Goal: Task Accomplishment & Management: Manage account settings

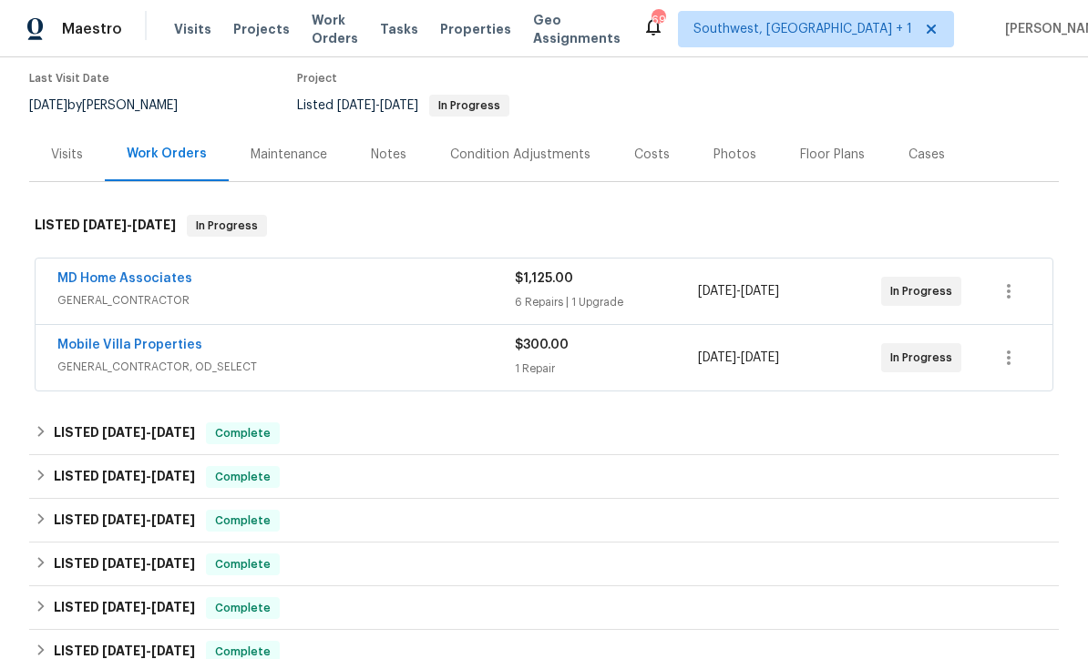
scroll to position [152, 0]
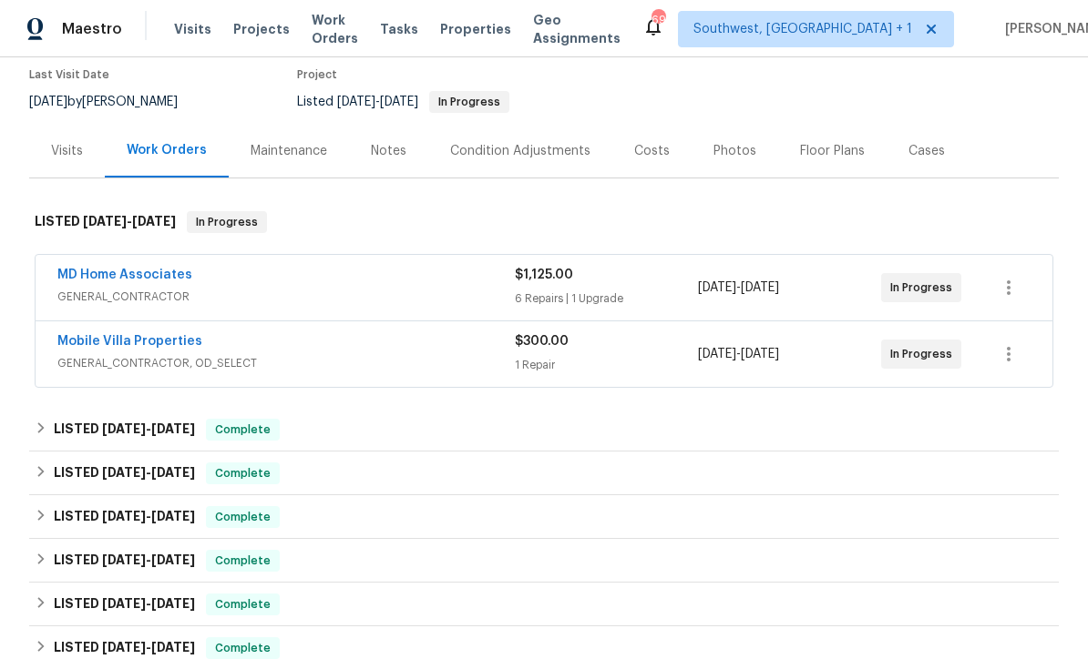
click at [98, 277] on link "MD Home Associates" at bounding box center [124, 275] width 135 height 13
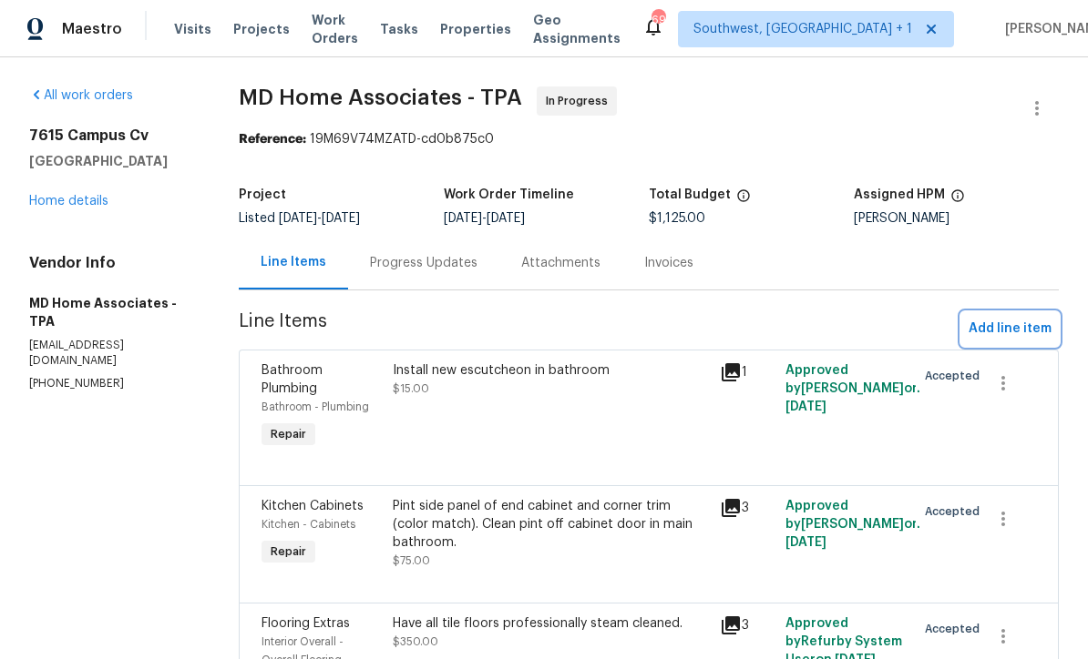
click at [1007, 331] on span "Add line item" at bounding box center [1009, 329] width 83 height 23
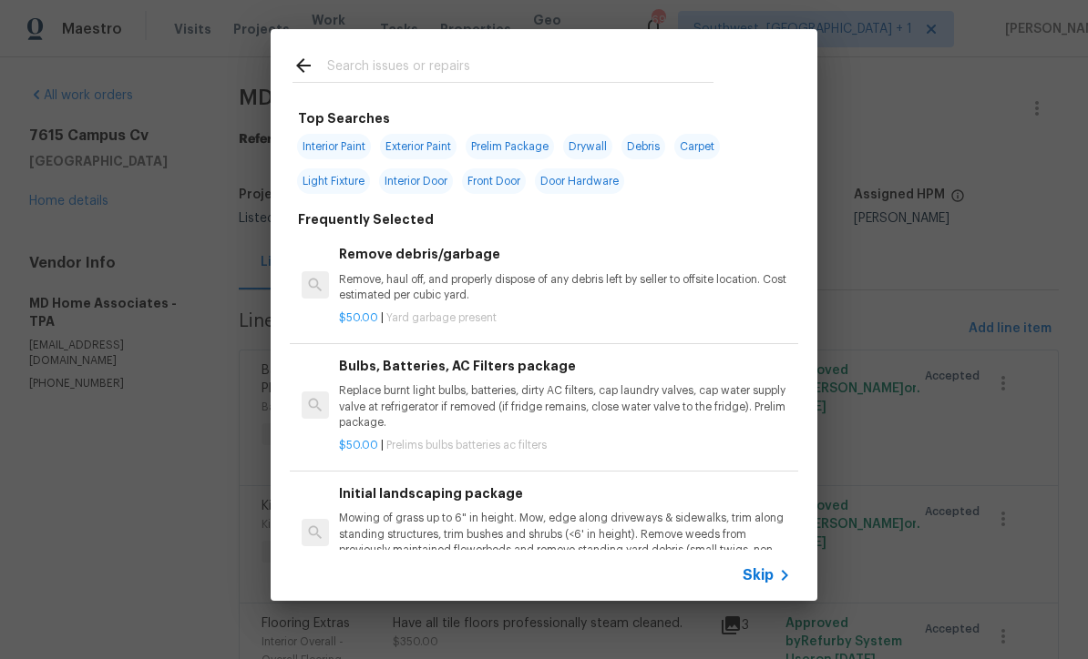
click at [776, 577] on icon at bounding box center [784, 576] width 22 height 22
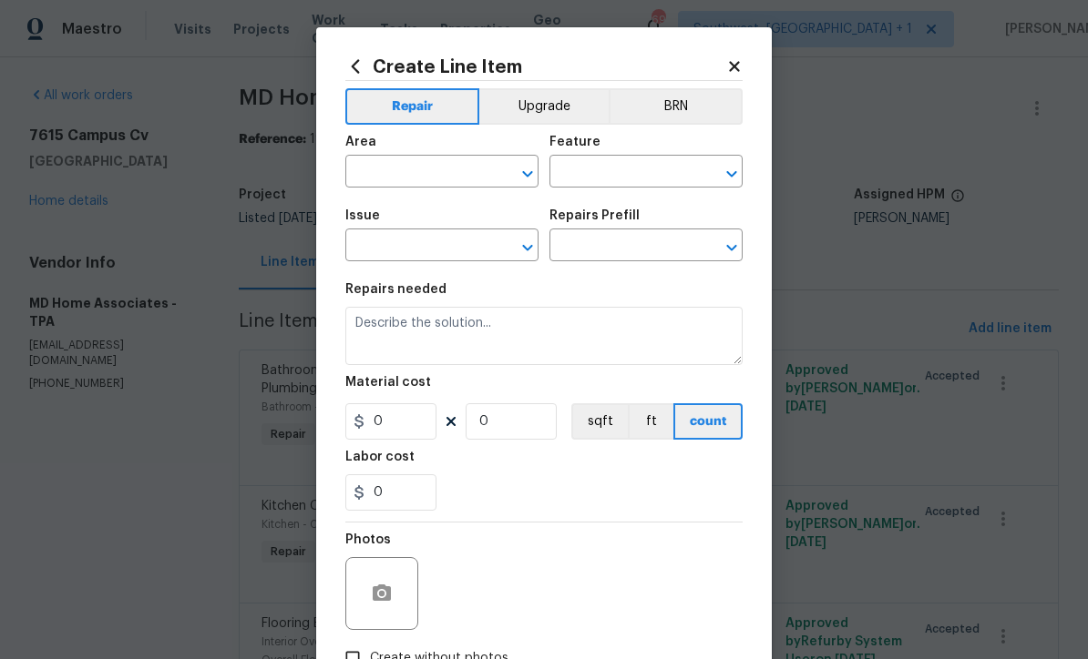
click at [437, 179] on input "text" at bounding box center [416, 173] width 142 height 28
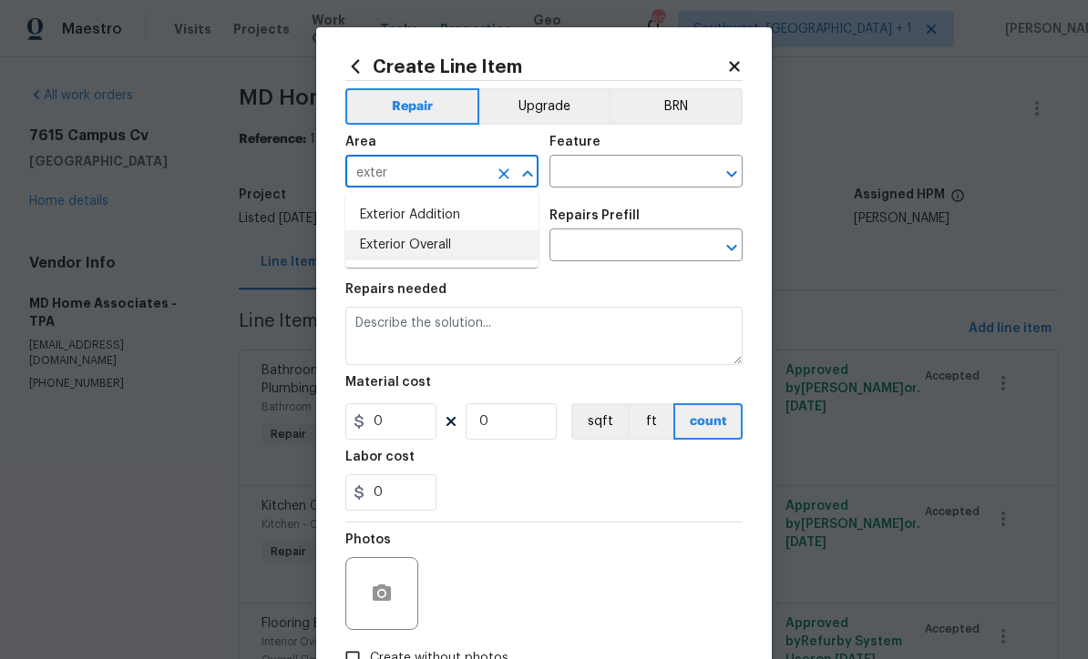
click at [446, 257] on li "Exterior Overall" at bounding box center [441, 245] width 193 height 30
type input "Exterior Overall"
click at [612, 162] on input "text" at bounding box center [620, 173] width 142 height 28
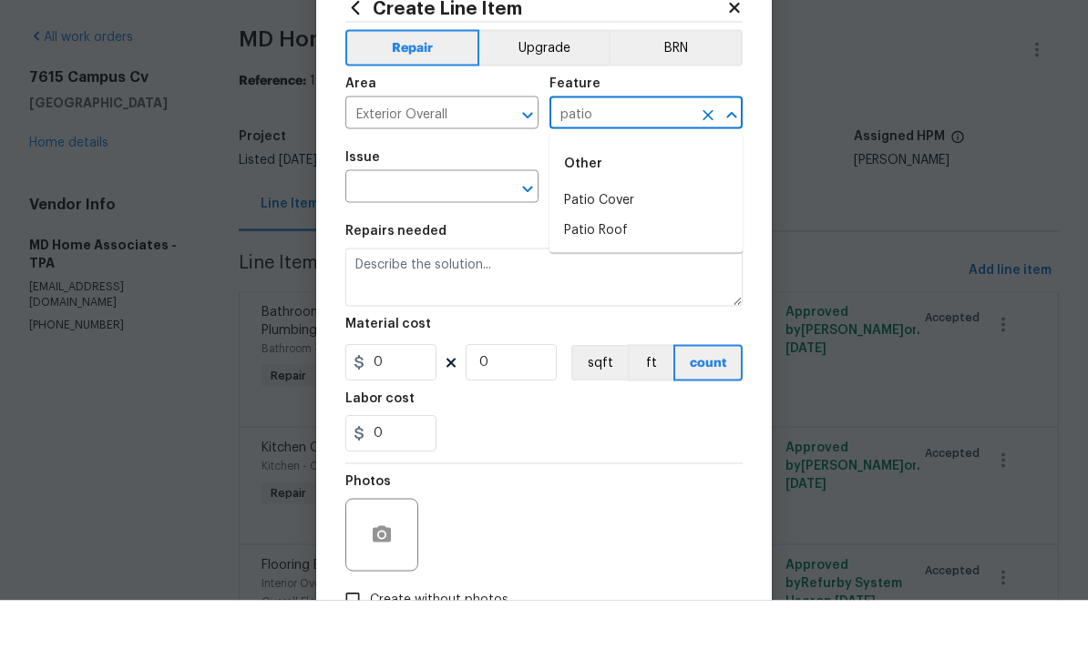
click at [614, 244] on li "Patio Cover" at bounding box center [645, 259] width 193 height 30
type input "Patio Cover"
click at [433, 233] on input "text" at bounding box center [416, 247] width 142 height 28
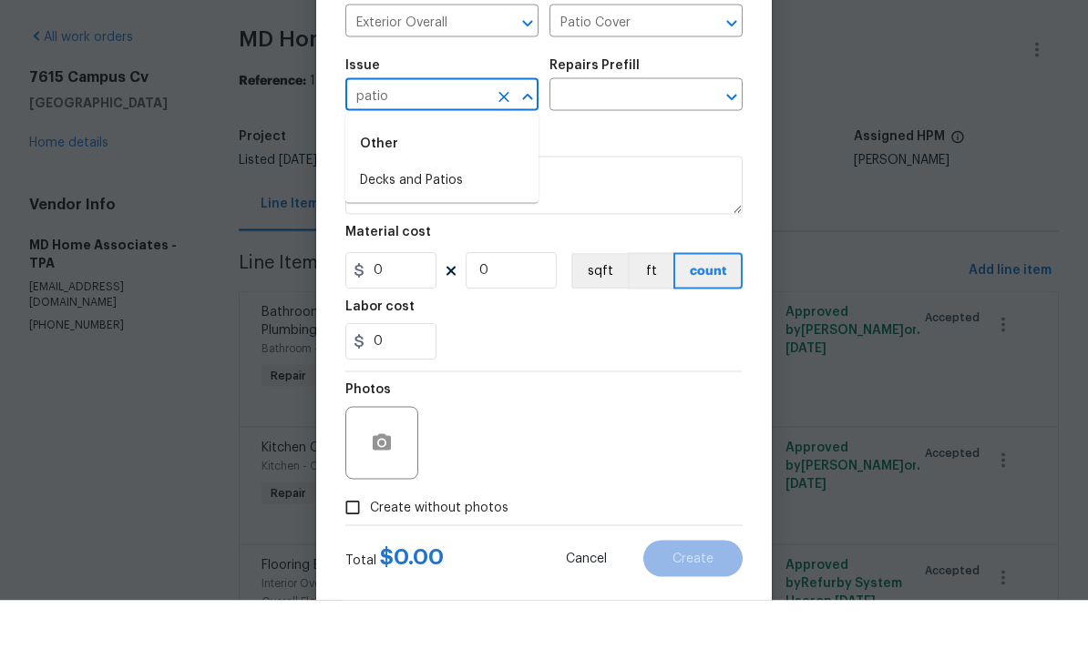
scroll to position [96, 0]
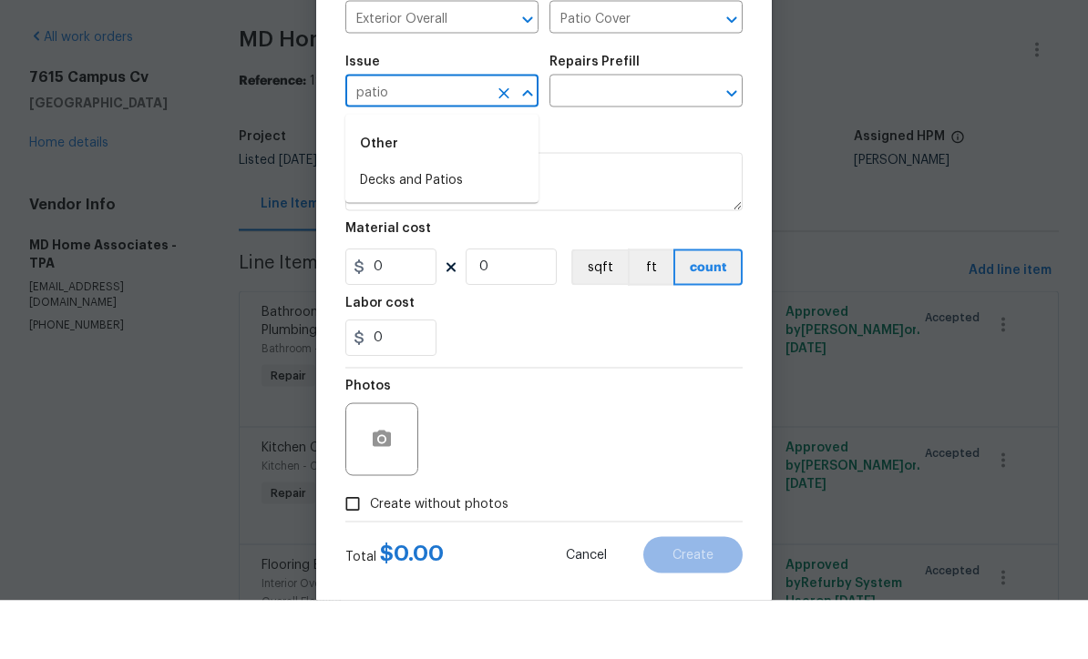
click at [422, 224] on li "Decks and Patios" at bounding box center [441, 239] width 193 height 30
type input "Decks and Patios"
click at [619, 138] on input "text" at bounding box center [620, 152] width 142 height 28
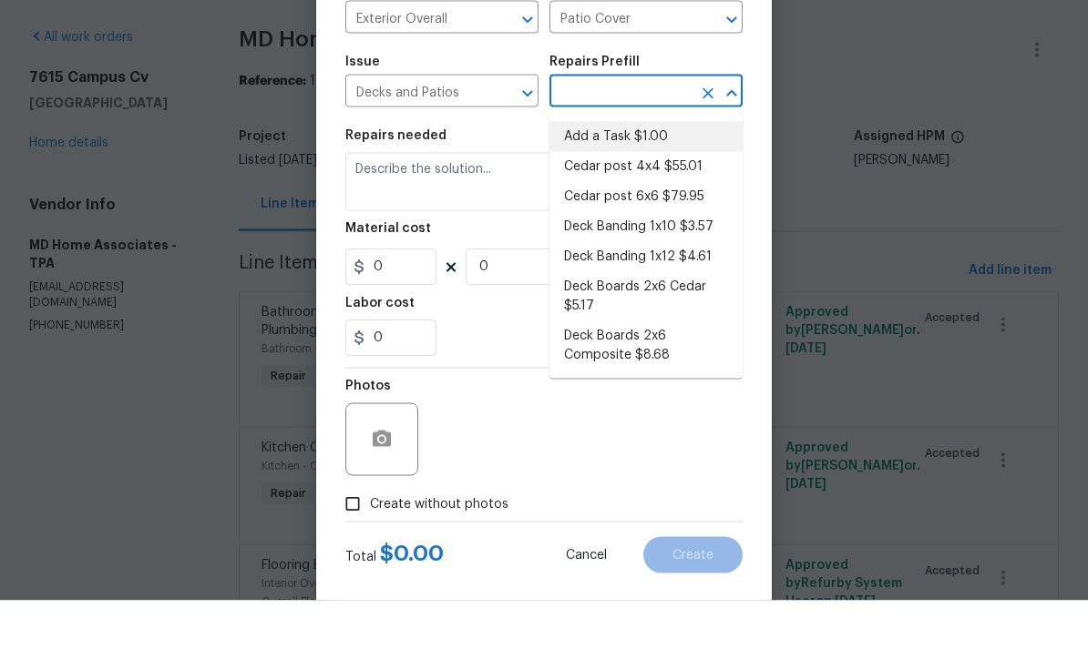
click at [640, 180] on li "Add a Task $1.00" at bounding box center [645, 195] width 193 height 30
type input "Add a Task $1.00"
type input "Deck"
type textarea "HPM to detail"
type input "1"
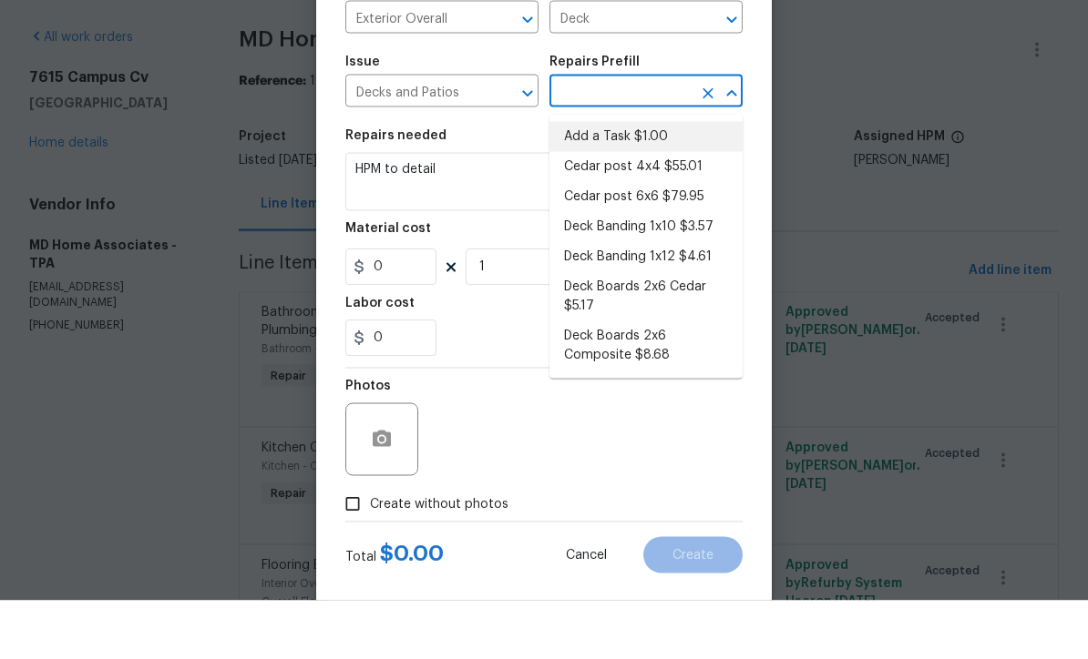
type input "Add a Task $1.00"
type input "1"
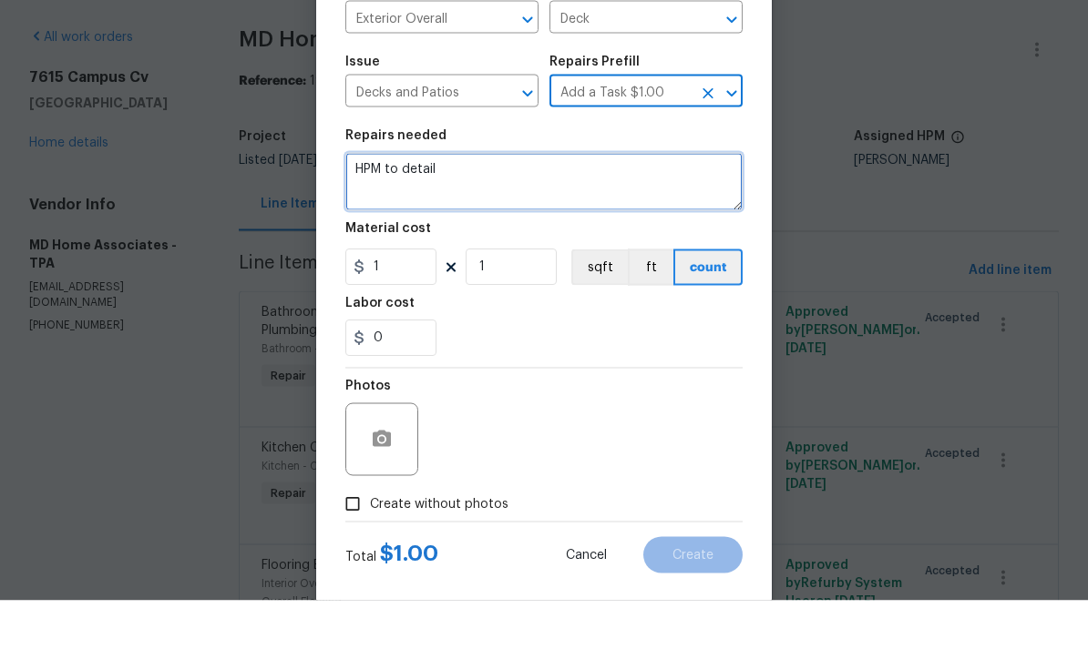
click at [541, 211] on textarea "HPM to detail" at bounding box center [543, 240] width 397 height 58
type textarea "H"
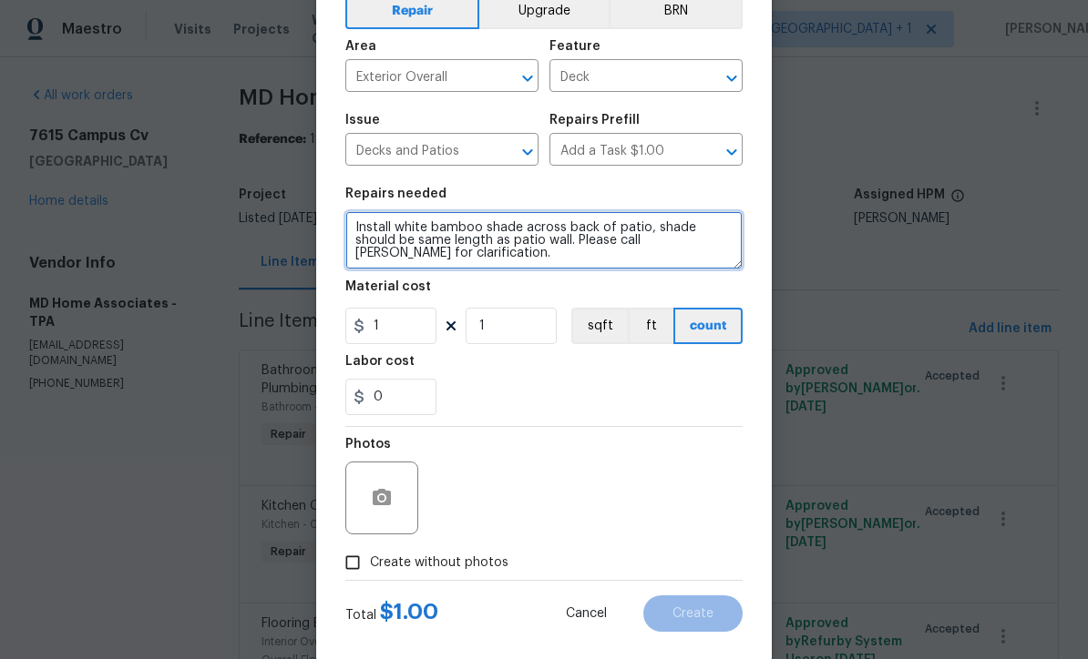
type textarea "Install white bamboo shade across back of patio, shade should be same length as…"
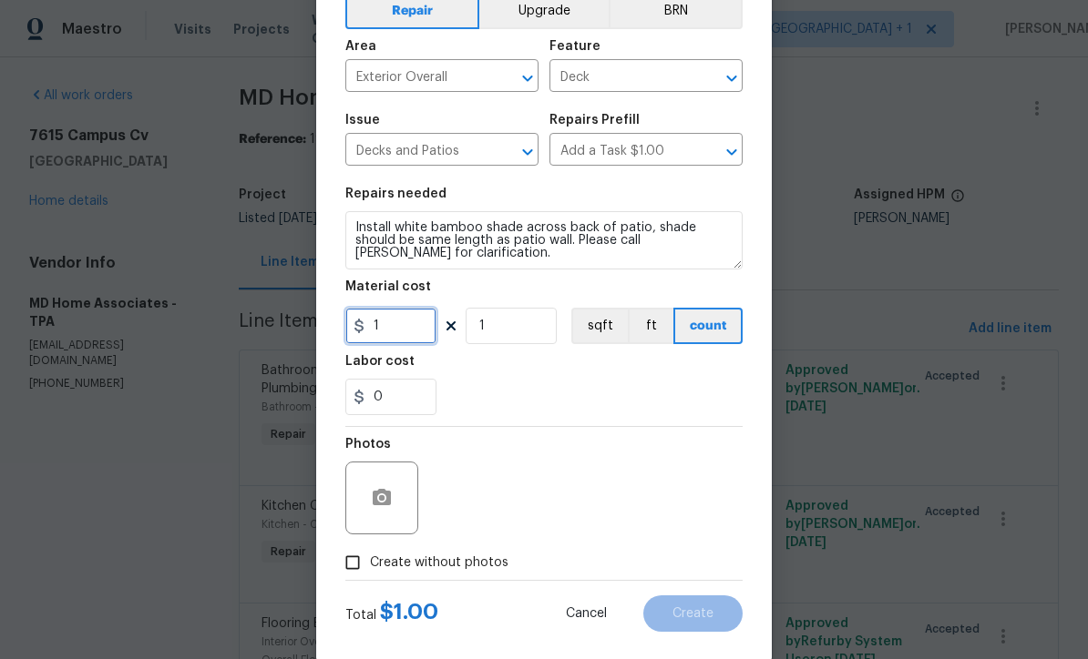
click at [404, 343] on input "1" at bounding box center [390, 326] width 91 height 36
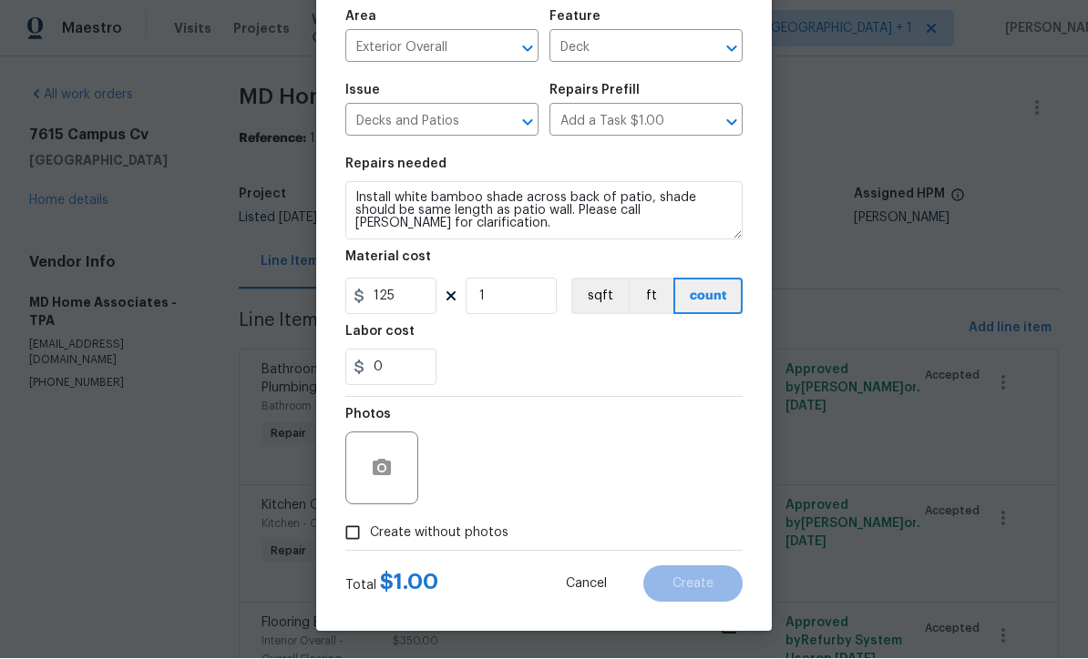
scroll to position [128, 0]
type input "125"
click at [372, 471] on icon "button" at bounding box center [382, 469] width 22 height 22
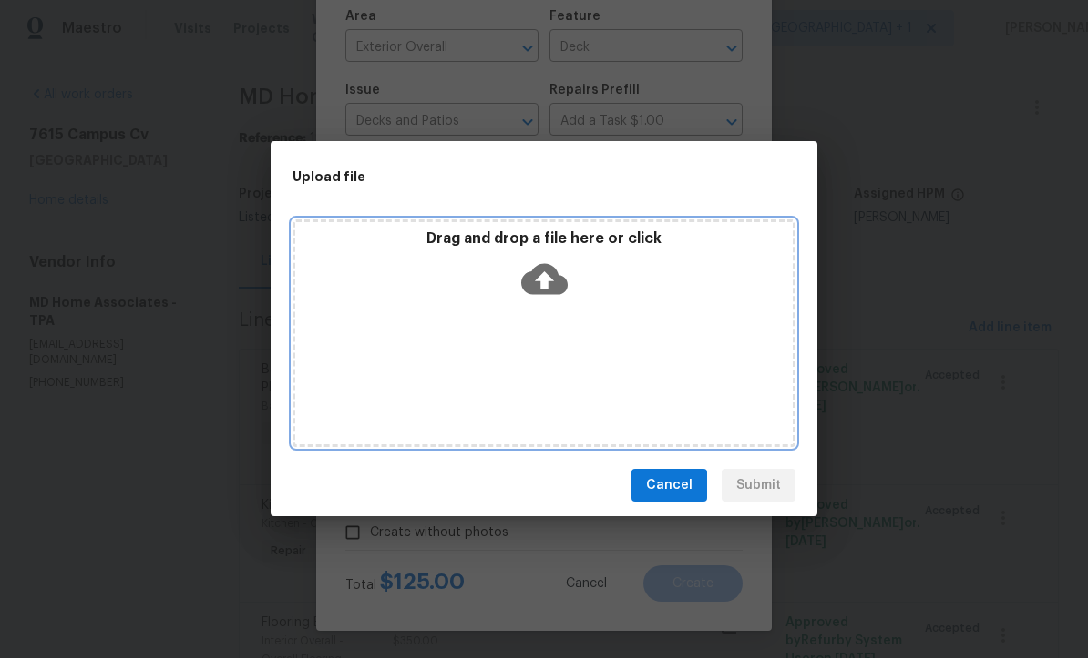
click at [557, 279] on icon at bounding box center [544, 280] width 46 height 31
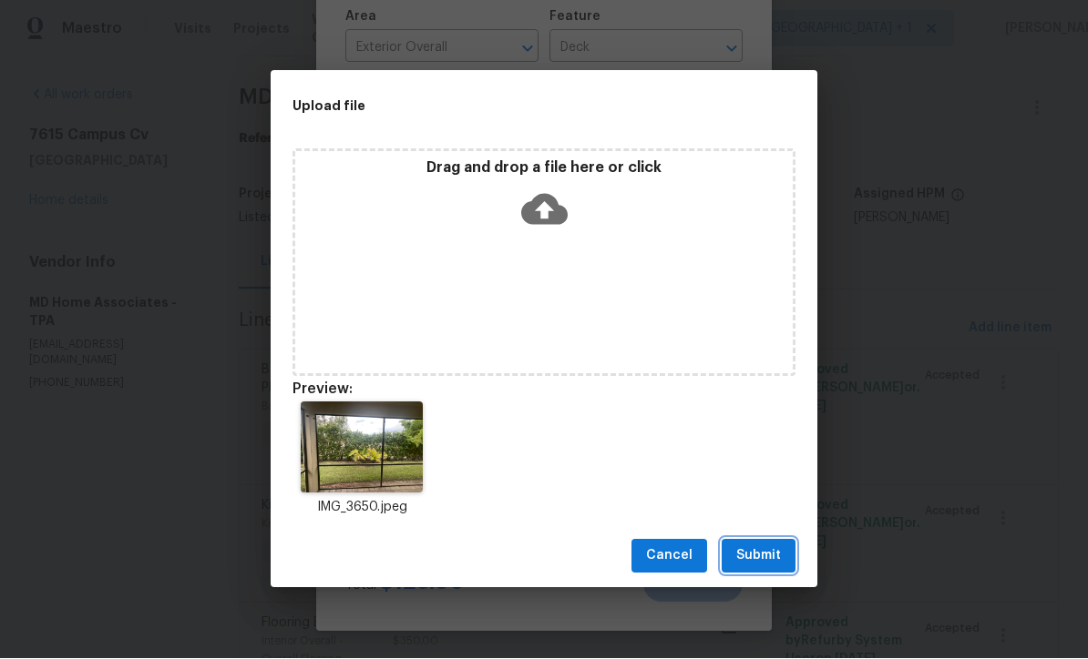
click at [762, 561] on span "Submit" at bounding box center [758, 557] width 45 height 23
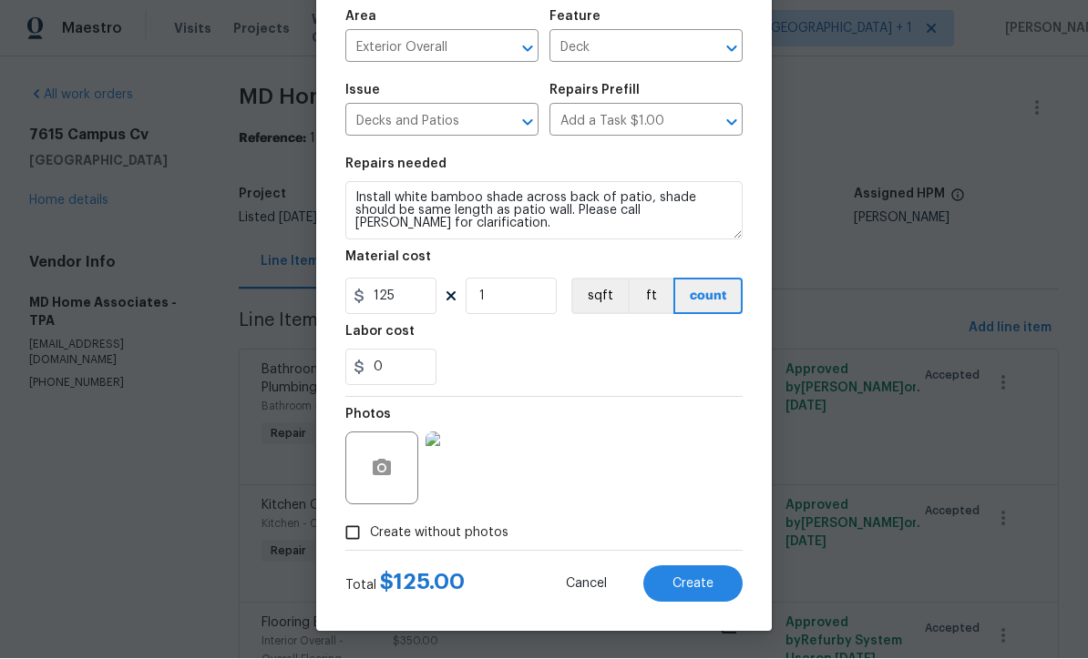
click at [703, 591] on button "Create" at bounding box center [692, 585] width 99 height 36
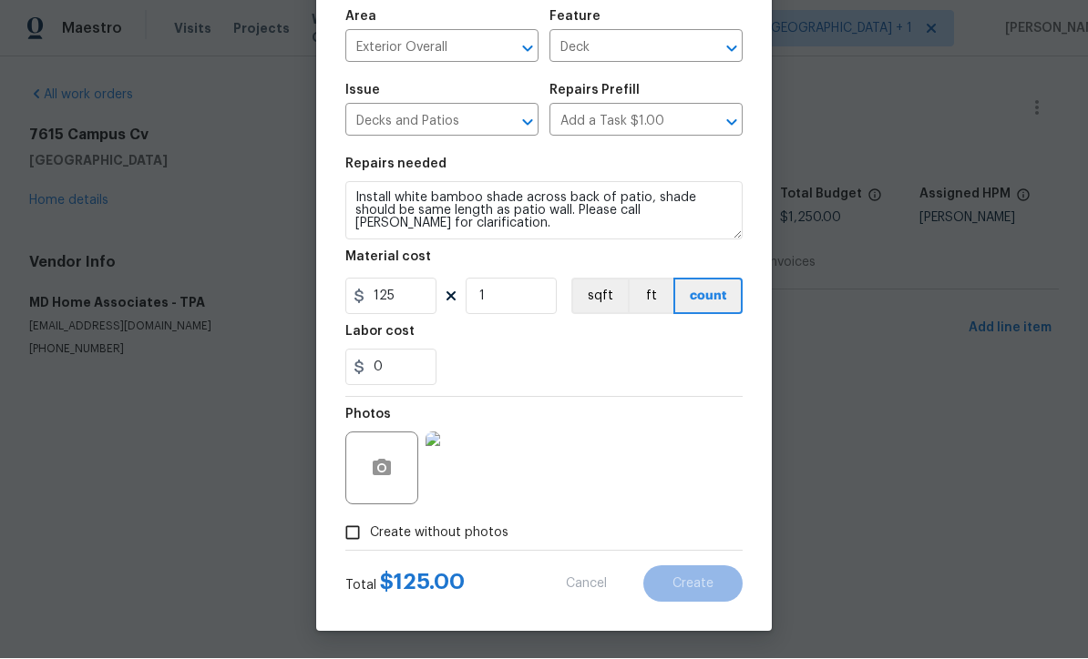
type input "0"
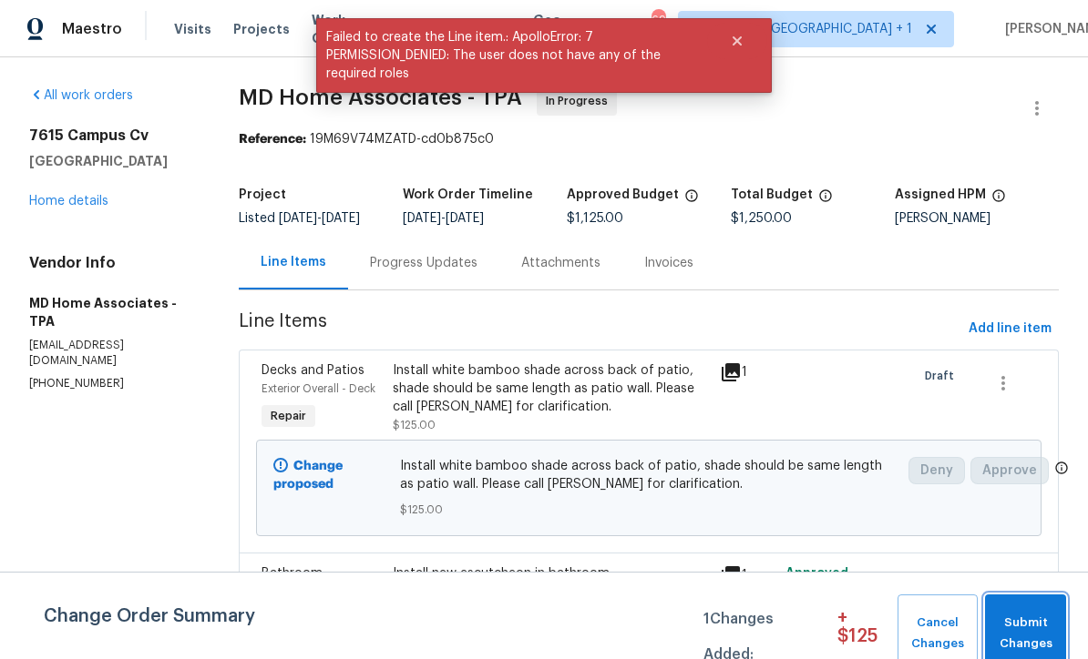
click at [1029, 622] on span "Submit Changes" at bounding box center [1025, 634] width 63 height 42
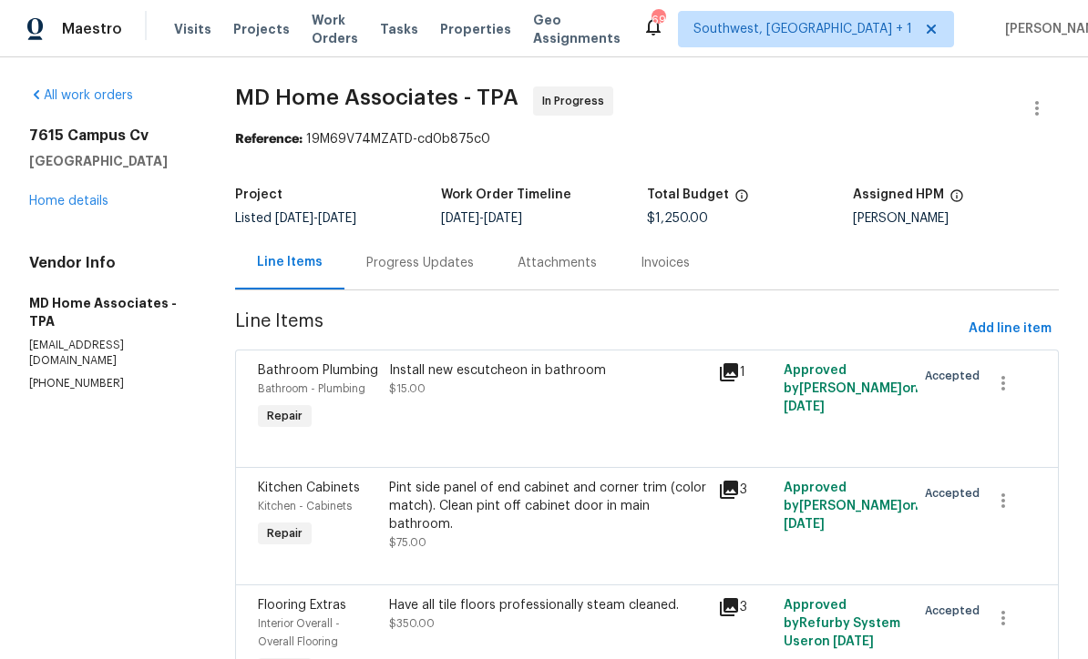
scroll to position [0, 0]
click at [62, 207] on link "Home details" at bounding box center [68, 201] width 79 height 13
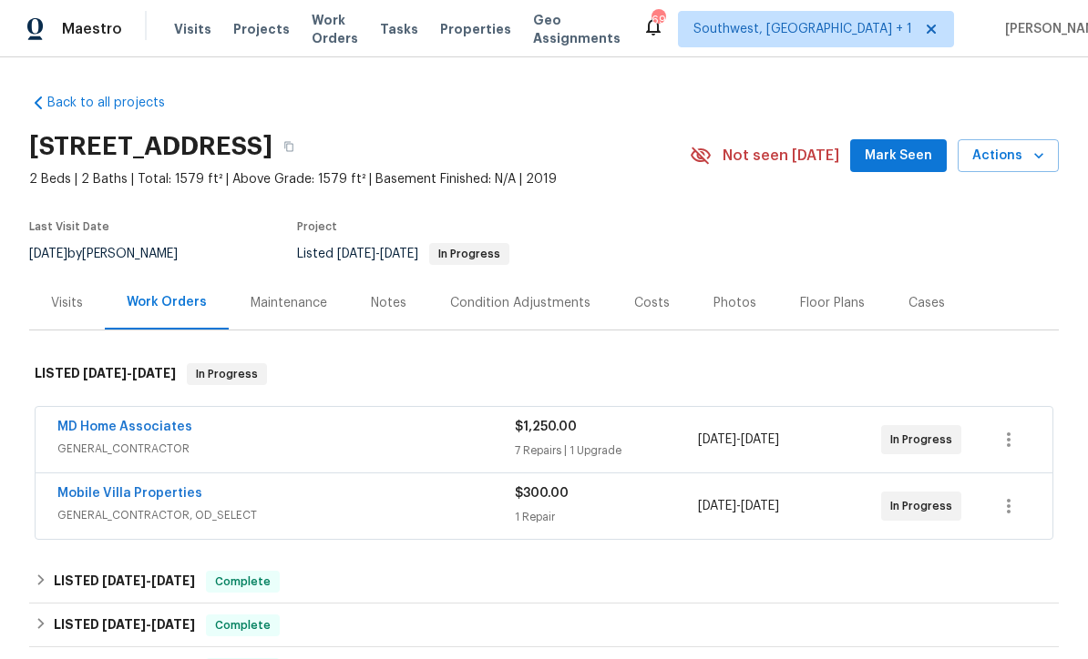
click at [254, 31] on span "Projects" at bounding box center [261, 29] width 56 height 18
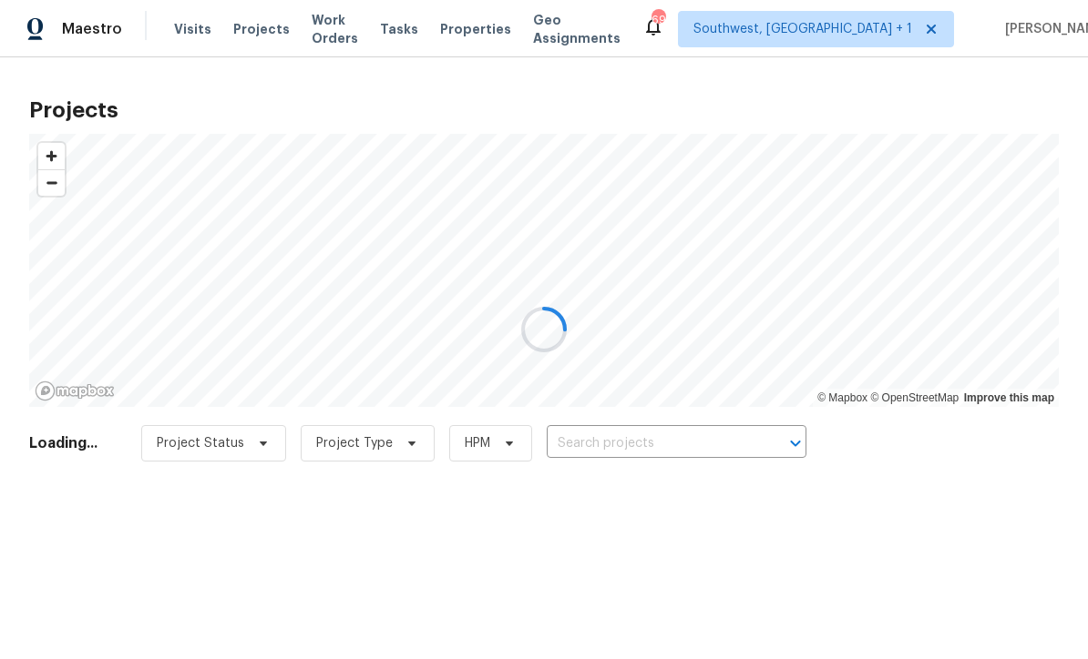
click at [633, 447] on div at bounding box center [544, 329] width 1088 height 659
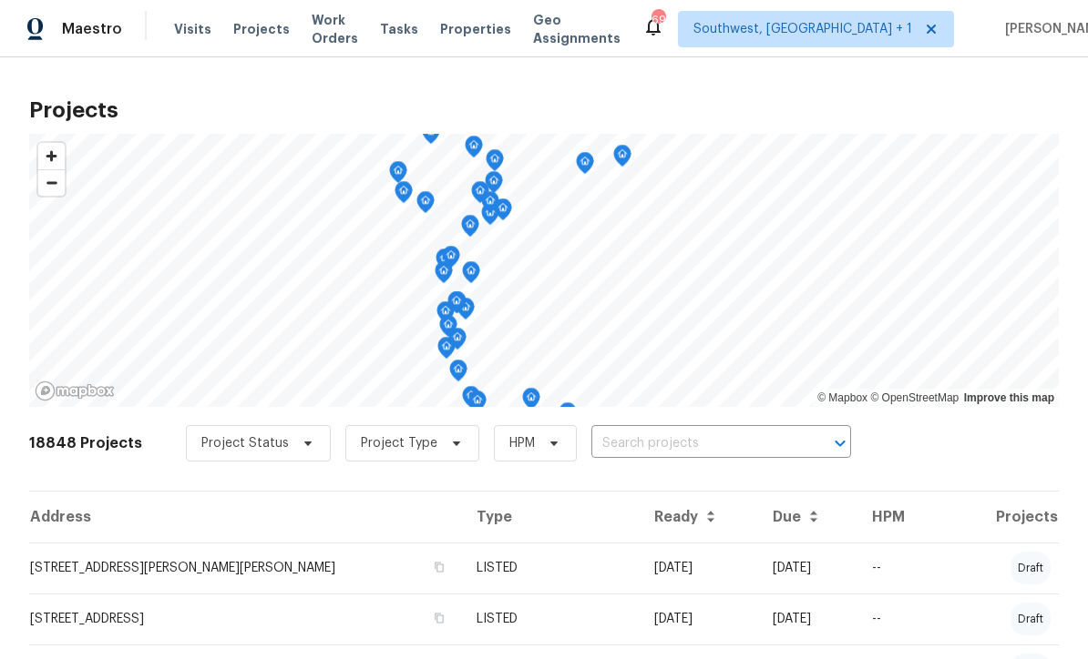
click at [633, 444] on input "text" at bounding box center [695, 444] width 209 height 28
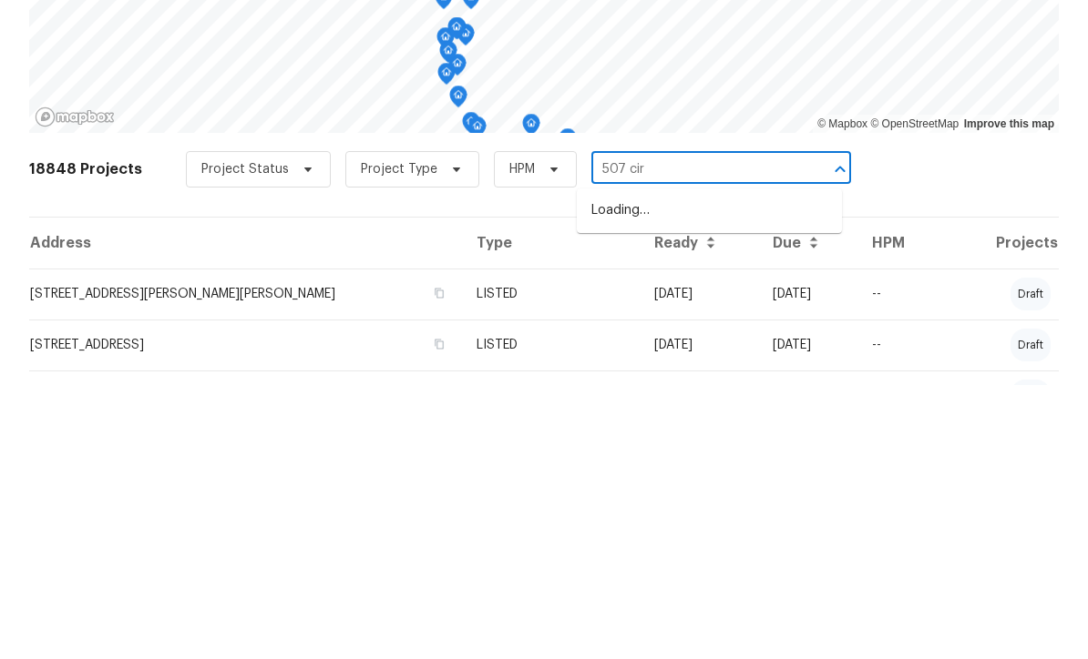
type input "507 circ"
click at [721, 470] on li "[STREET_ADDRESS]" at bounding box center [709, 485] width 265 height 30
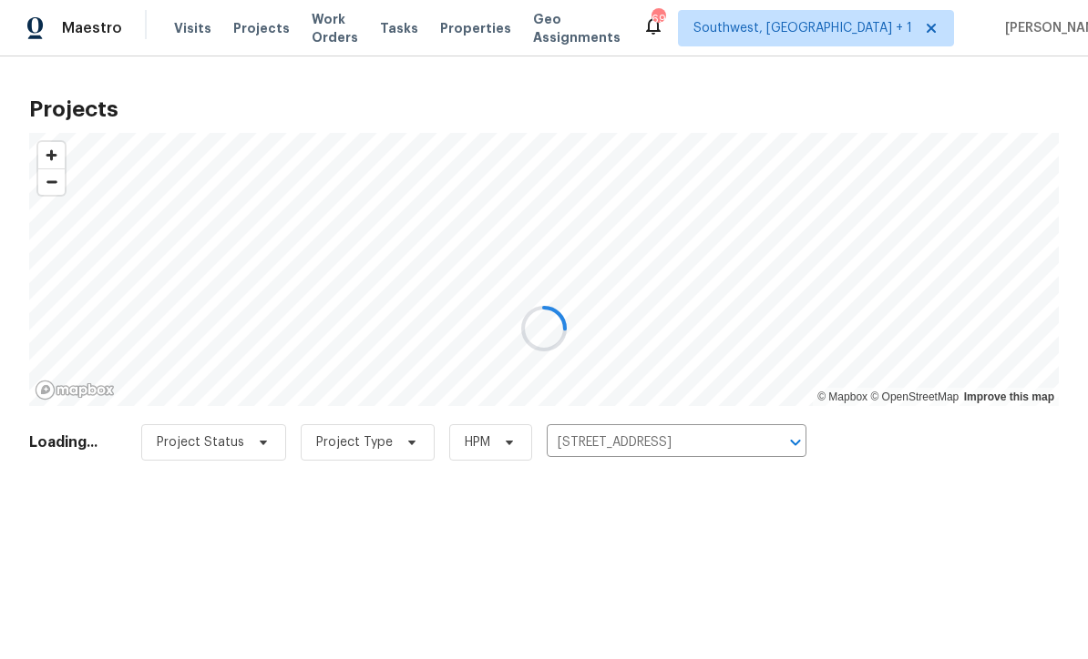
scroll to position [1, 0]
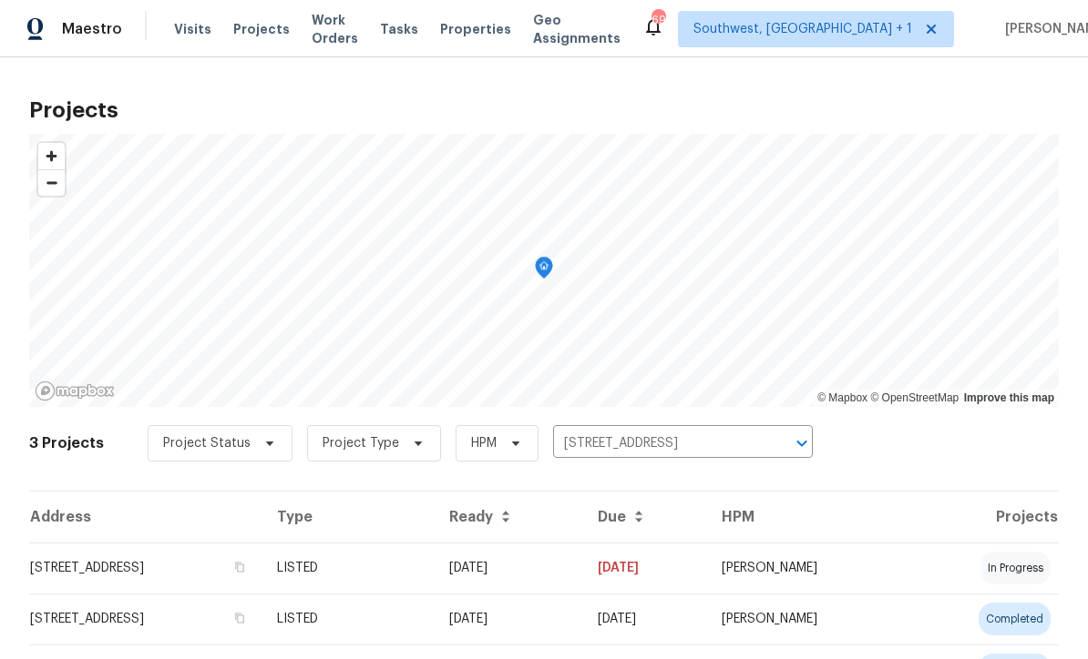
click at [581, 575] on td "08/20/25" at bounding box center [508, 568] width 148 height 51
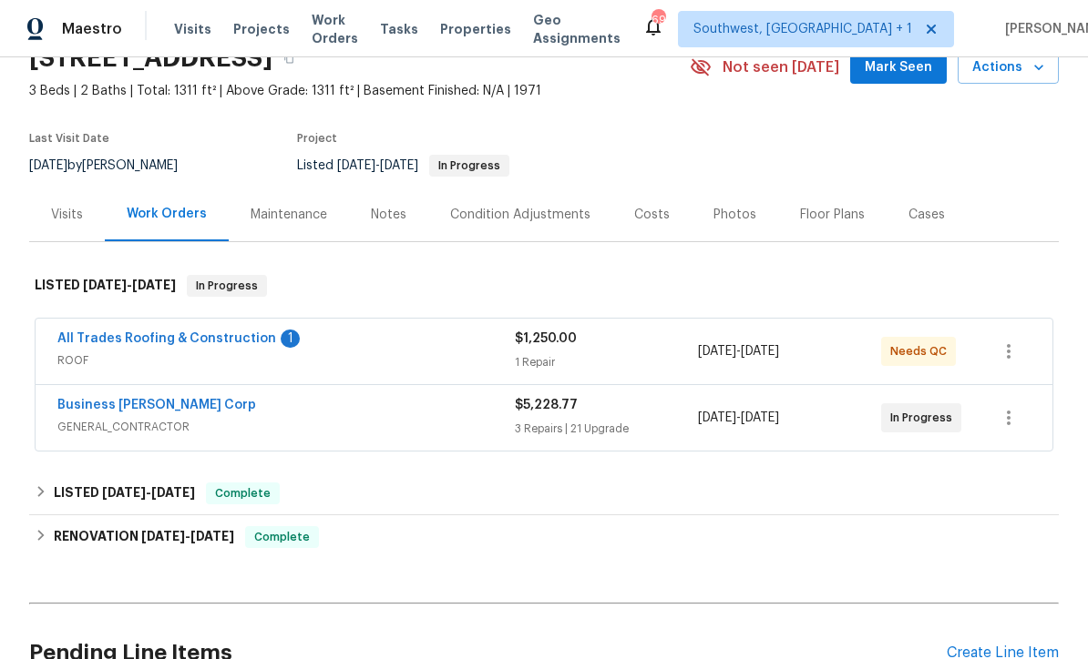
scroll to position [109, 0]
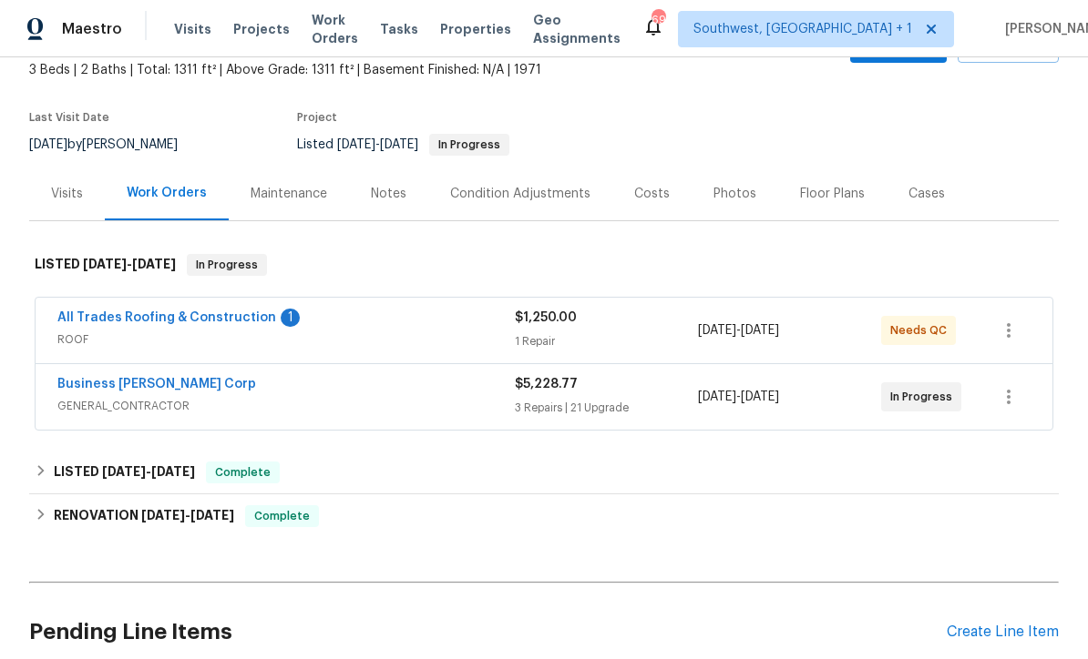
click at [58, 322] on link "All Trades Roofing & Construction" at bounding box center [166, 318] width 219 height 13
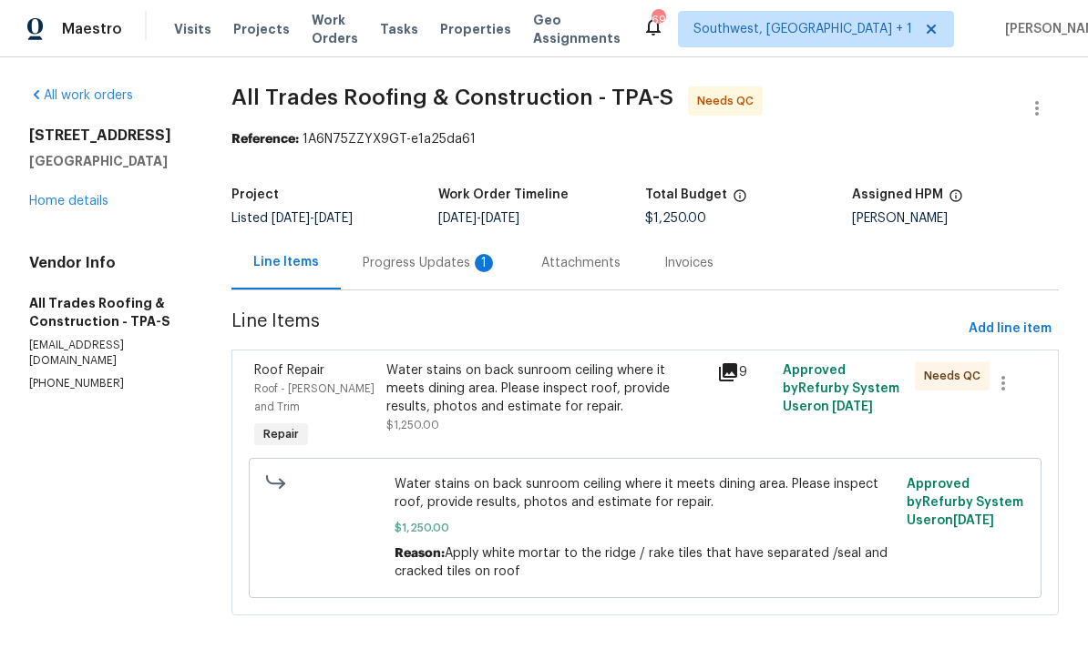
click at [443, 271] on div "Progress Updates 1" at bounding box center [430, 263] width 135 height 18
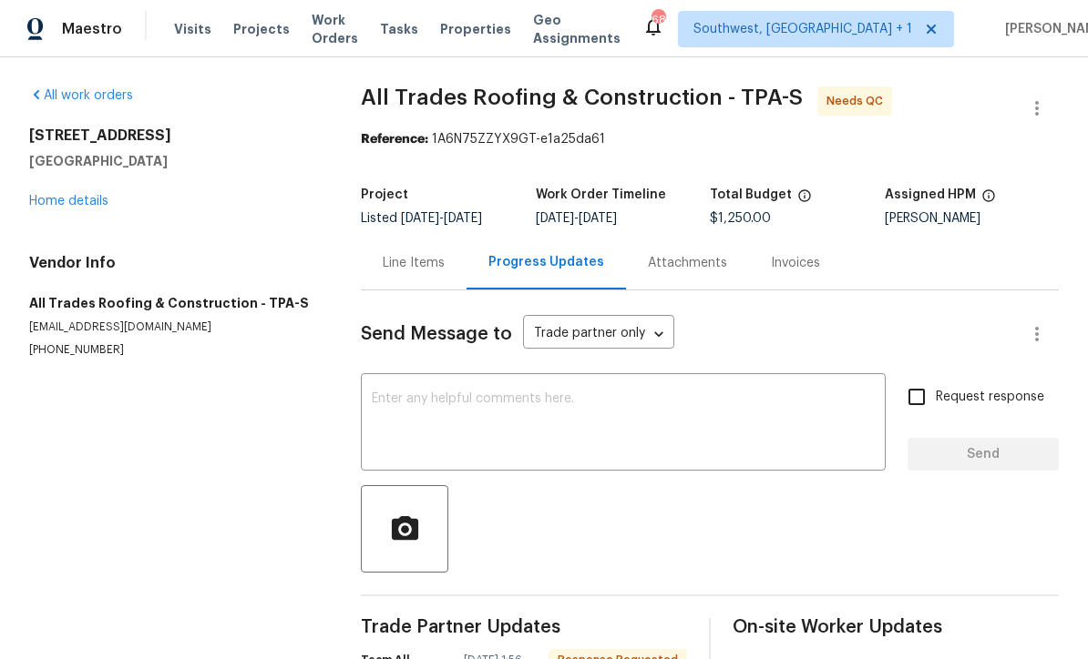
click at [68, 219] on div "All work orders 507 Circlewood Dr Unit O2 Venice, FL 34293 Home details Vendor …" at bounding box center [173, 222] width 288 height 271
click at [58, 206] on link "Home details" at bounding box center [68, 201] width 79 height 13
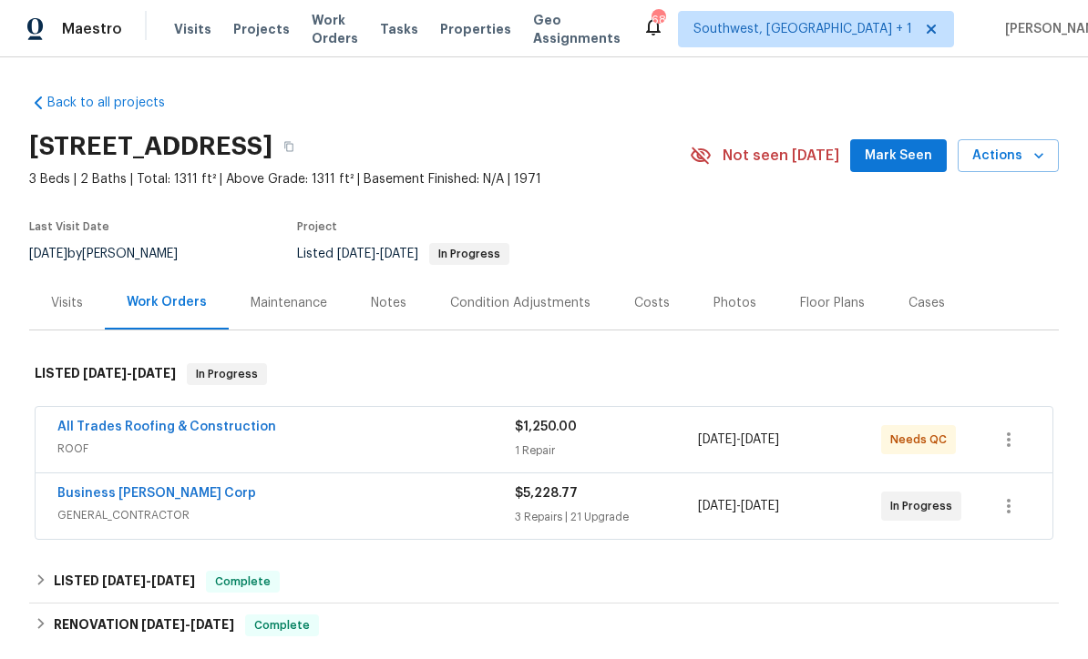
click at [618, 443] on div "1 Repair" at bounding box center [606, 451] width 183 height 18
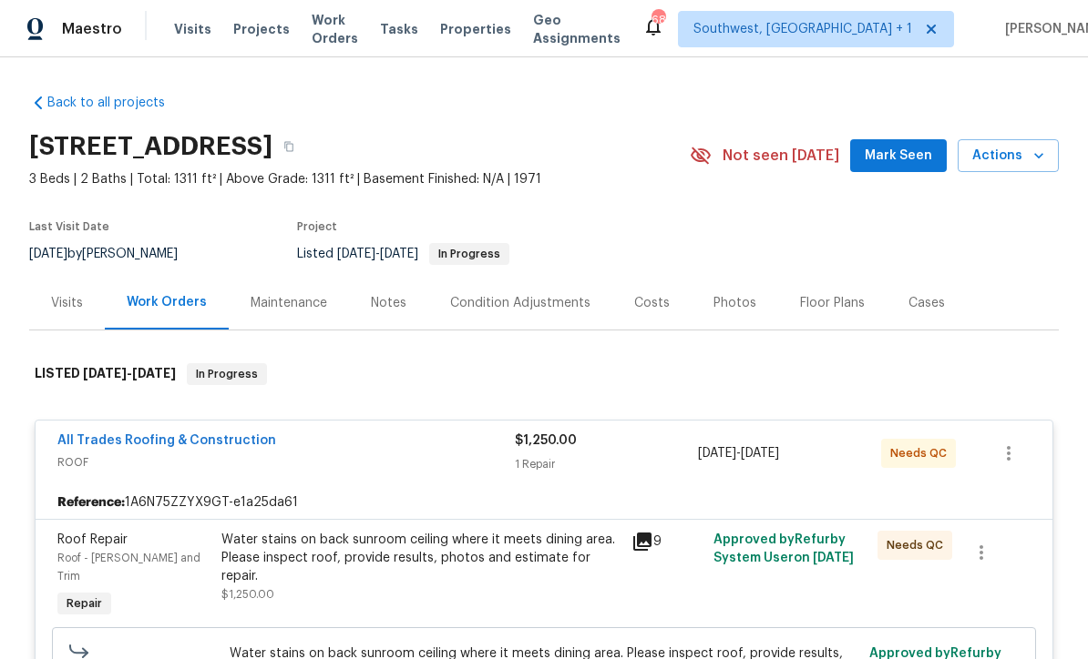
click at [575, 563] on div "Water stains on back sunroom ceiling where it meets dining area. Please inspect…" at bounding box center [420, 558] width 399 height 55
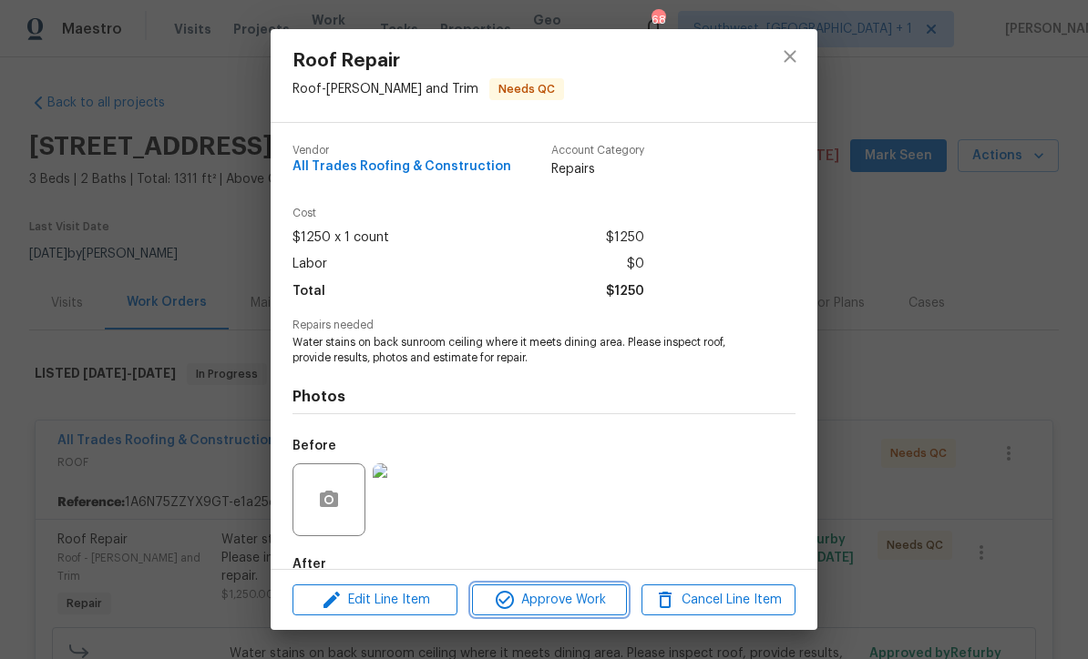
click at [592, 613] on button "Approve Work" at bounding box center [549, 601] width 154 height 32
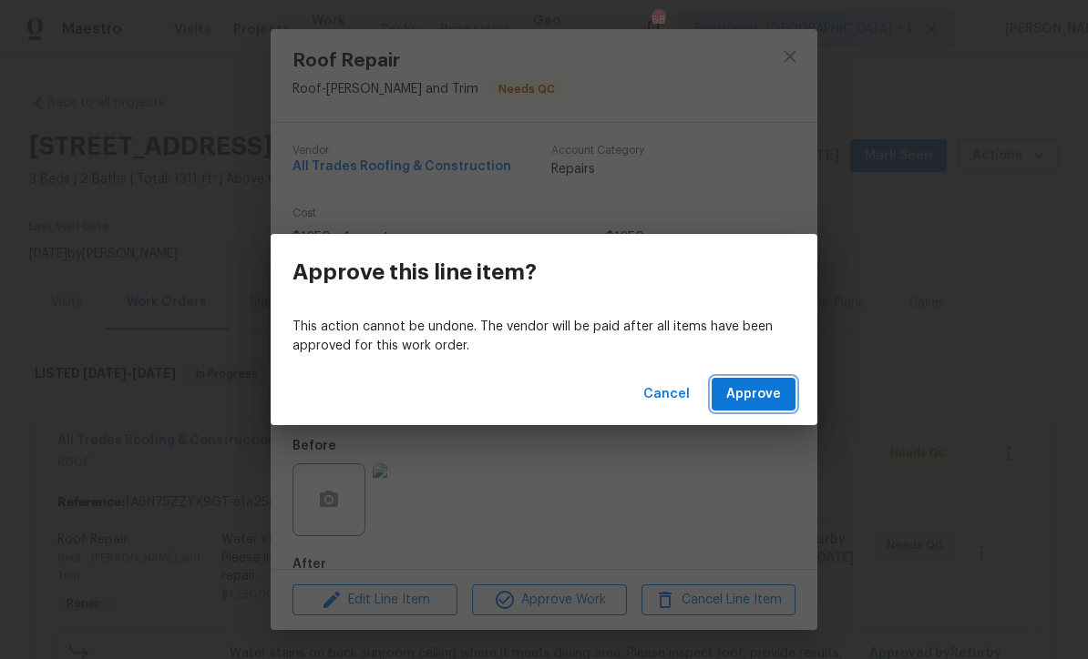
click at [753, 400] on span "Approve" at bounding box center [753, 394] width 55 height 23
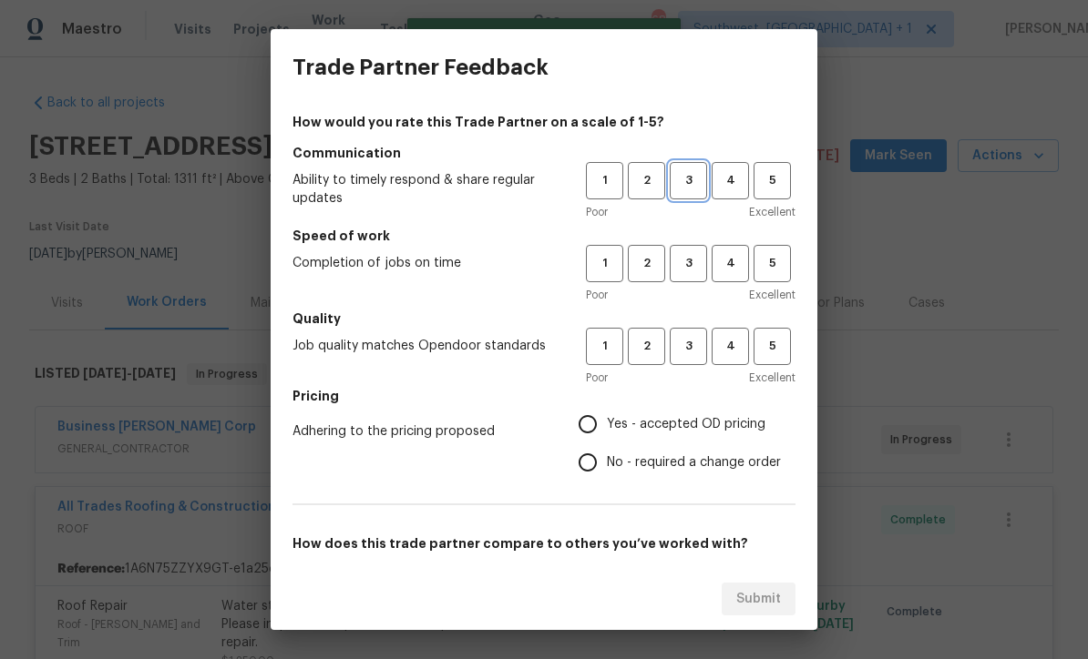
click at [687, 186] on span "3" at bounding box center [688, 180] width 34 height 21
click at [689, 280] on button "3" at bounding box center [687, 263] width 37 height 37
click at [695, 354] on span "3" at bounding box center [688, 346] width 34 height 21
click at [604, 421] on input "Yes - accepted OD pricing" at bounding box center [587, 424] width 38 height 38
radio input "true"
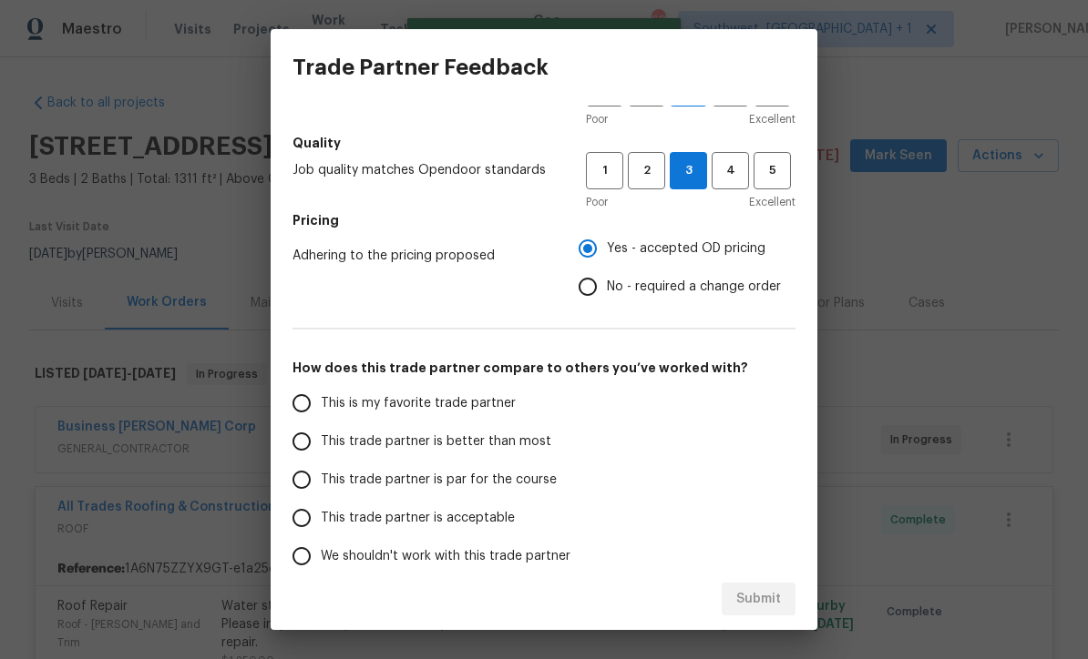
scroll to position [176, 0]
click at [295, 485] on input "This trade partner is par for the course" at bounding box center [301, 480] width 38 height 38
click at [784, 613] on button "Submit" at bounding box center [758, 600] width 74 height 34
radio input "true"
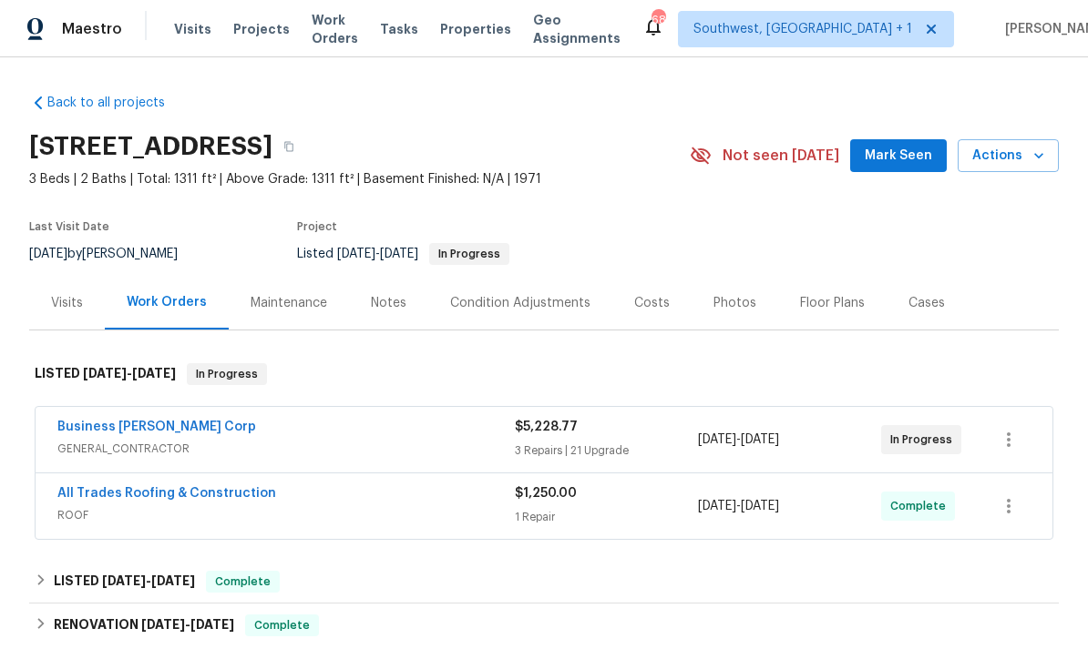
click at [247, 35] on span "Projects" at bounding box center [261, 29] width 56 height 18
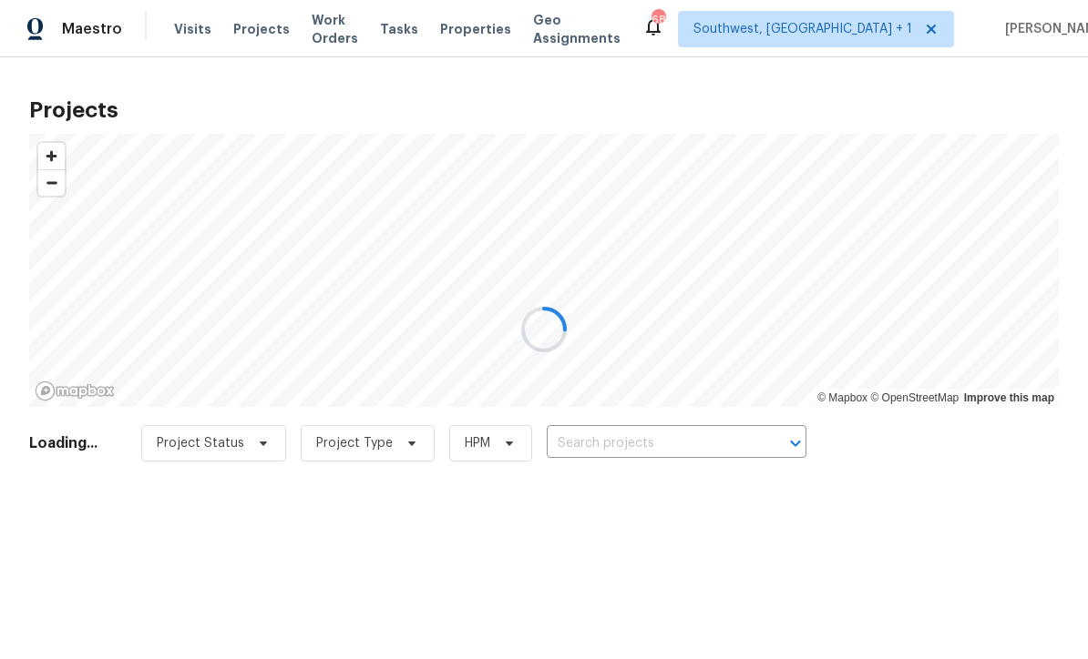
click at [631, 445] on div at bounding box center [544, 329] width 1088 height 659
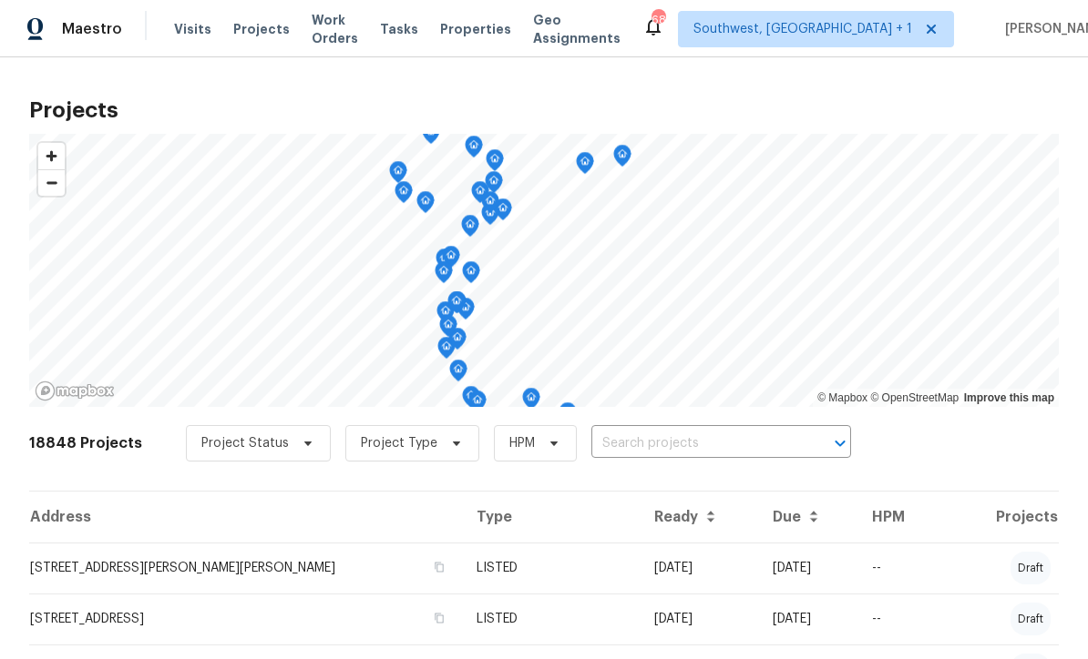
click at [636, 454] on input "text" at bounding box center [695, 444] width 209 height 28
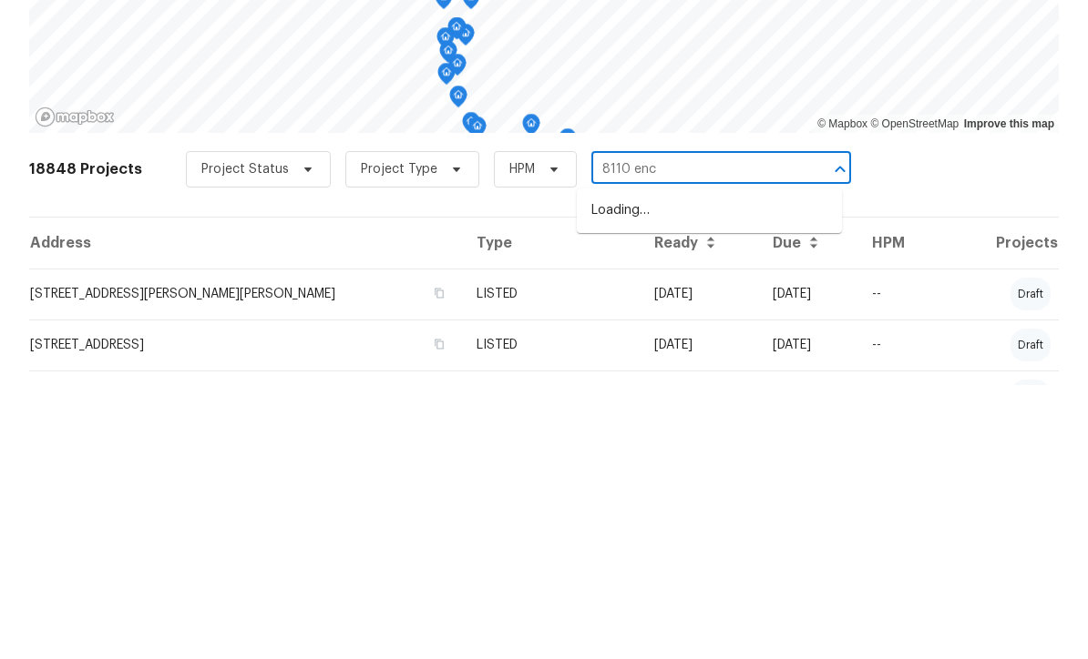
type input "8110 encl"
click at [719, 470] on li "[STREET_ADDRESS]" at bounding box center [709, 485] width 265 height 30
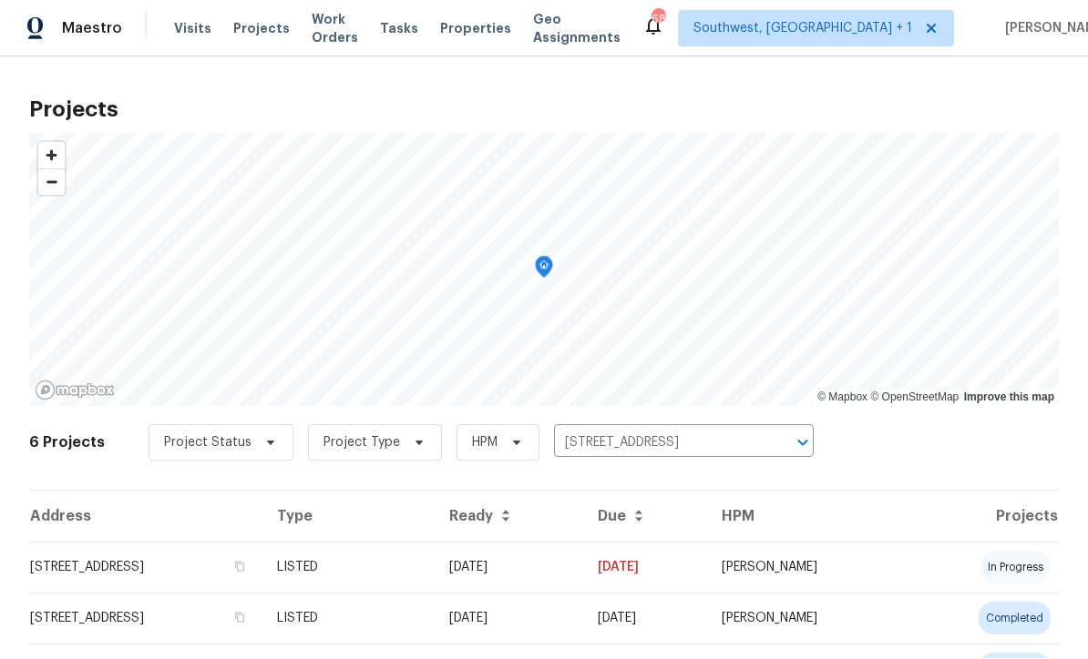
scroll to position [1, 0]
click at [583, 566] on td "[DATE]" at bounding box center [508, 568] width 148 height 51
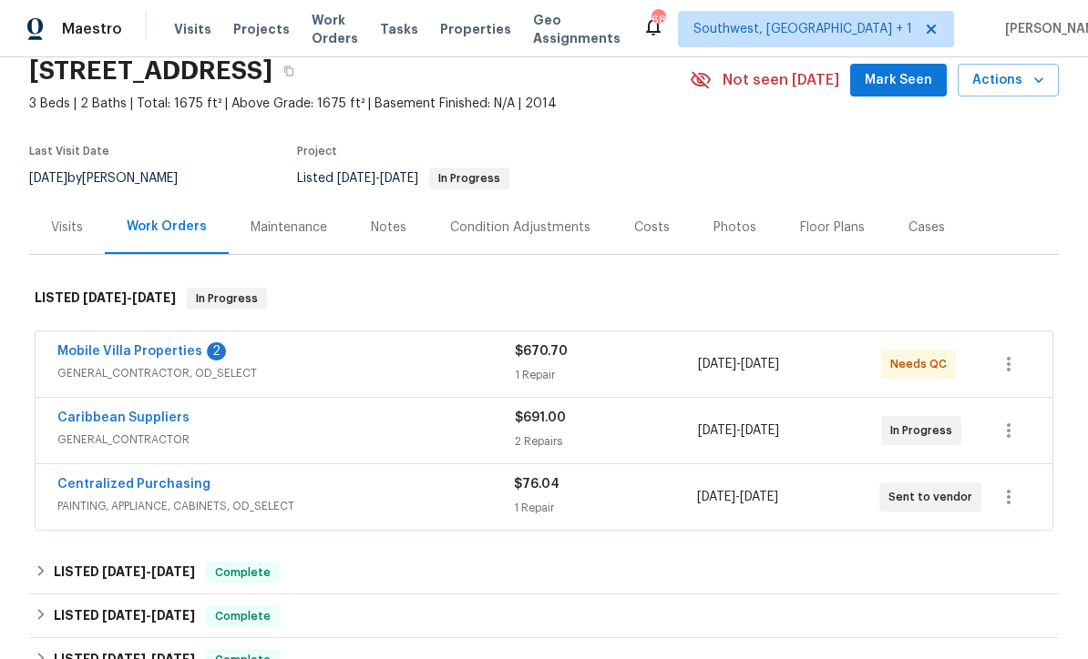
scroll to position [84, 0]
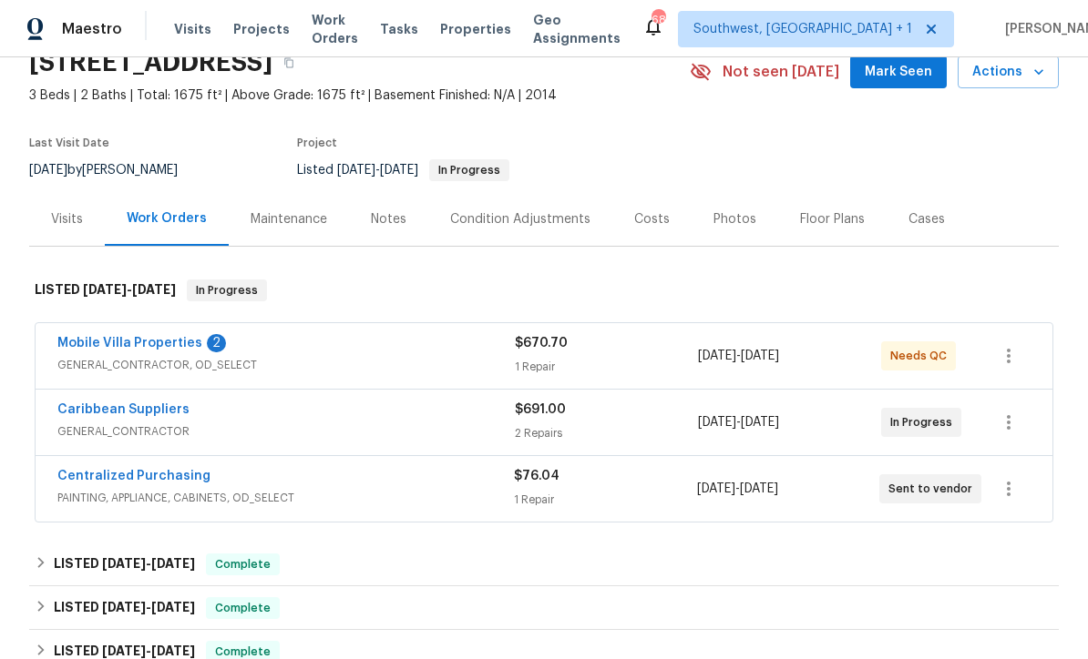
click at [96, 348] on link "Mobile Villa Properties" at bounding box center [129, 343] width 145 height 13
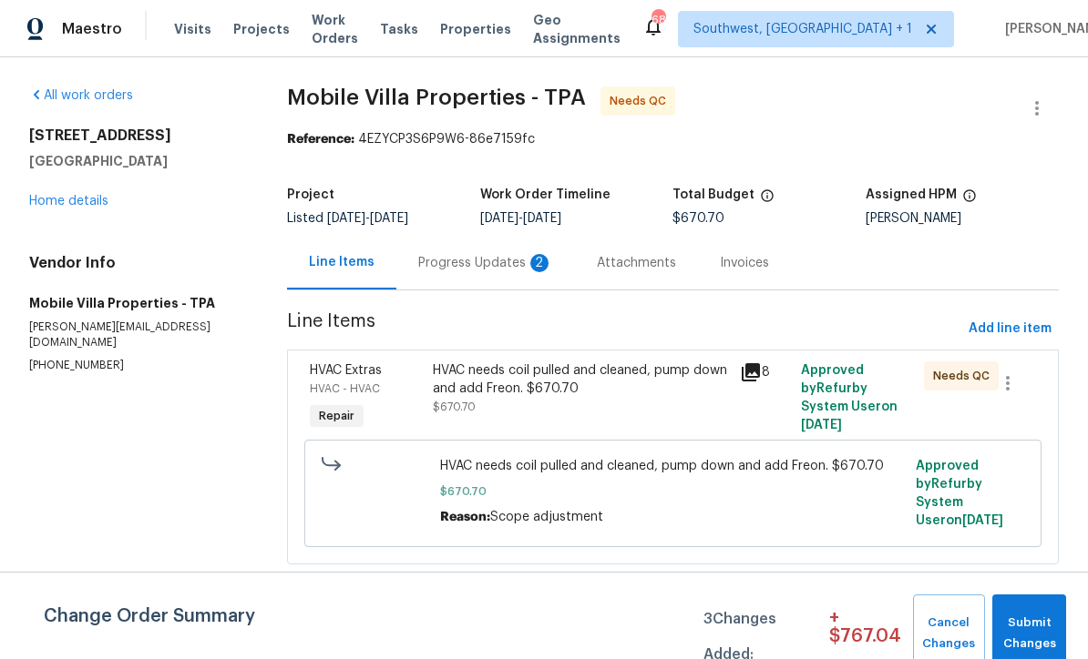
click at [422, 271] on div "Progress Updates 2" at bounding box center [485, 263] width 135 height 18
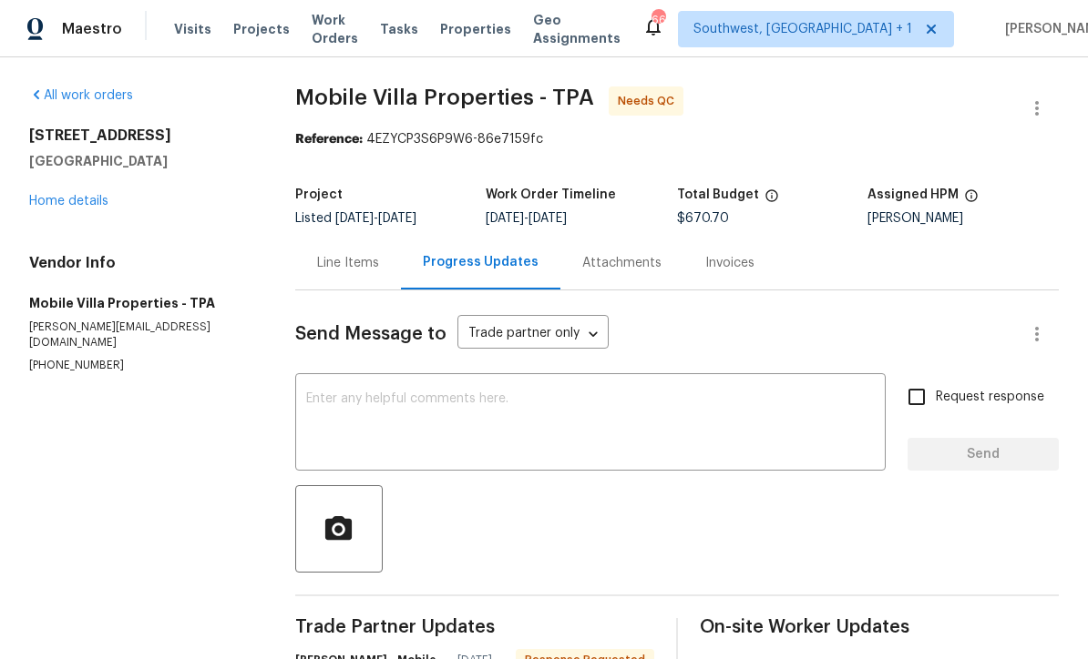
click at [342, 269] on div "Line Items" at bounding box center [348, 263] width 62 height 18
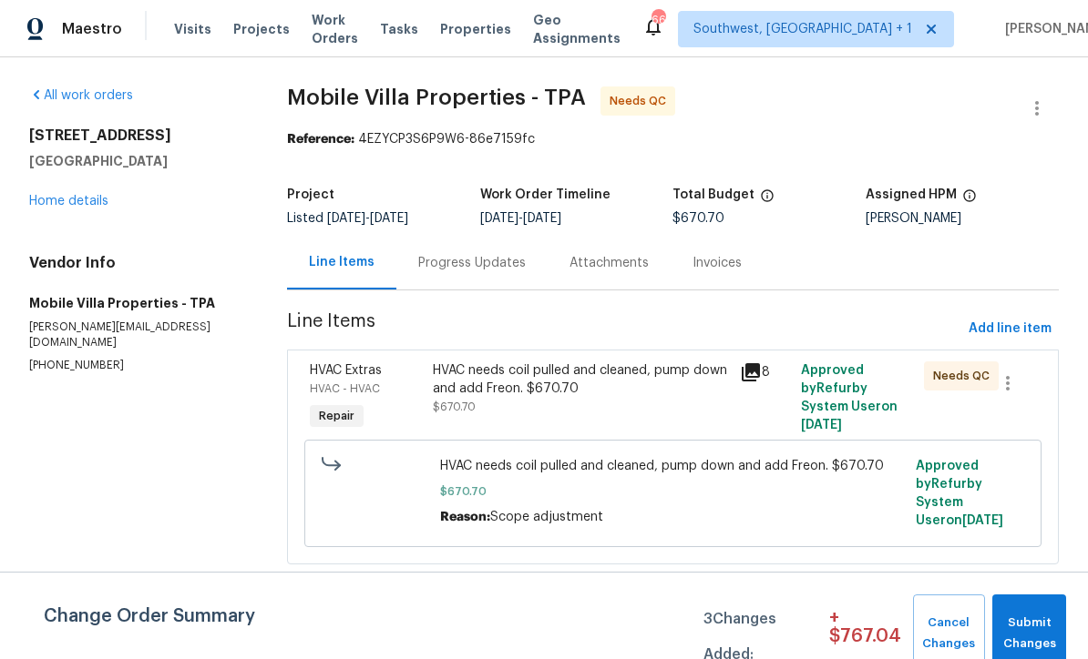
click at [612, 403] on div "HVAC needs coil pulled and cleaned, pump down and add Freon. $670.70 $670.70" at bounding box center [581, 389] width 296 height 55
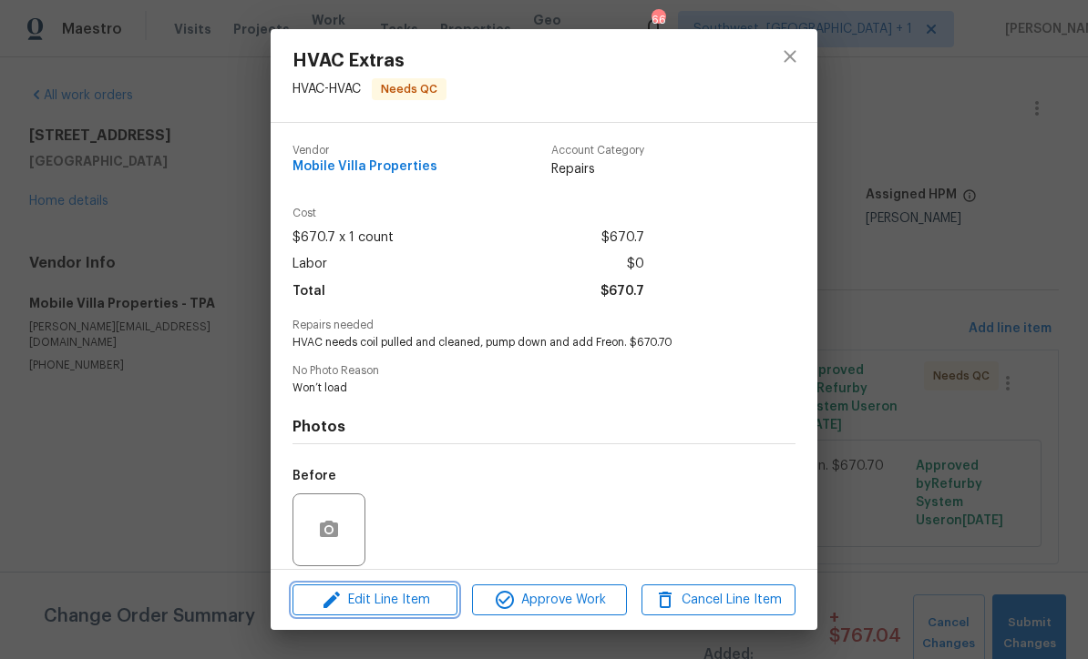
click at [422, 611] on button "Edit Line Item" at bounding box center [374, 601] width 165 height 32
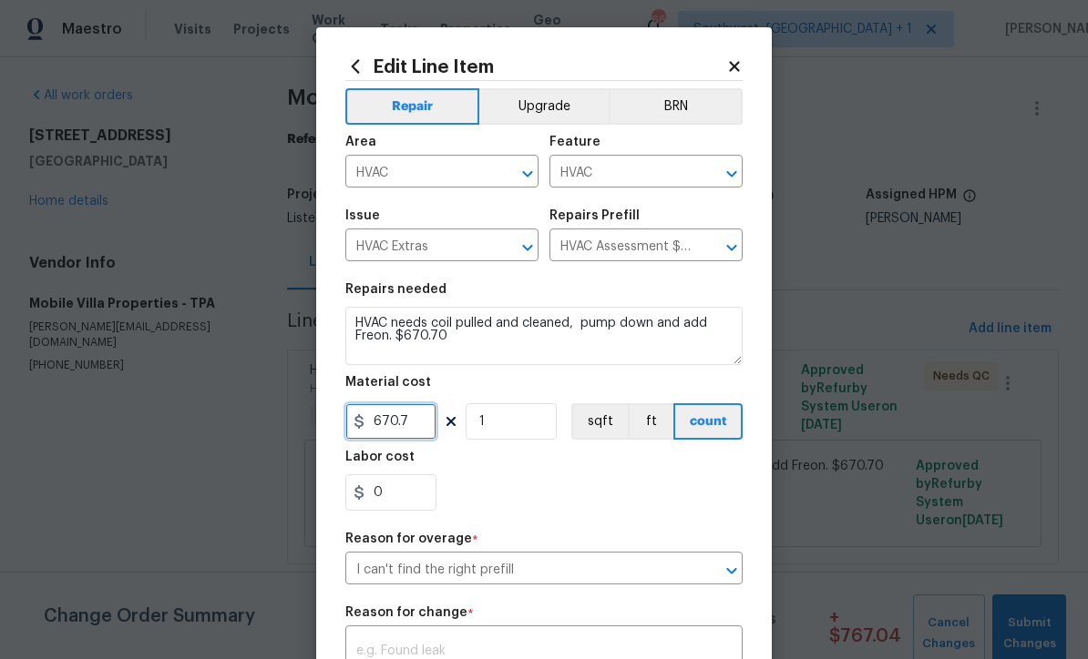
click at [432, 428] on input "670.7" at bounding box center [390, 422] width 91 height 36
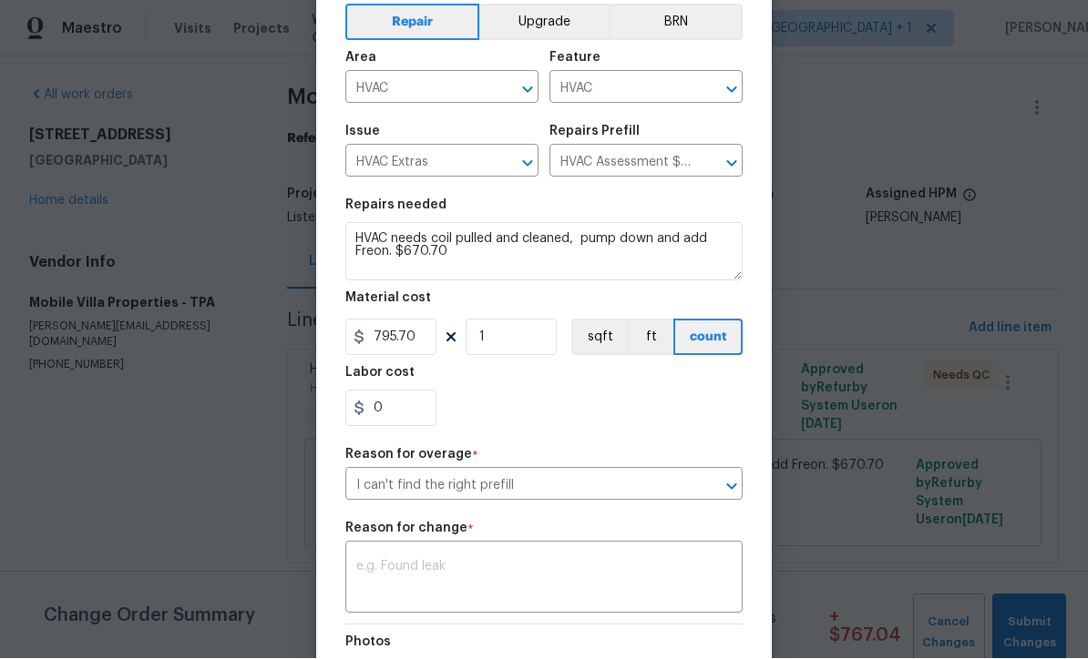
scroll to position [130, 0]
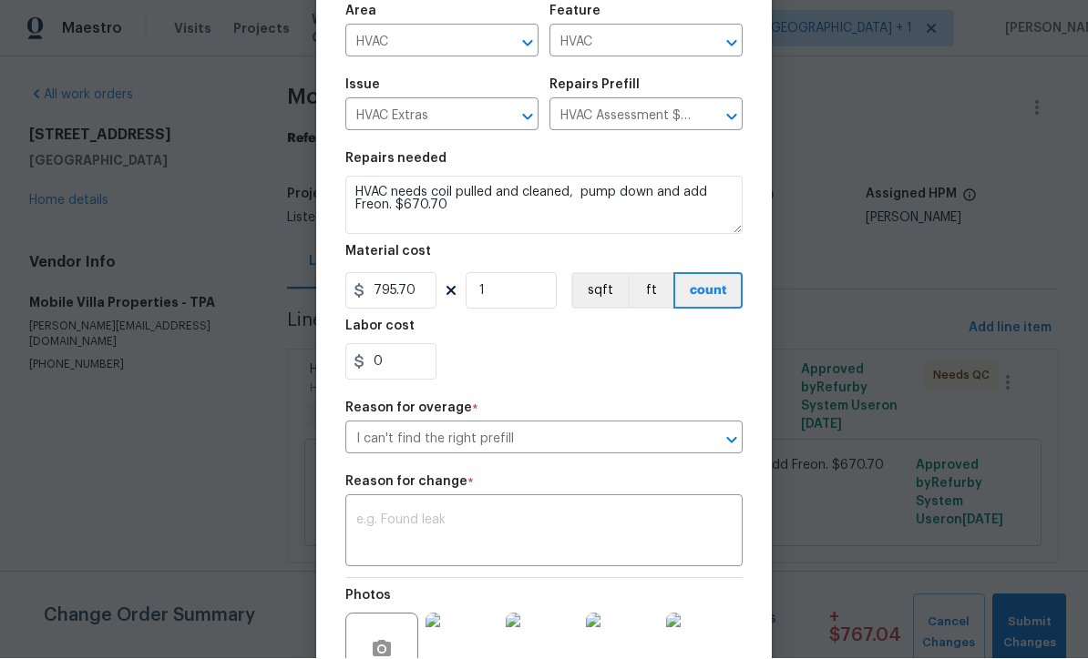
click at [501, 546] on textarea at bounding box center [543, 534] width 375 height 38
type input "795.7"
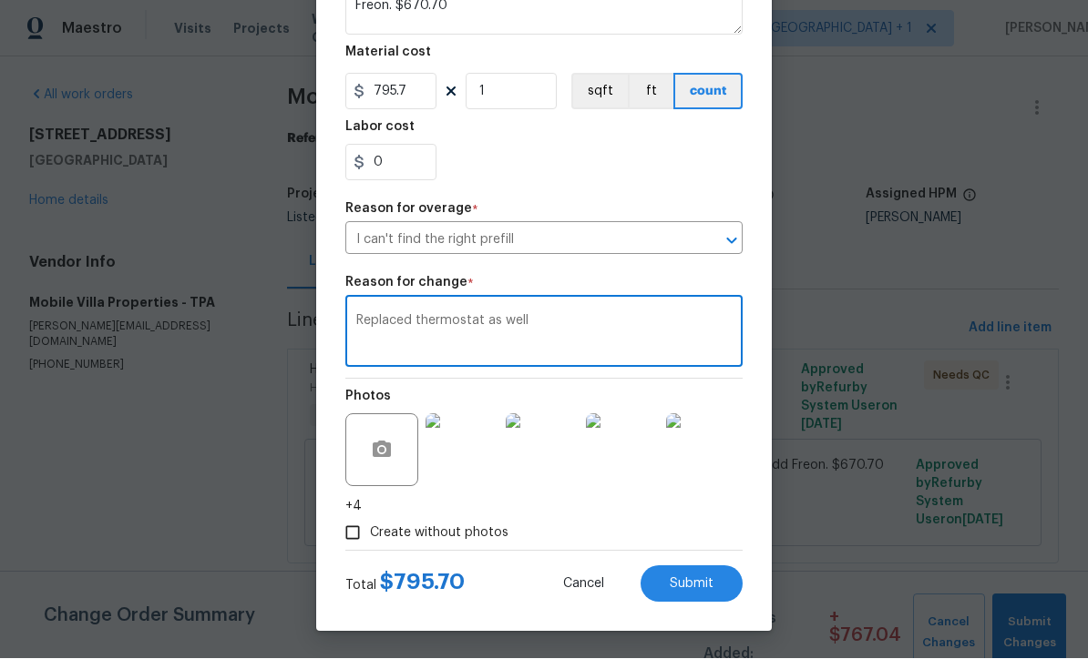
scroll to position [335, 0]
type textarea "Replaced thermostat as well"
click at [712, 587] on span "Submit" at bounding box center [691, 585] width 44 height 14
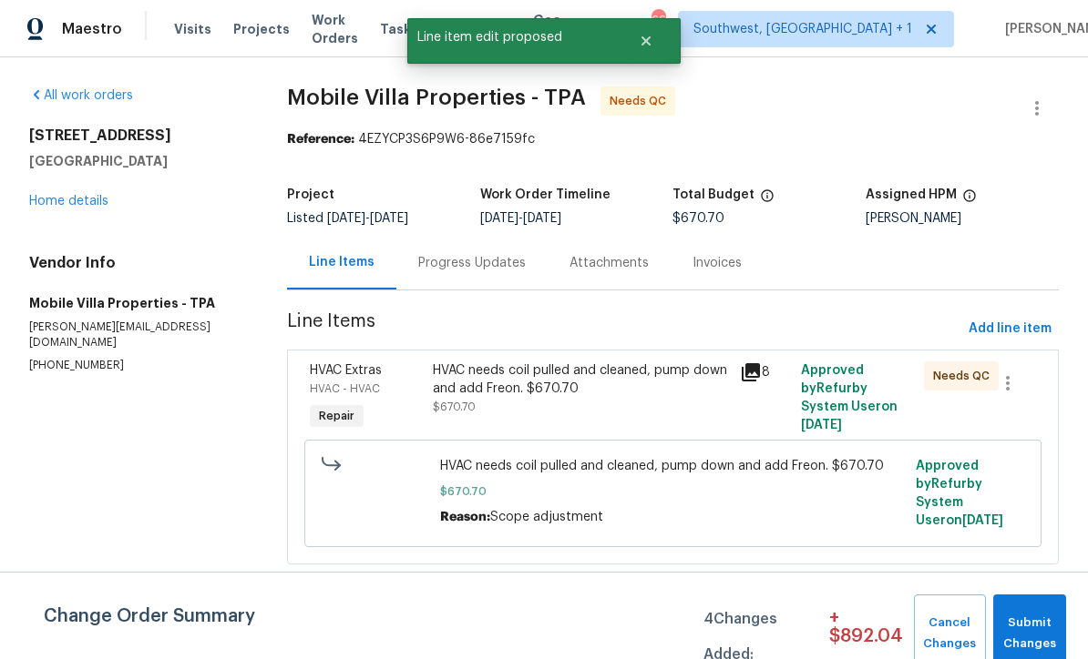
scroll to position [0, 0]
click at [1046, 620] on span "Submit Changes" at bounding box center [1029, 634] width 55 height 42
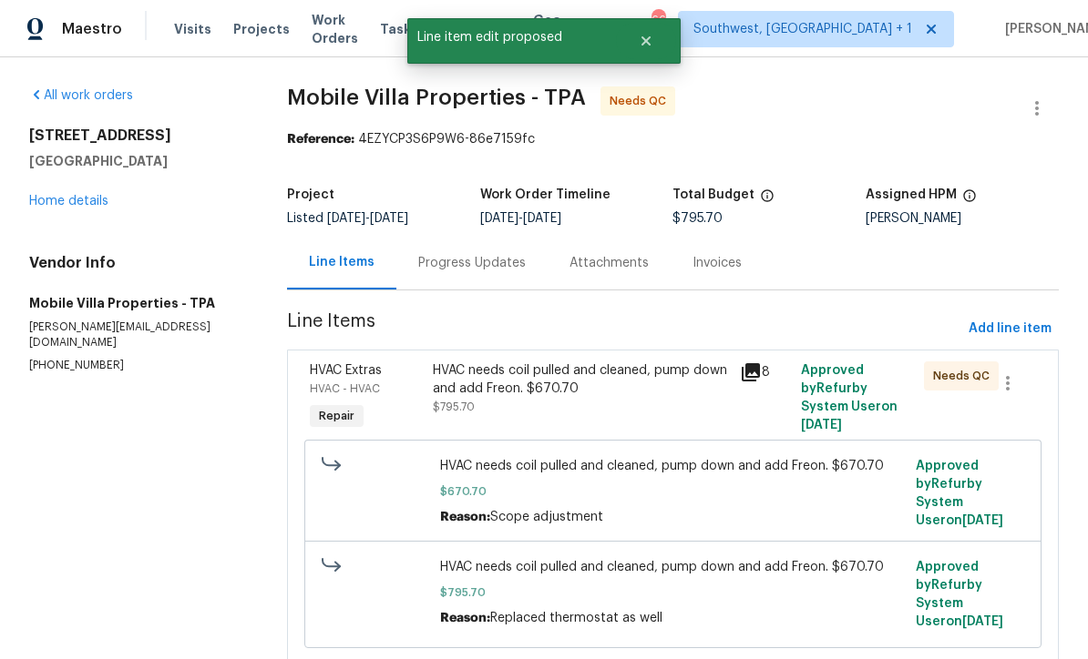
scroll to position [56, 0]
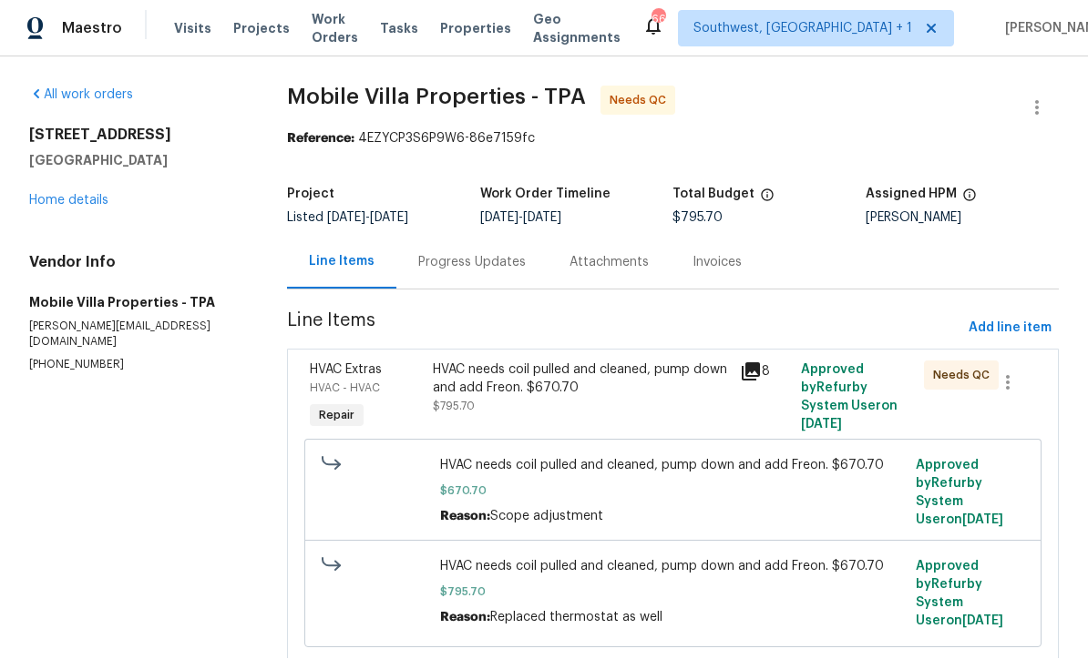
click at [436, 254] on div "Progress Updates" at bounding box center [471, 263] width 107 height 18
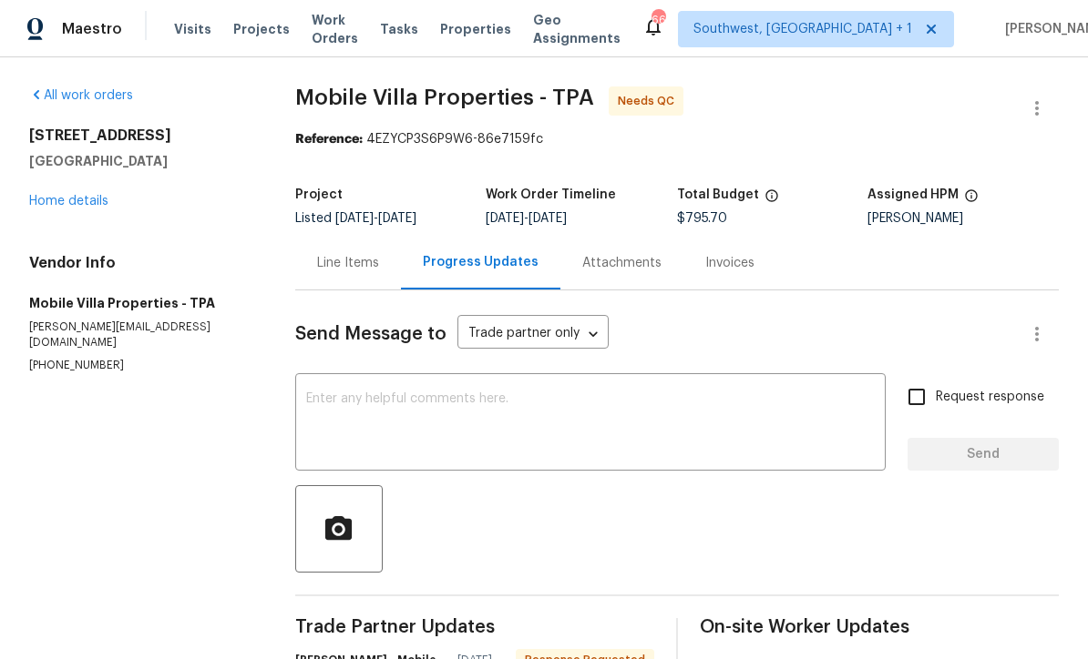
click at [343, 251] on div "Line Items" at bounding box center [348, 263] width 106 height 54
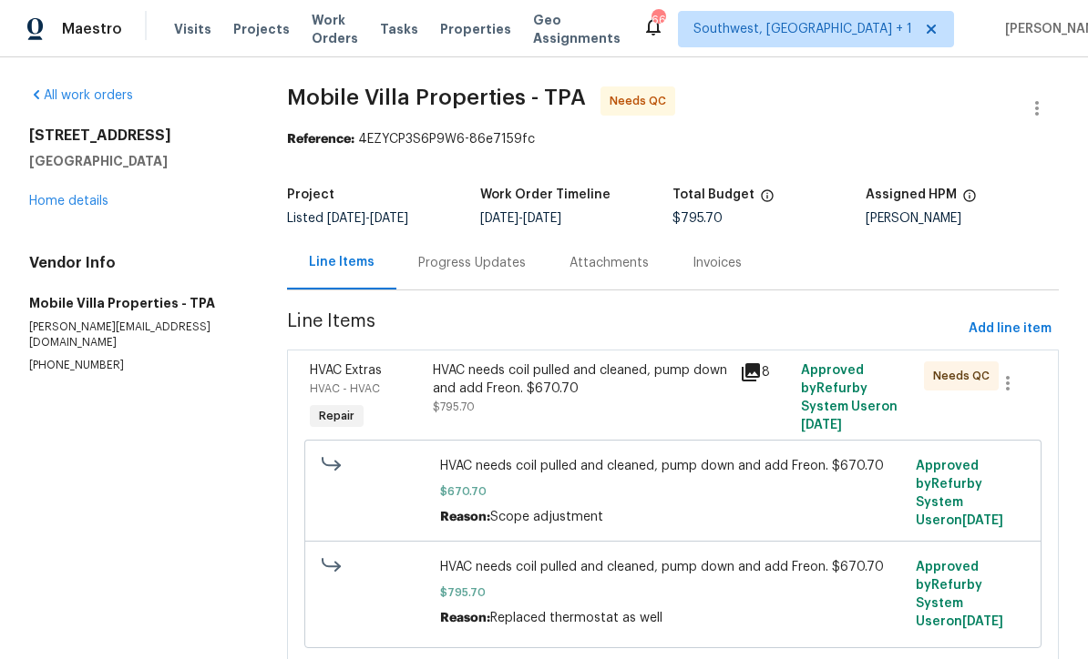
click at [603, 362] on div "HVAC needs coil pulled and cleaned, pump down and add Freon. $670.70" at bounding box center [581, 380] width 296 height 36
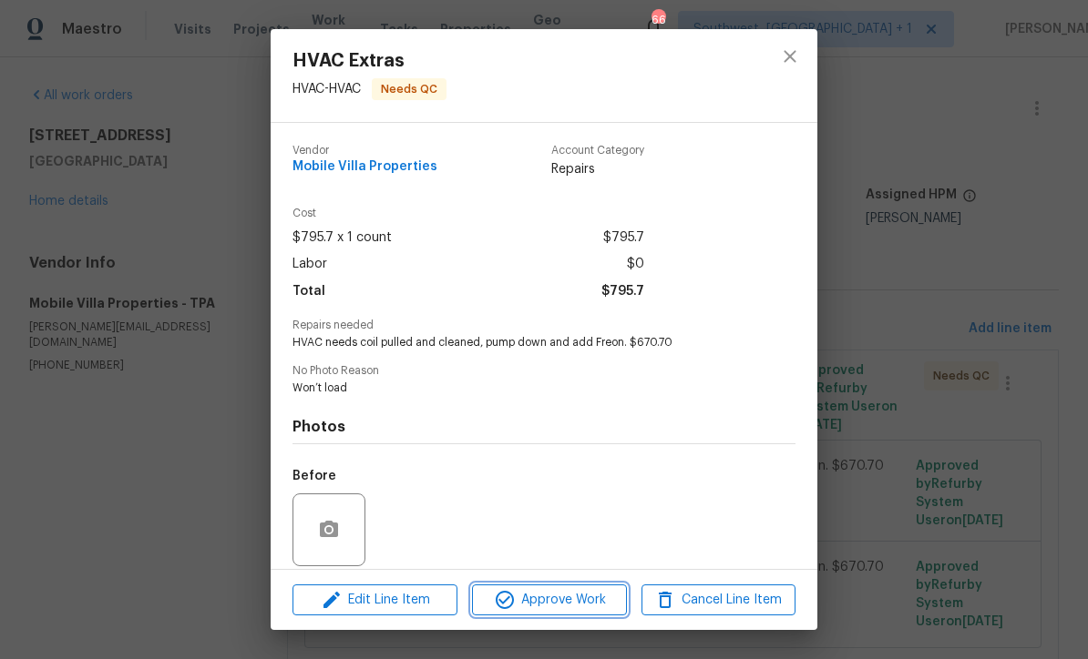
click at [576, 609] on span "Approve Work" at bounding box center [548, 600] width 143 height 23
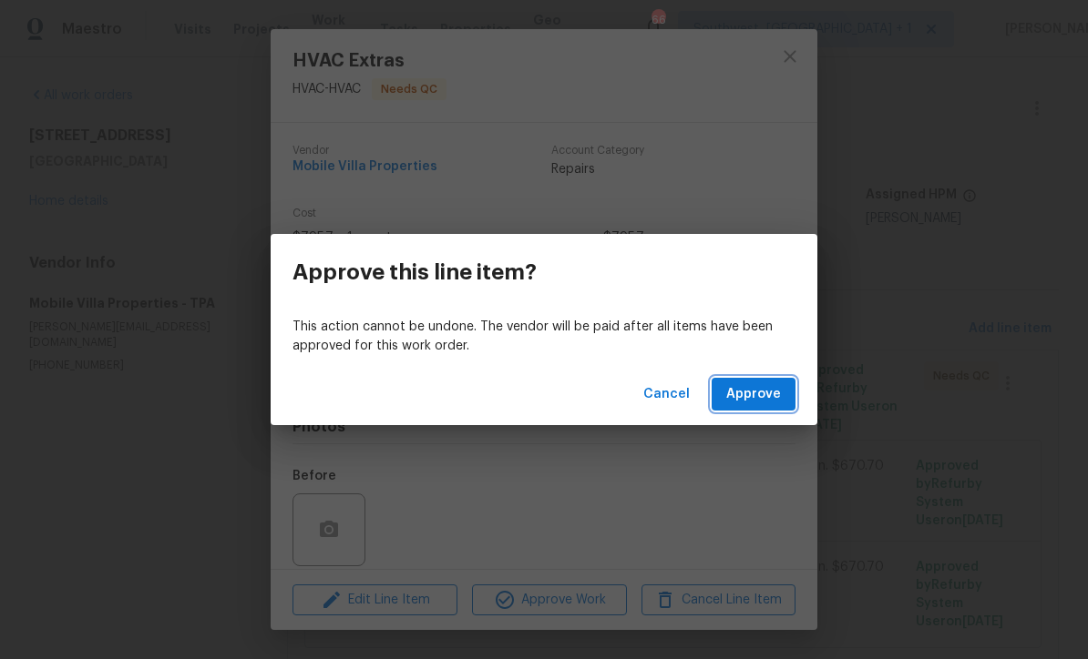
click at [782, 395] on button "Approve" at bounding box center [753, 395] width 84 height 34
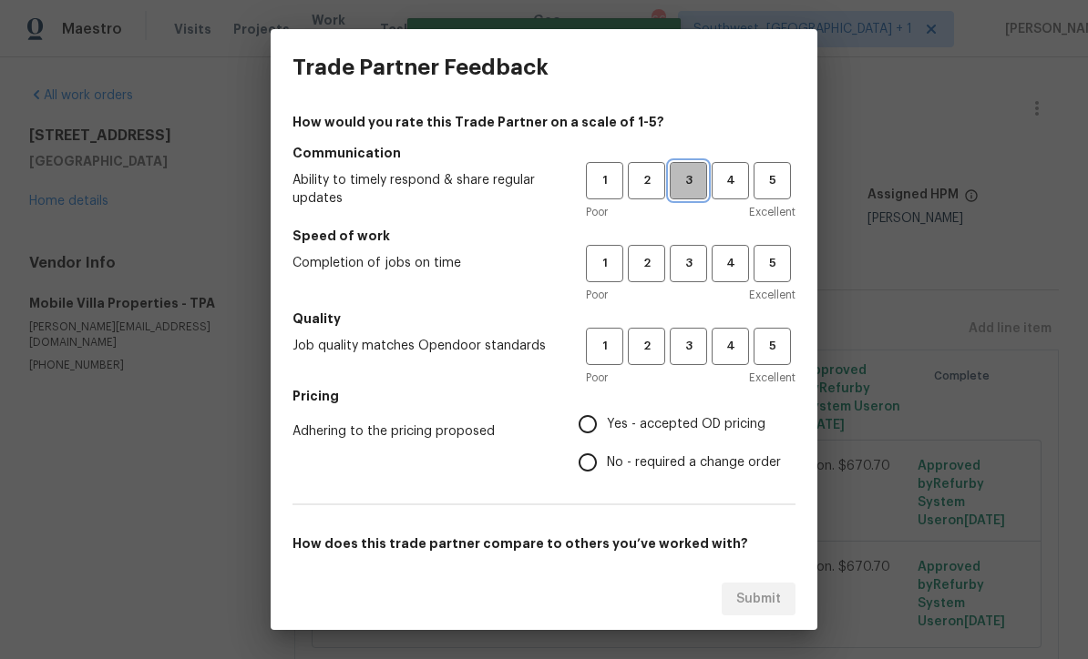
click at [693, 180] on span "3" at bounding box center [688, 180] width 34 height 21
click at [689, 245] on button "3" at bounding box center [687, 263] width 37 height 37
click at [685, 353] on span "3" at bounding box center [688, 346] width 34 height 21
click at [594, 424] on input "Yes - accepted OD pricing" at bounding box center [587, 424] width 38 height 38
radio input "true"
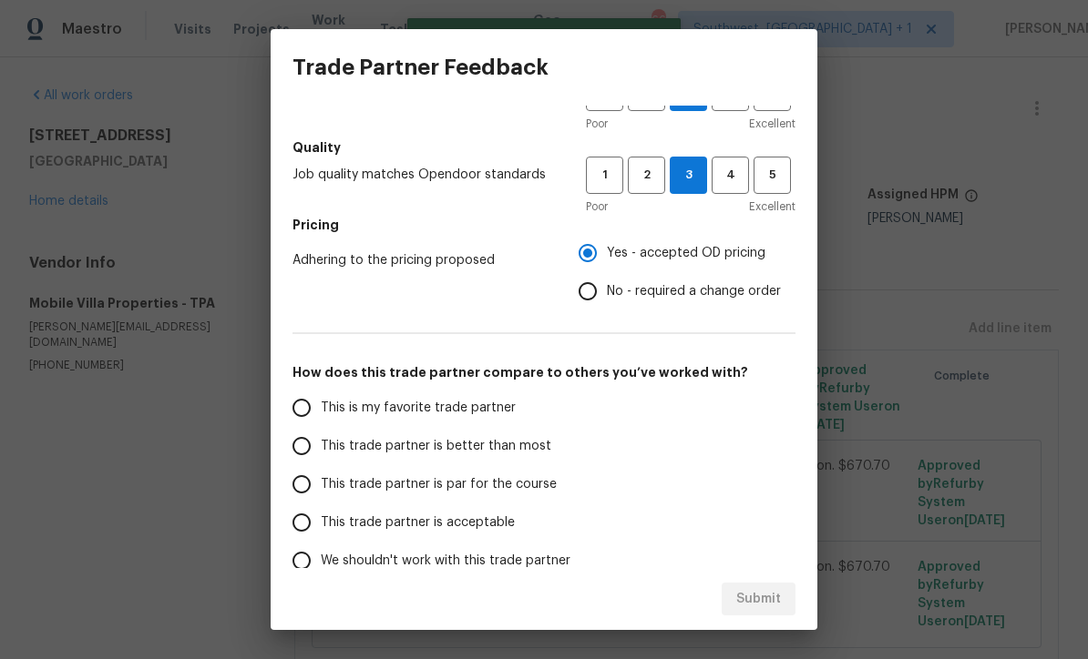
scroll to position [169, 0]
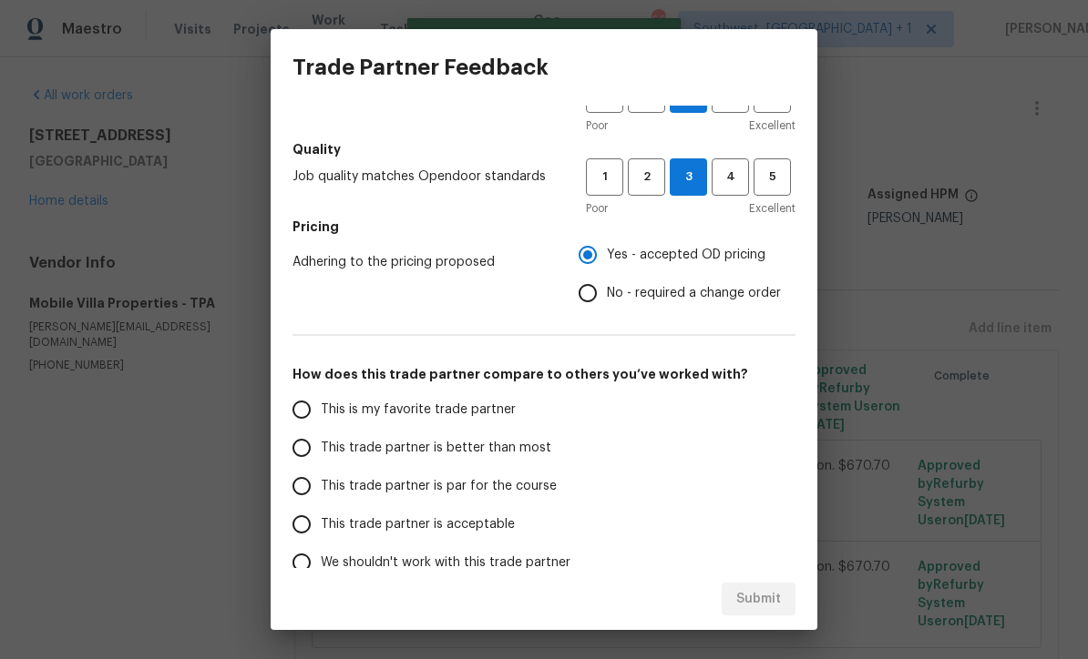
click at [299, 475] on input "This trade partner is par for the course" at bounding box center [301, 486] width 38 height 38
click at [774, 601] on span "Submit" at bounding box center [758, 599] width 45 height 23
radio input "true"
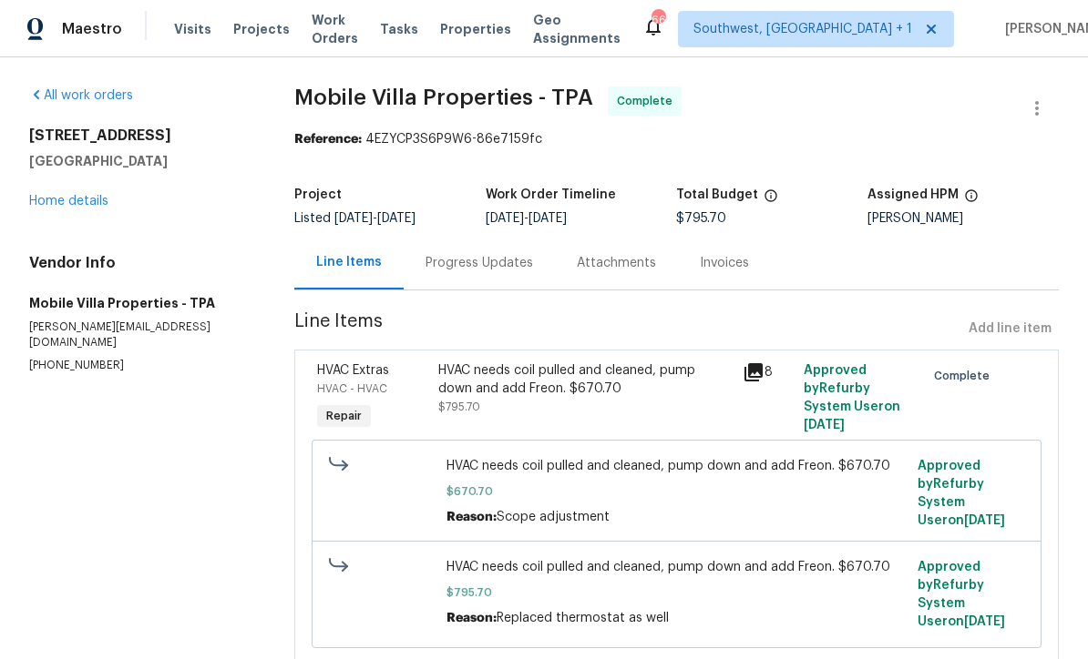
scroll to position [0, 0]
click at [244, 28] on span "Projects" at bounding box center [261, 29] width 56 height 18
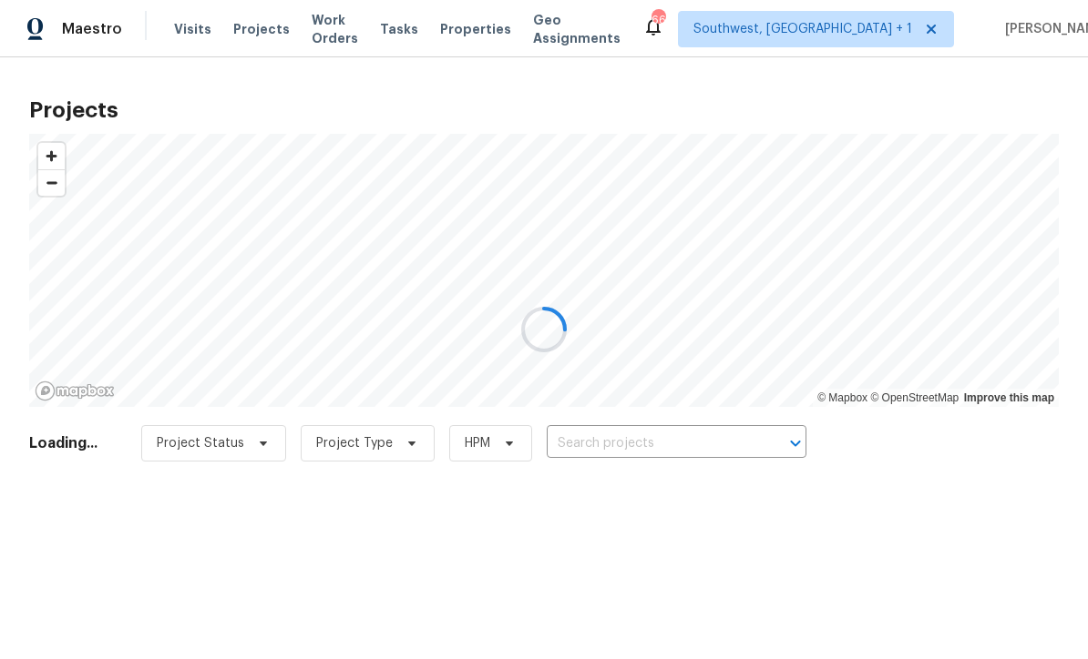
click at [649, 454] on div at bounding box center [544, 329] width 1088 height 659
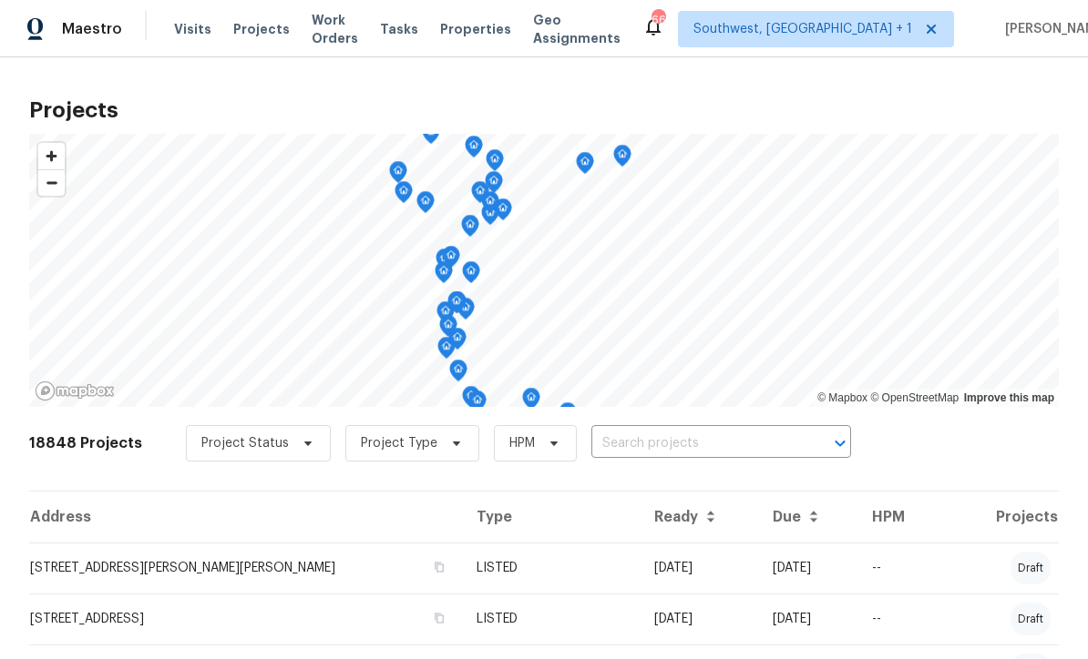
click at [645, 446] on input "text" at bounding box center [695, 444] width 209 height 28
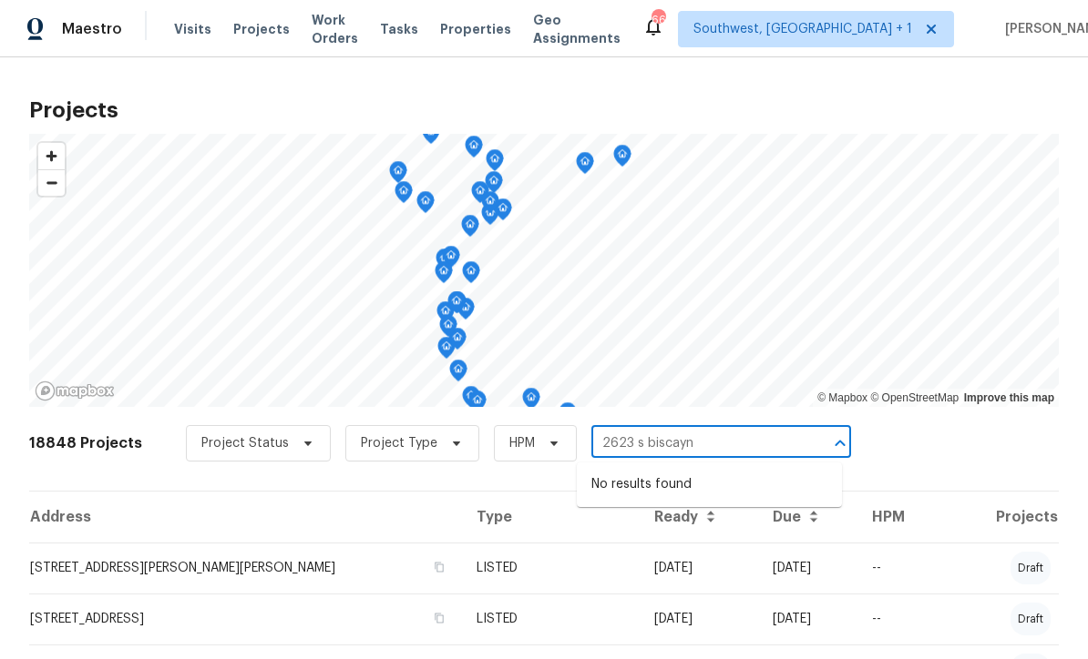
type input "2623 s biscayn"
click at [258, 36] on span "Projects" at bounding box center [261, 29] width 56 height 18
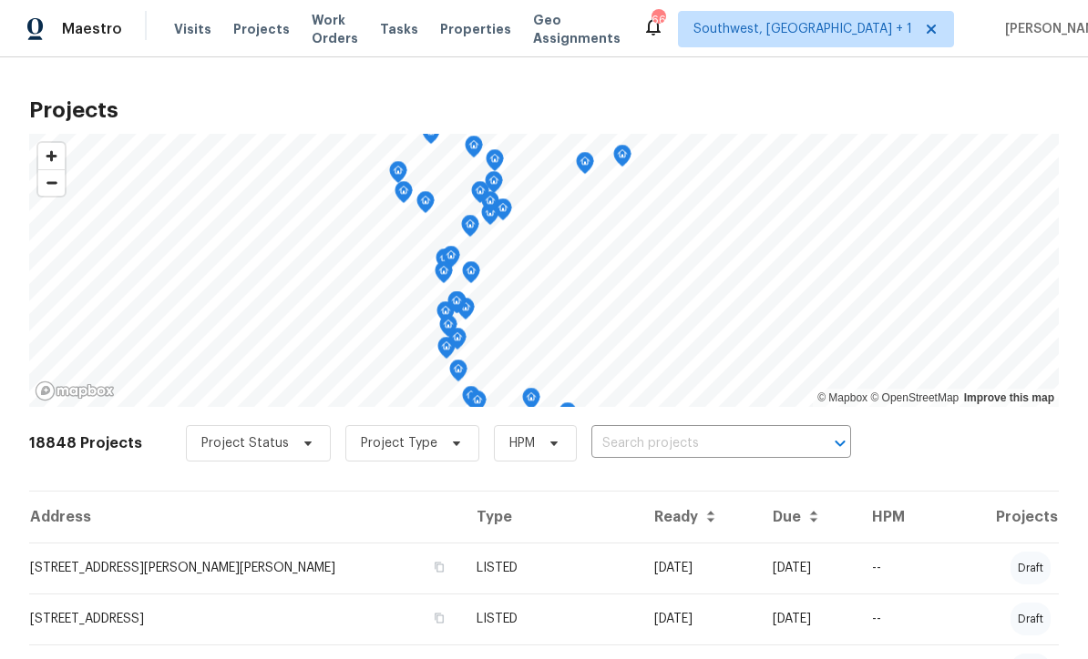
click at [663, 451] on input "text" at bounding box center [695, 444] width 209 height 28
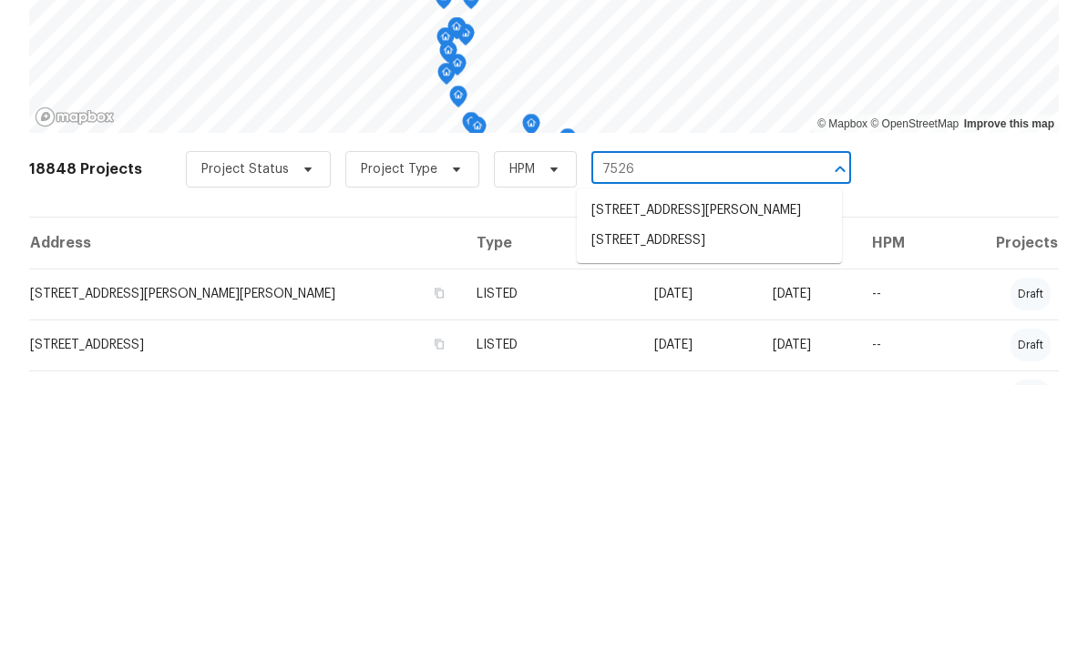
type input "7526 f"
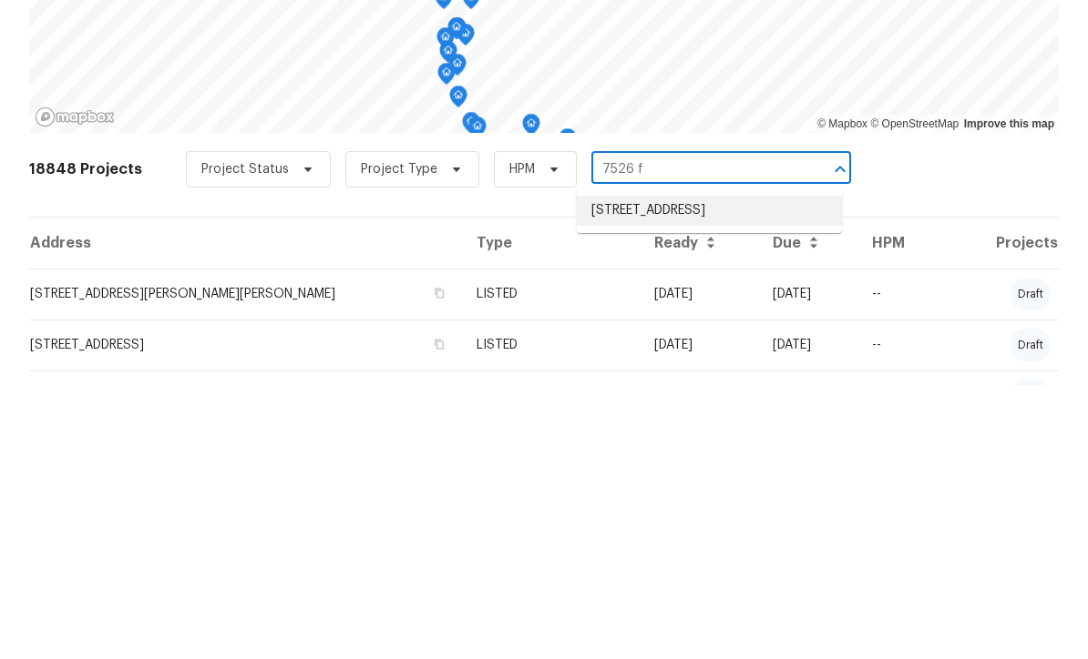
click at [700, 470] on li "[STREET_ADDRESS]" at bounding box center [709, 485] width 265 height 30
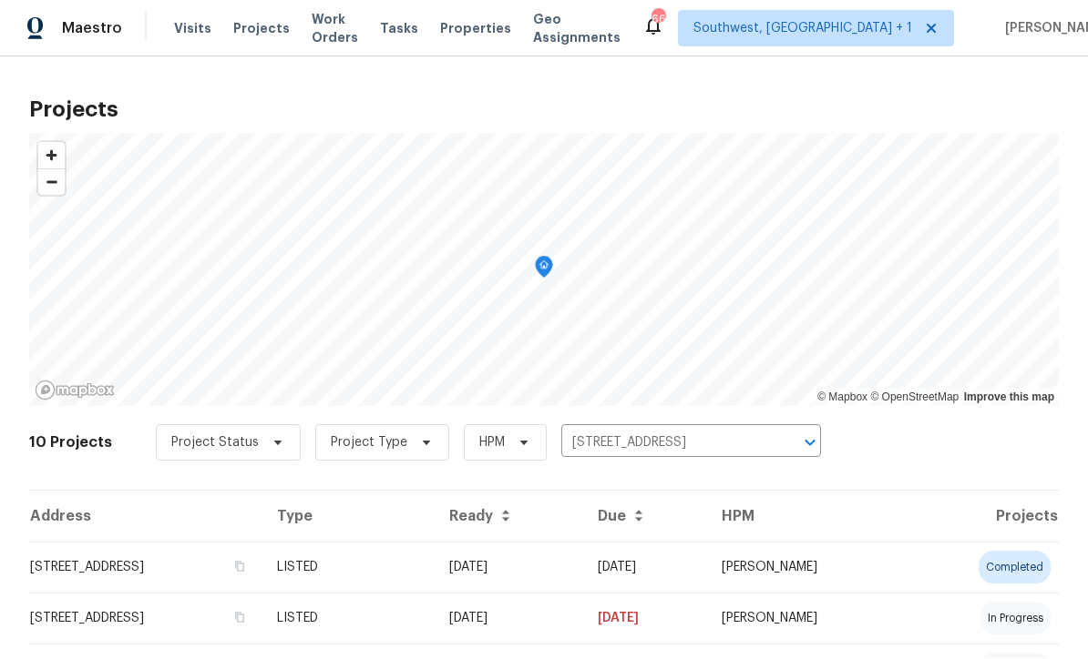
scroll to position [1, 0]
click at [579, 578] on td "[DATE]" at bounding box center [508, 568] width 148 height 51
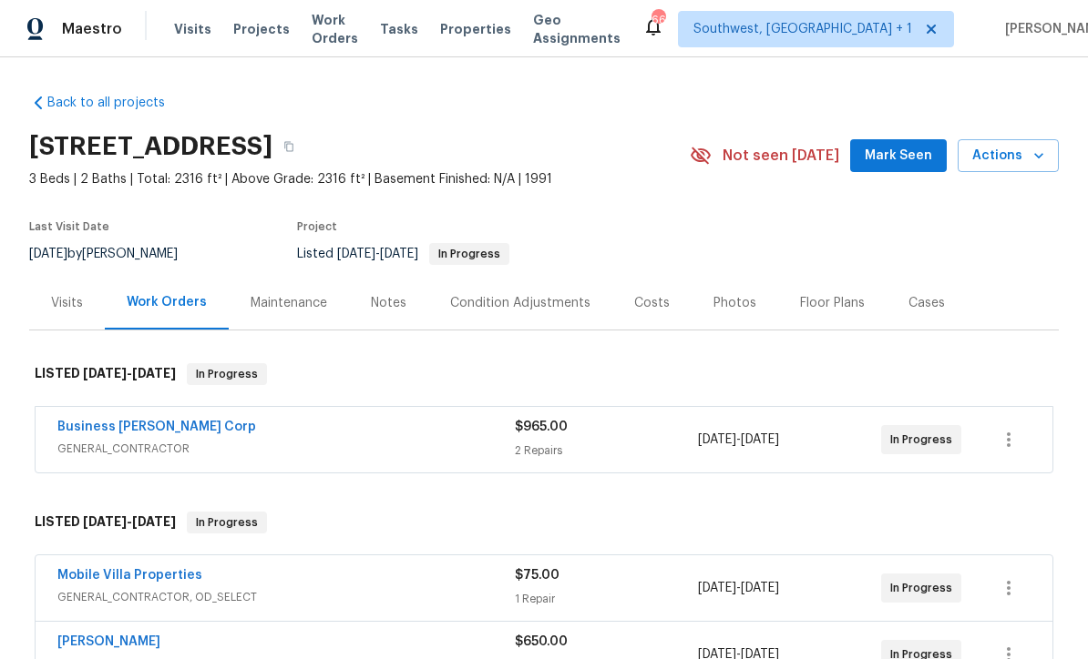
click at [375, 312] on div "Notes" at bounding box center [388, 303] width 79 height 54
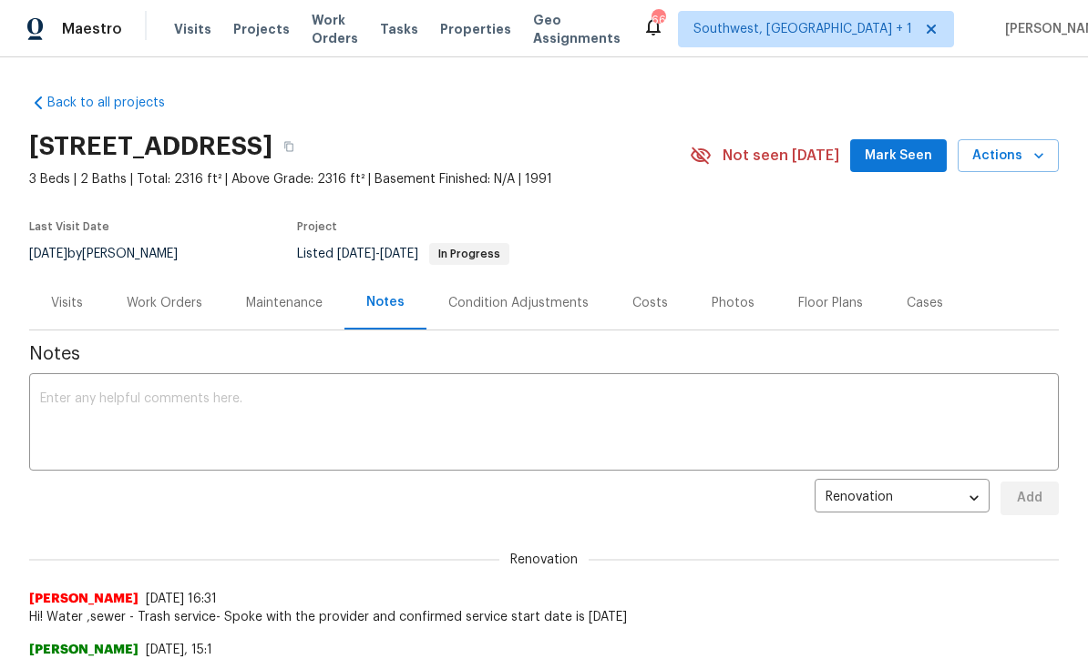
click at [130, 404] on textarea at bounding box center [543, 425] width 1007 height 64
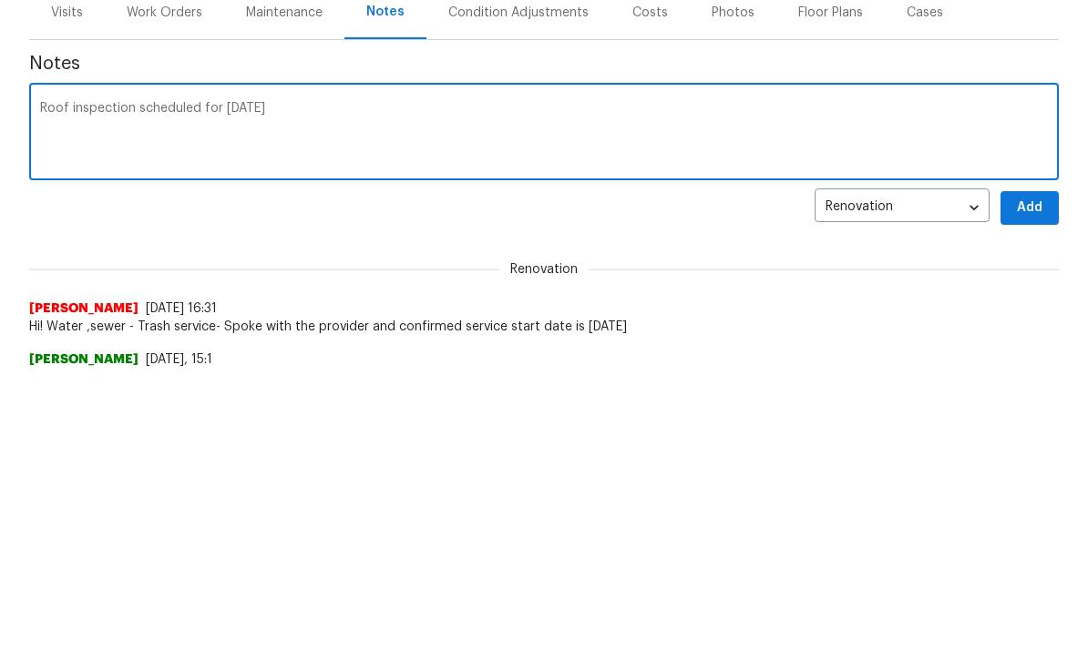
type textarea "Roof inspection scheduled for [DATE]"
click at [1030, 487] on span "Add" at bounding box center [1029, 498] width 29 height 23
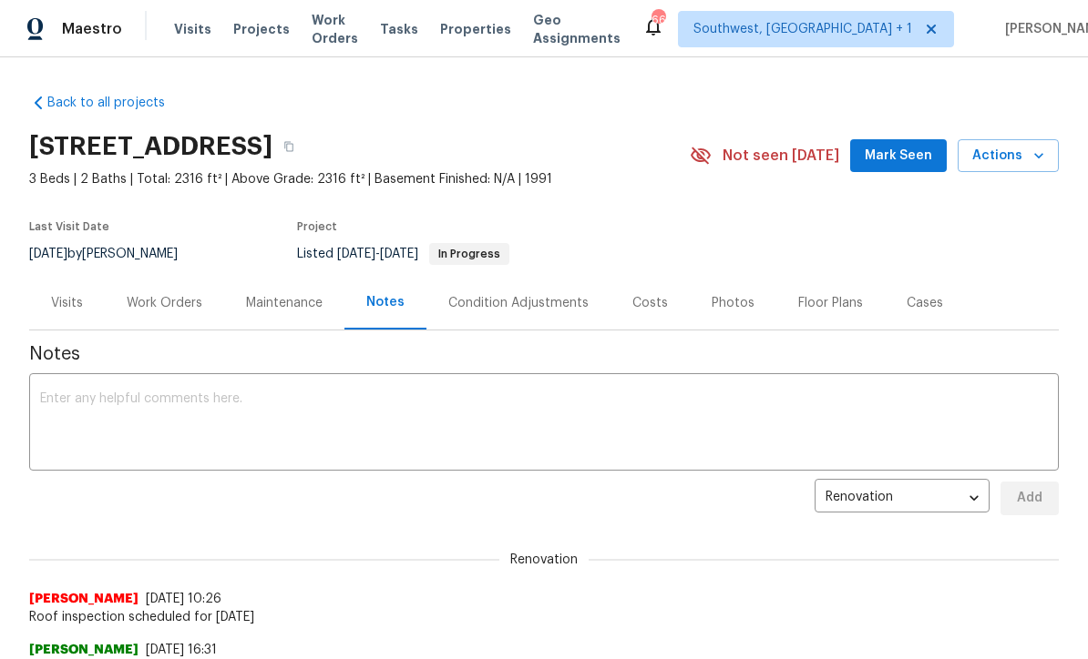
click at [188, 37] on span "Visits" at bounding box center [192, 29] width 37 height 18
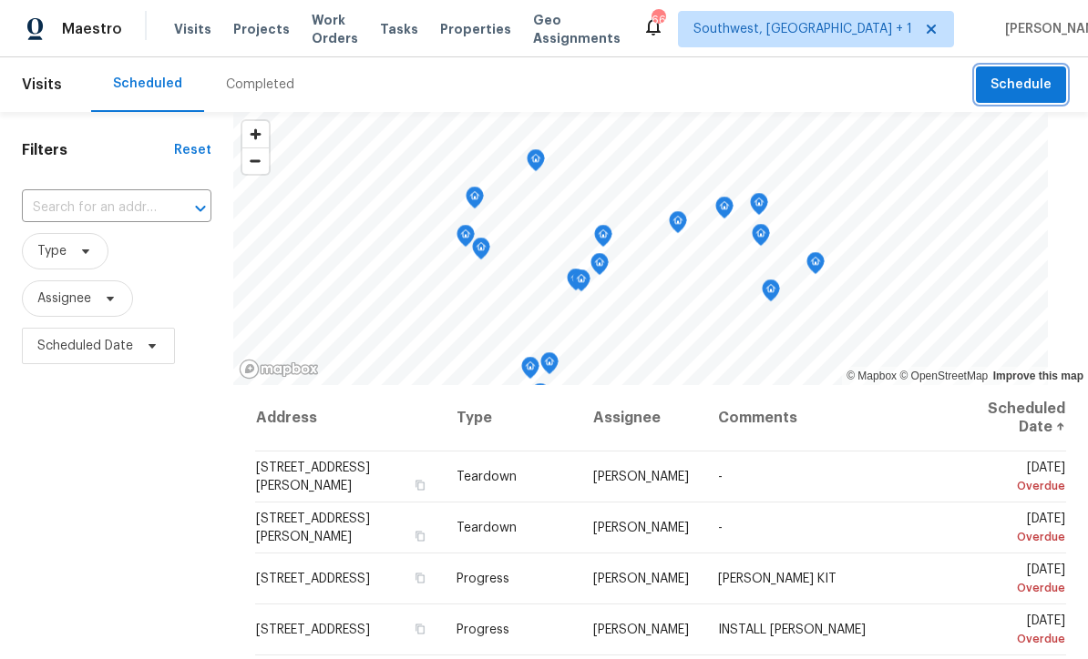
click at [1000, 87] on span "Schedule" at bounding box center [1020, 85] width 61 height 23
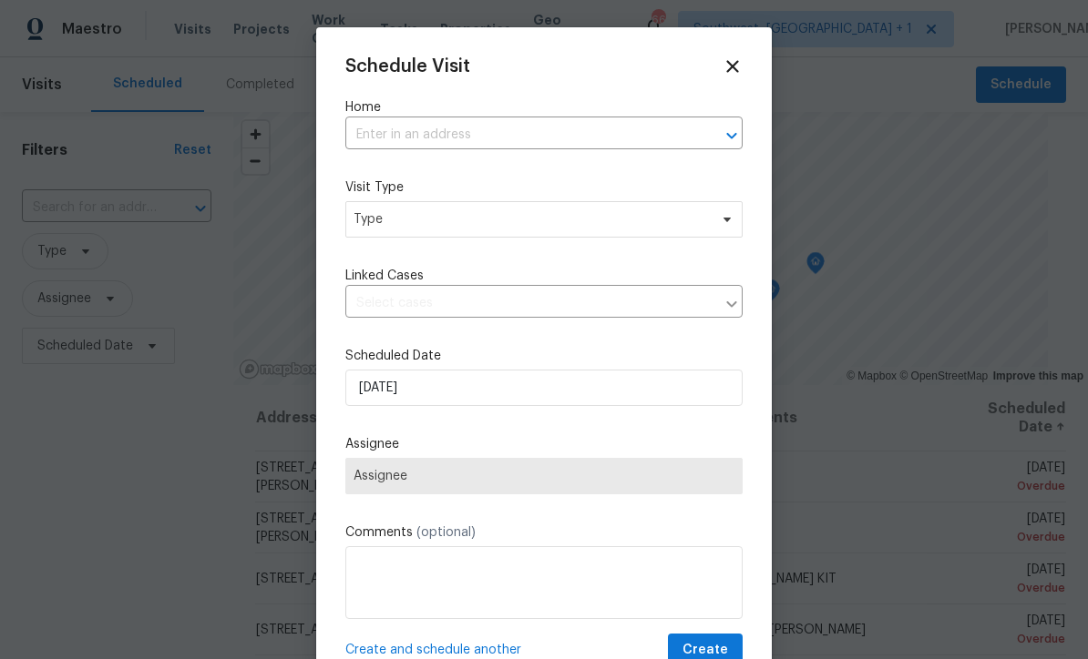
click at [497, 138] on input "text" at bounding box center [518, 135] width 346 height 28
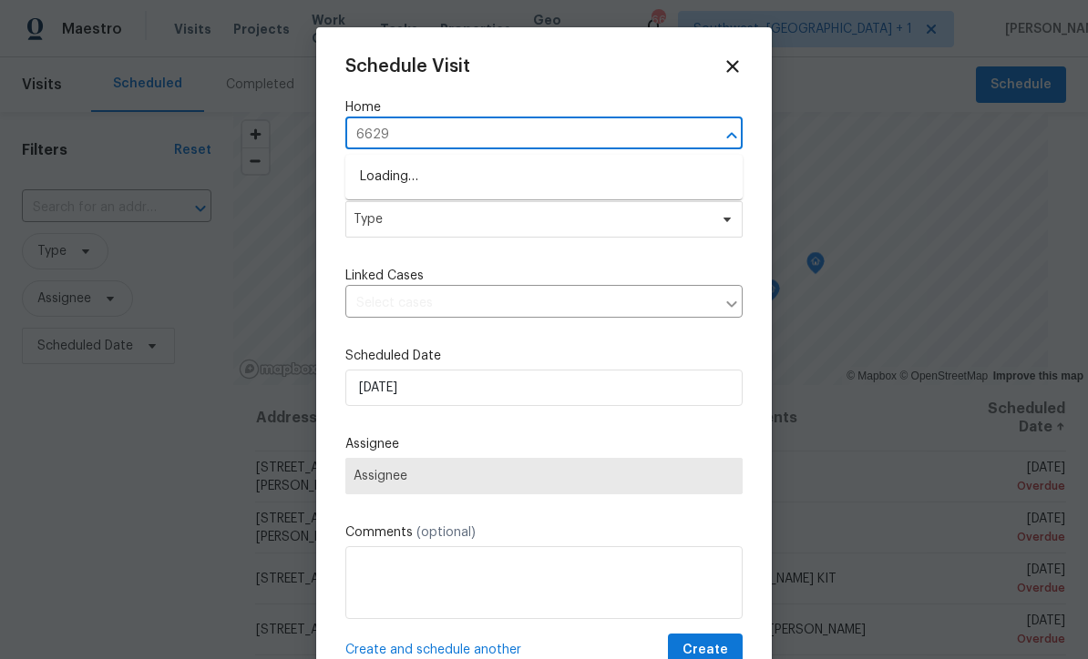
type input "6629"
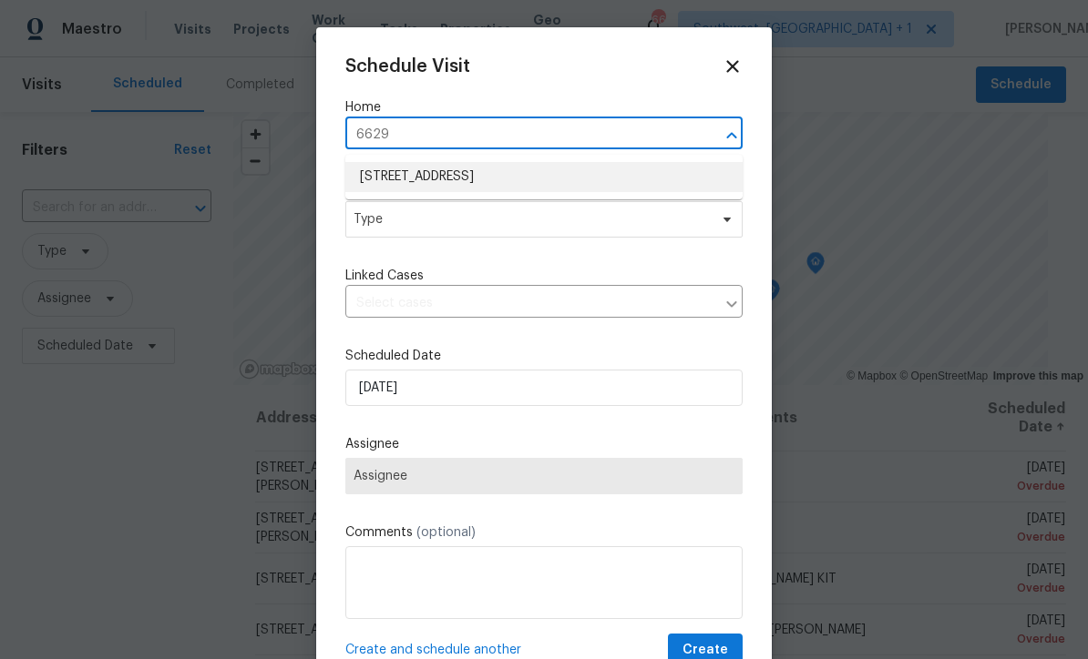
click at [605, 189] on li "[STREET_ADDRESS]" at bounding box center [543, 177] width 397 height 30
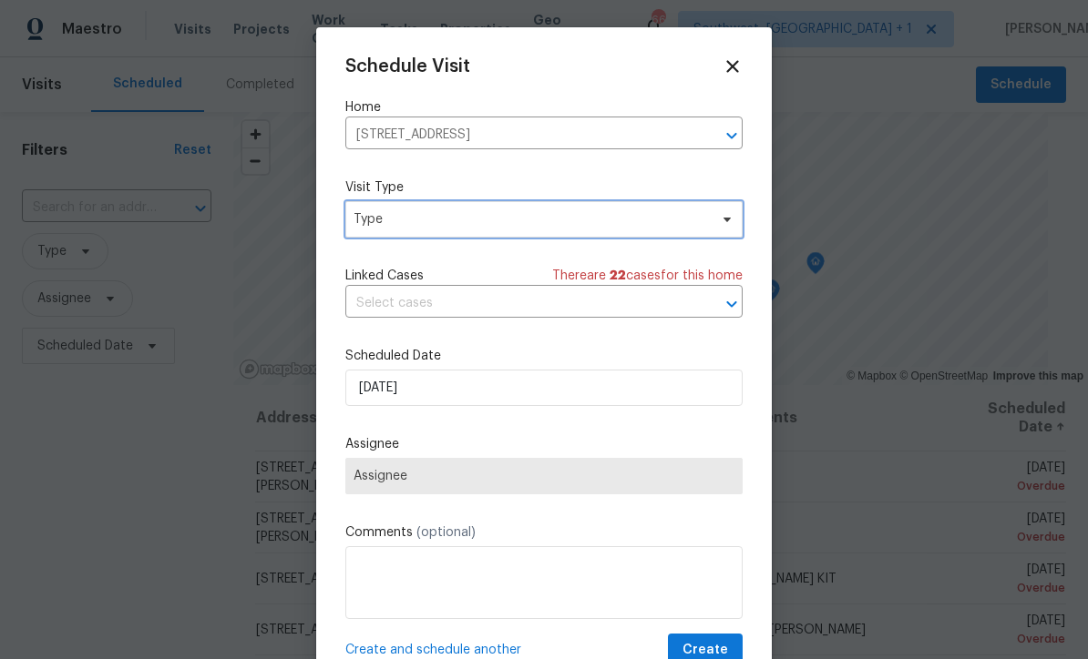
click at [596, 225] on span "Type" at bounding box center [530, 219] width 354 height 18
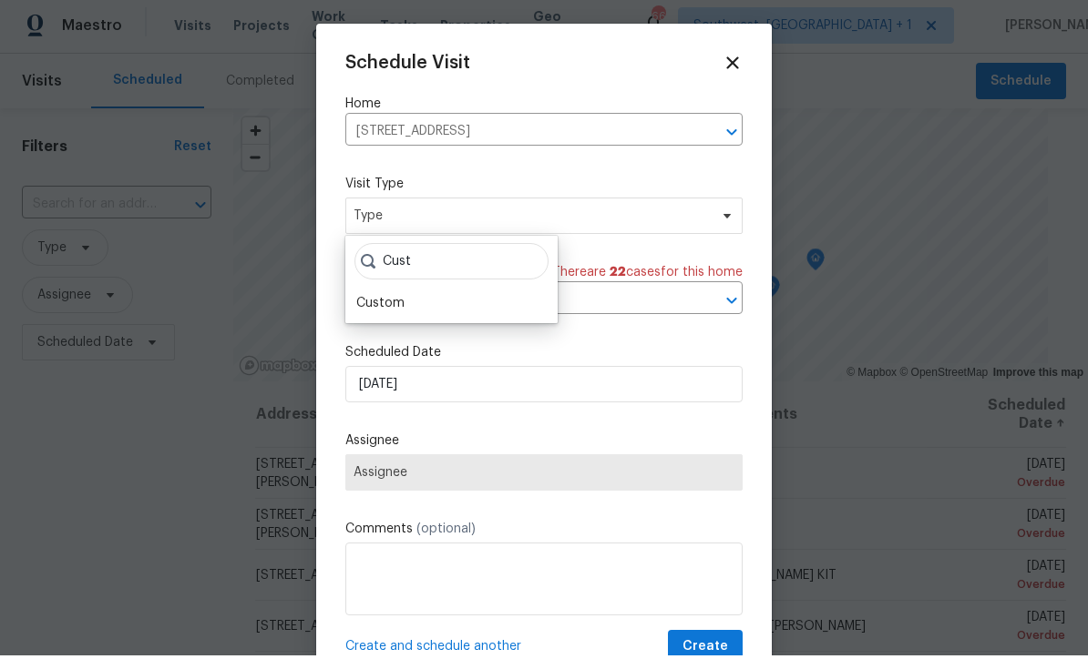
scroll to position [4, 0]
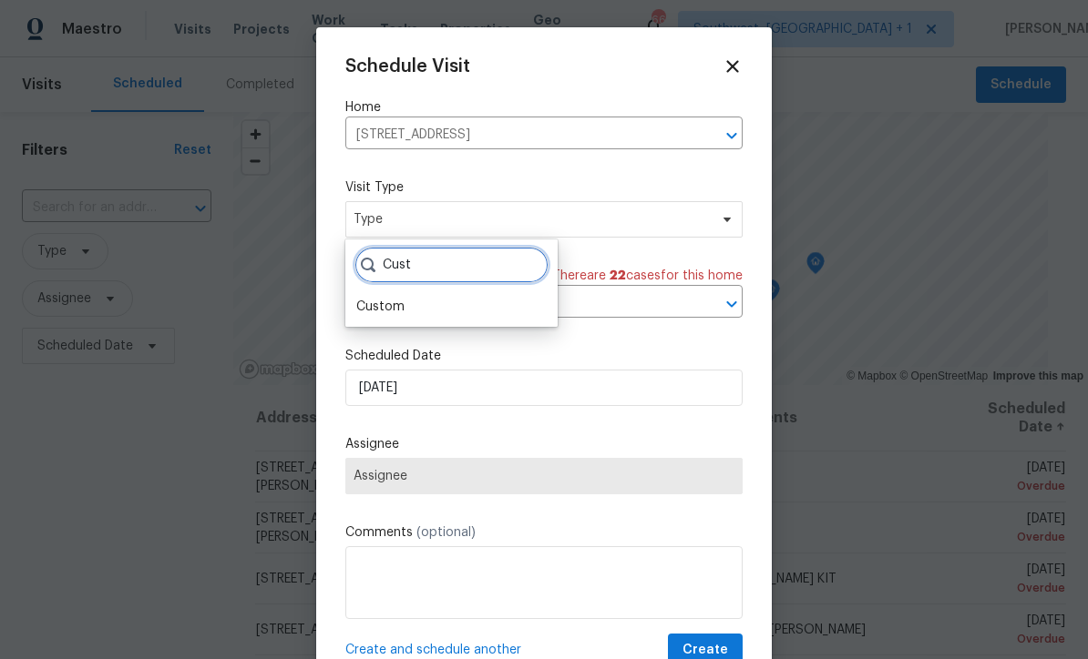
type input "Cust"
click at [370, 305] on div "Custom" at bounding box center [380, 307] width 48 height 18
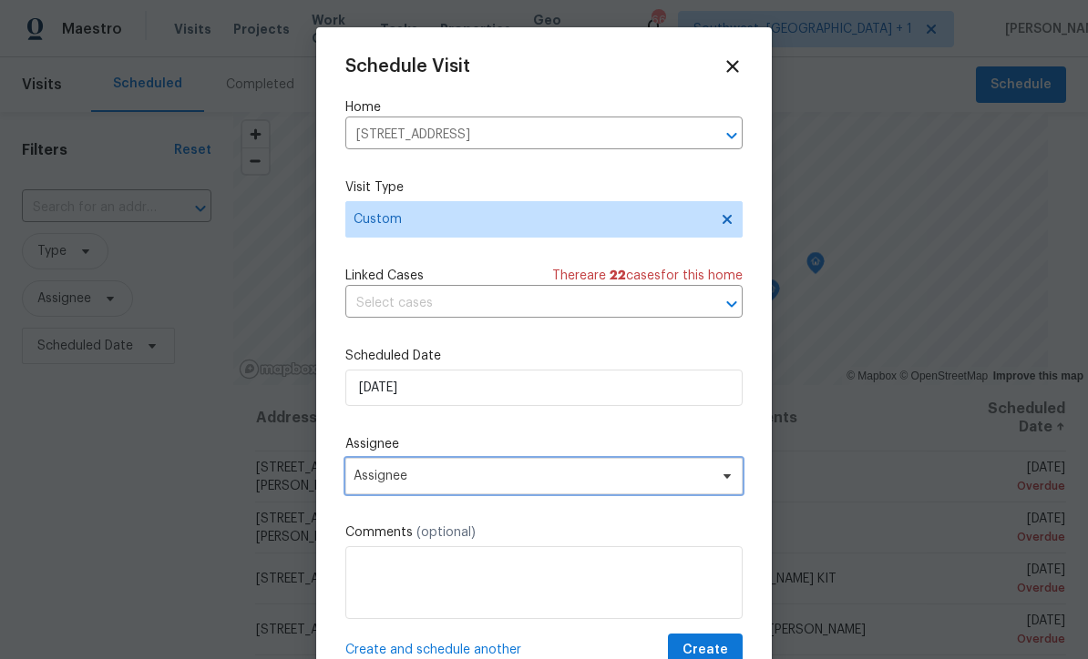
click at [480, 494] on span "Assignee" at bounding box center [543, 476] width 397 height 36
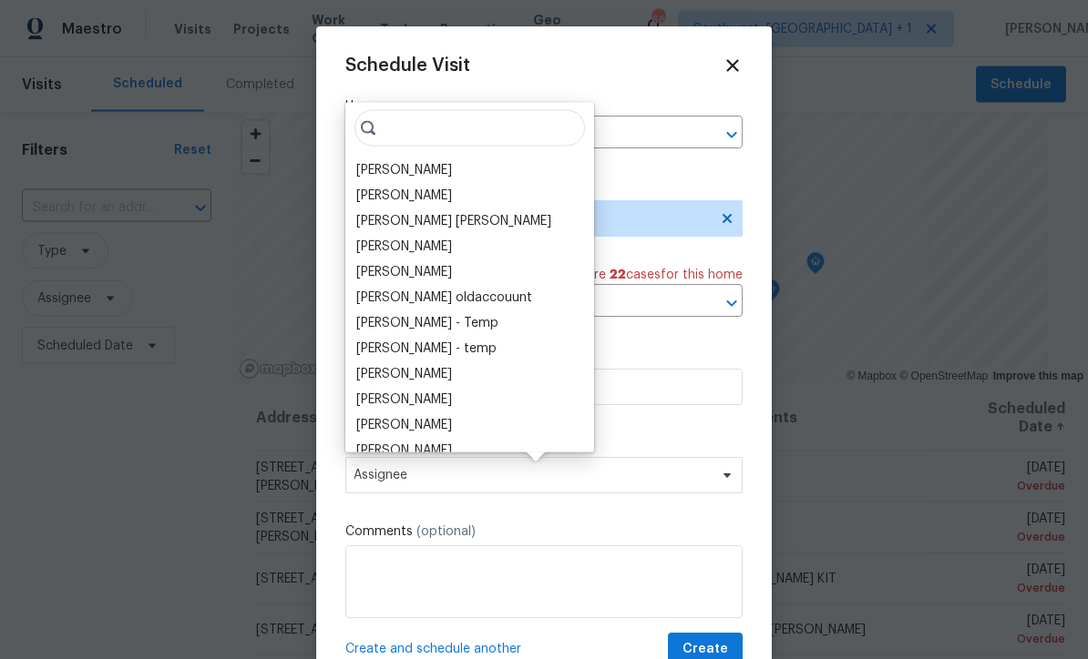
click at [372, 166] on div "[PERSON_NAME]" at bounding box center [404, 170] width 96 height 18
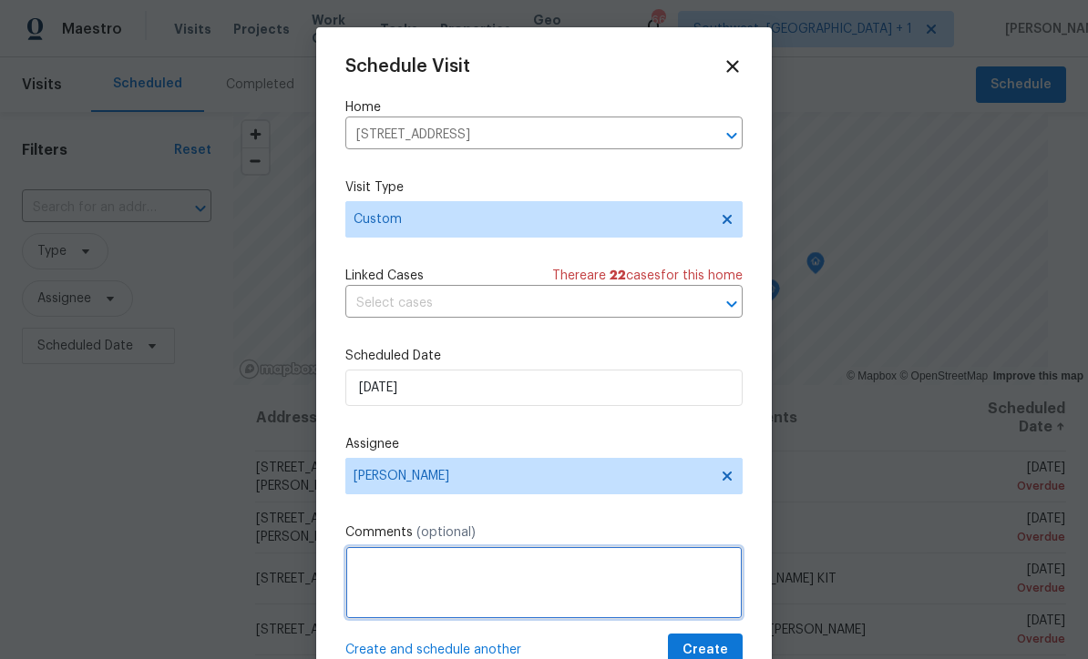
click at [519, 560] on textarea at bounding box center [543, 583] width 397 height 73
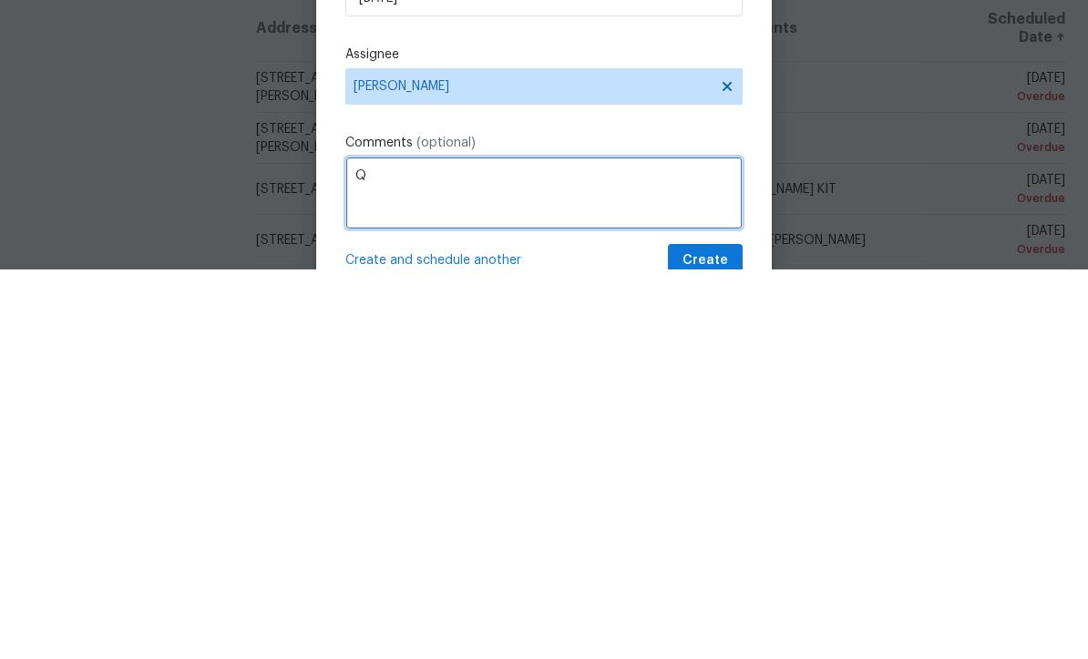
scroll to position [60, 0]
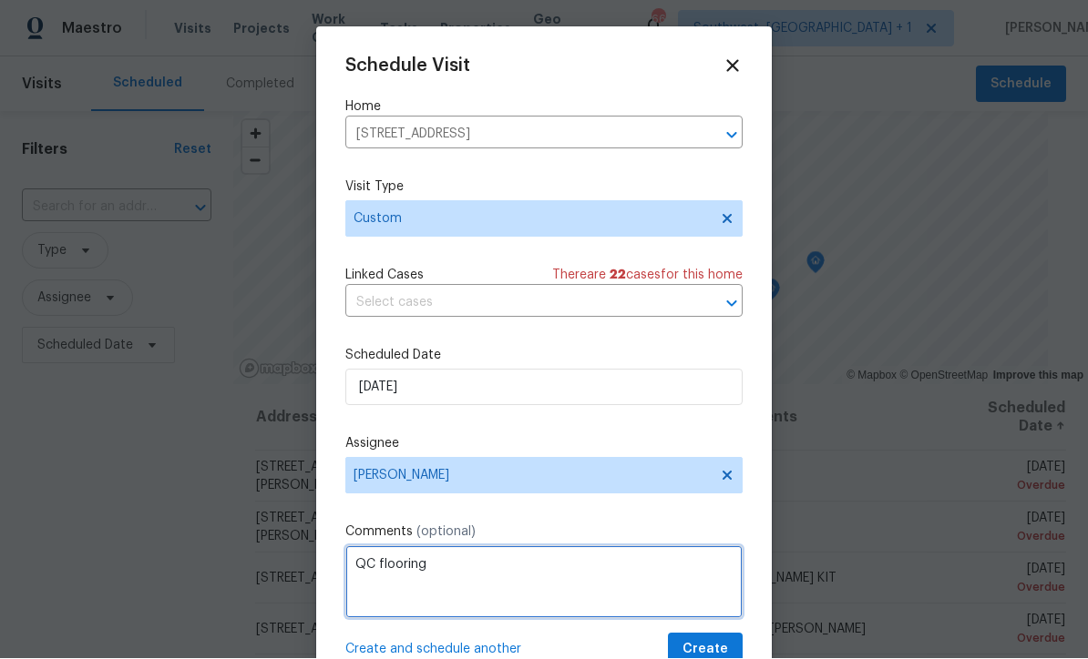
type textarea "QC flooring"
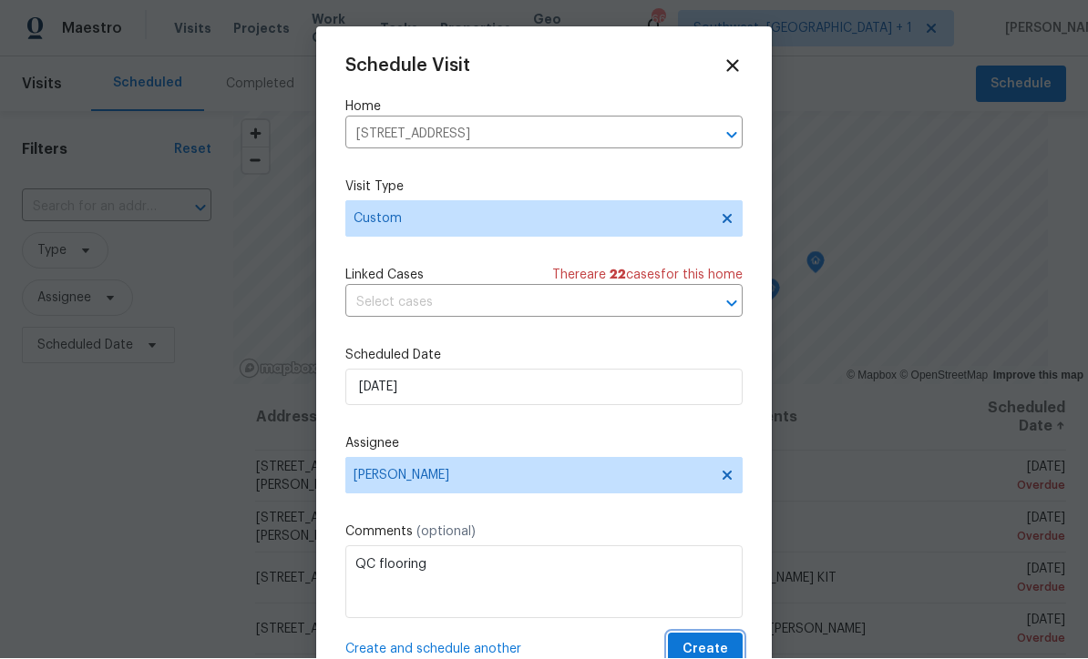
click at [721, 644] on span "Create" at bounding box center [705, 650] width 46 height 23
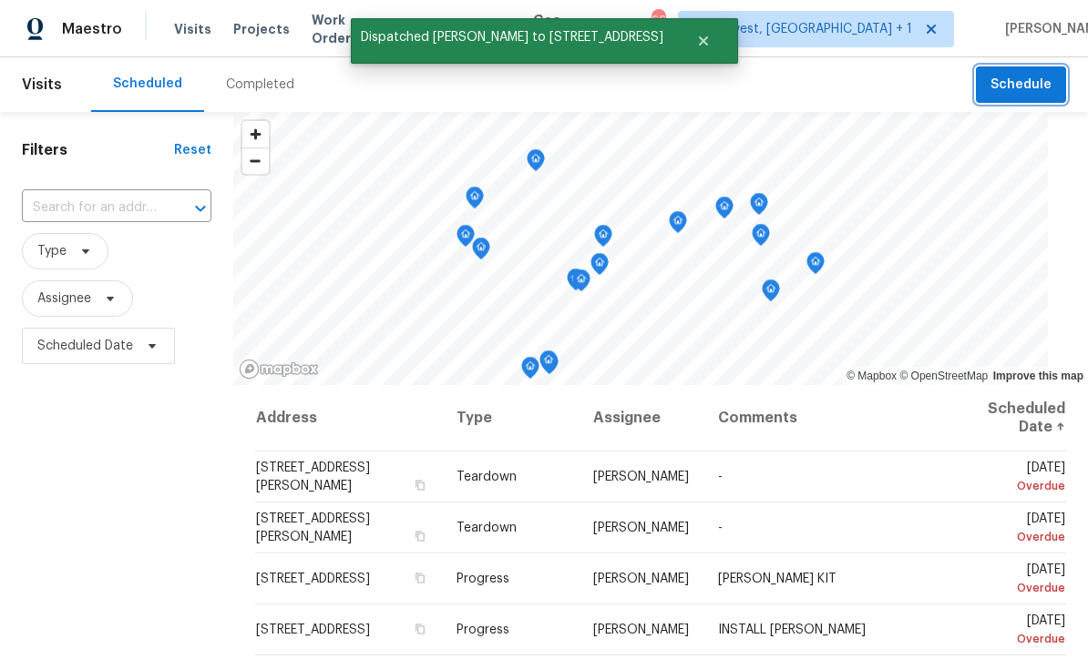
scroll to position [0, 0]
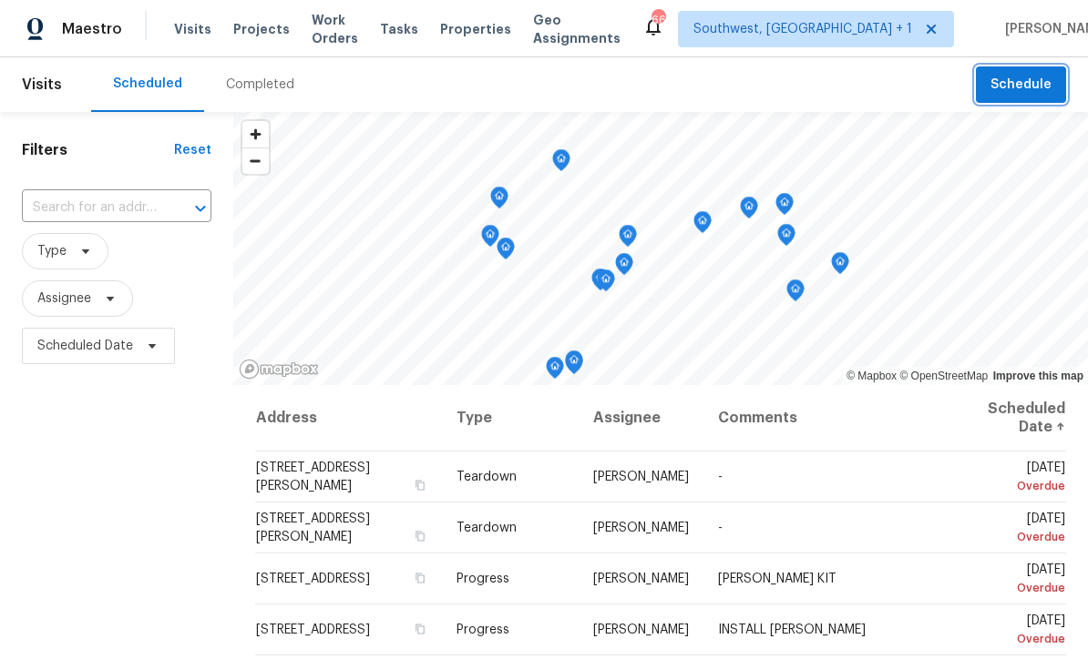
click at [998, 85] on span "Schedule" at bounding box center [1020, 85] width 61 height 23
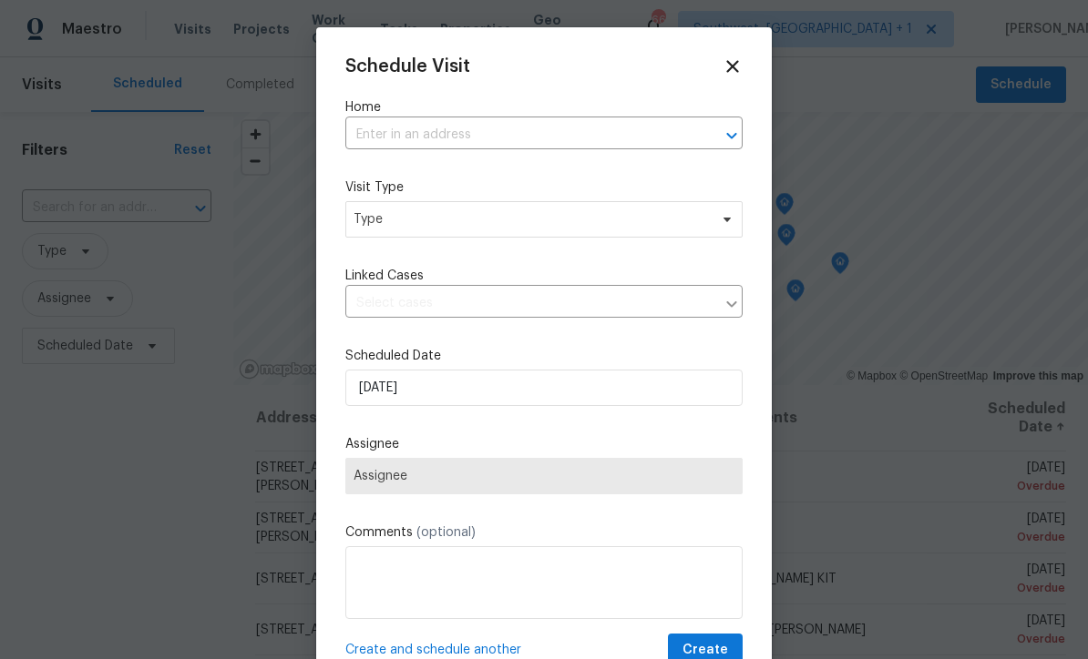
click at [386, 137] on input "text" at bounding box center [518, 135] width 346 height 28
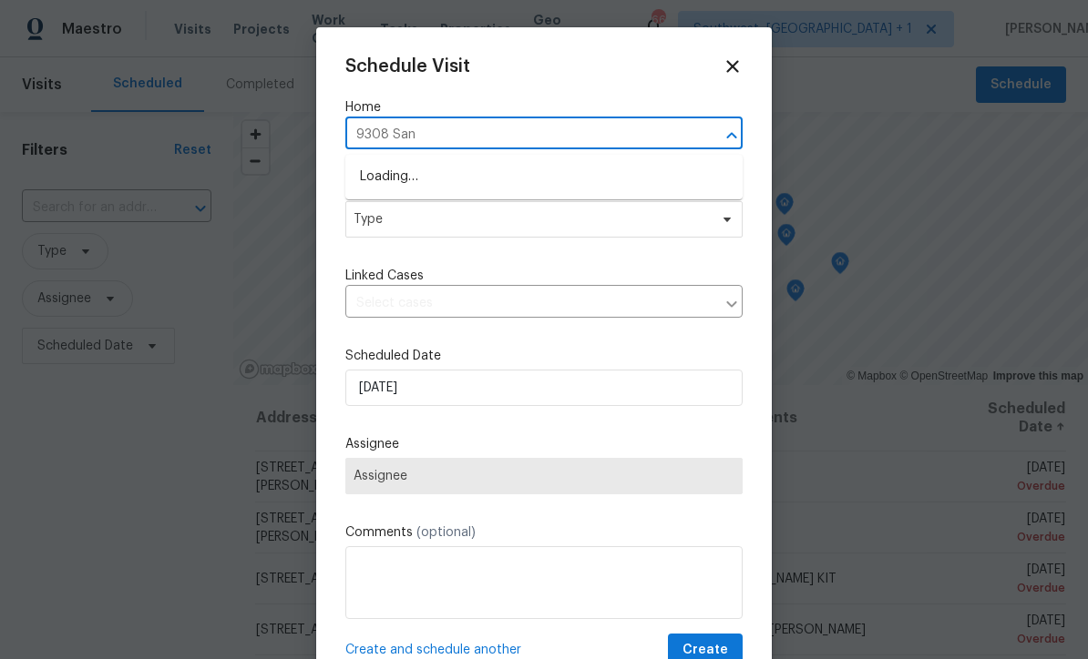
type input "9308 San"
click at [579, 186] on li "[STREET_ADDRESS]" at bounding box center [543, 177] width 397 height 30
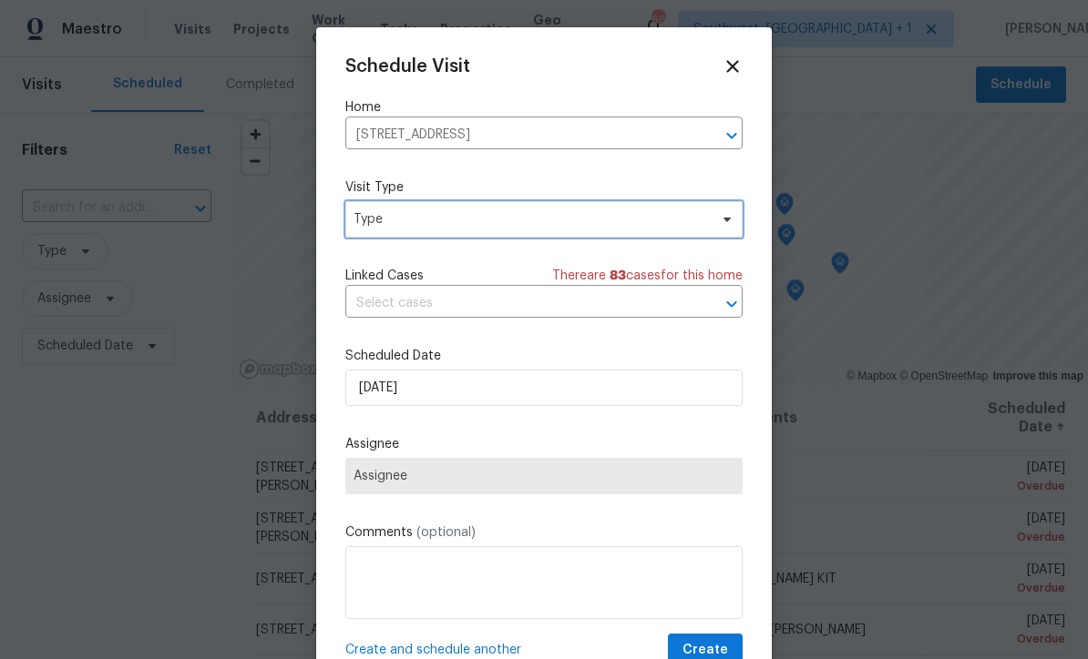
click at [568, 223] on span "Type" at bounding box center [530, 219] width 354 height 18
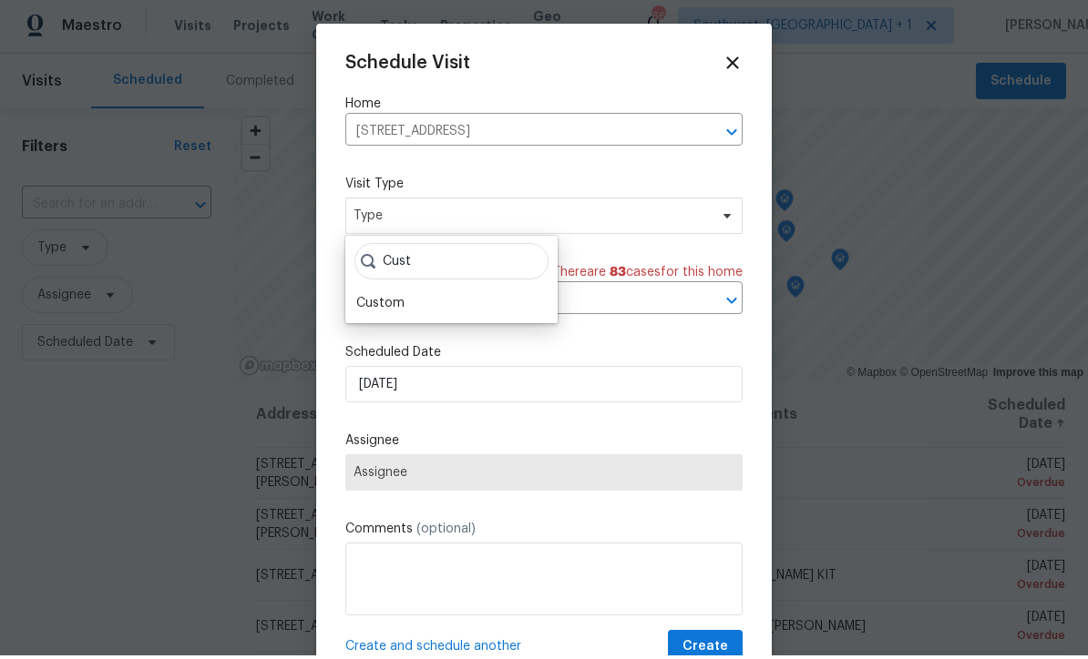
scroll to position [4, 0]
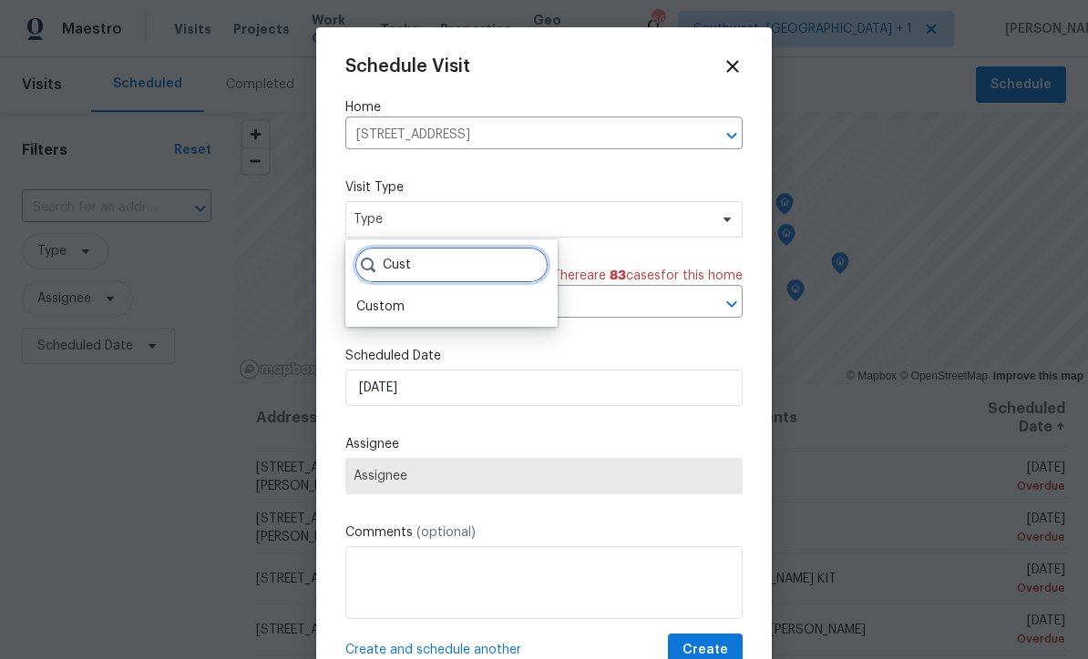
type input "Cust"
click at [378, 304] on div "Custom" at bounding box center [380, 307] width 48 height 18
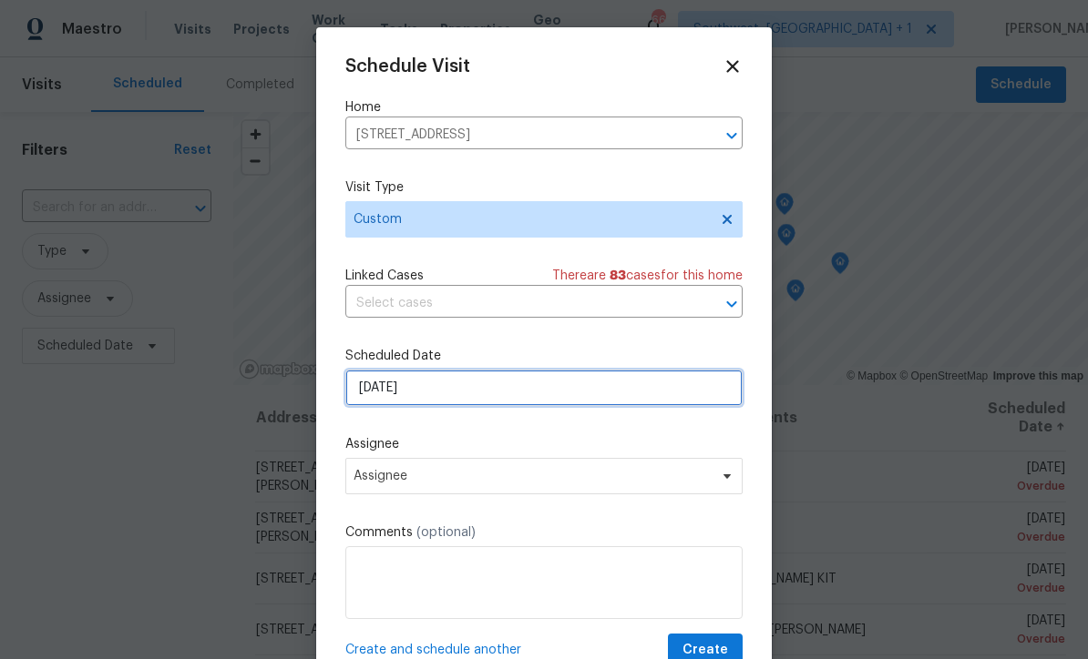
click at [539, 400] on input "[DATE]" at bounding box center [543, 388] width 397 height 36
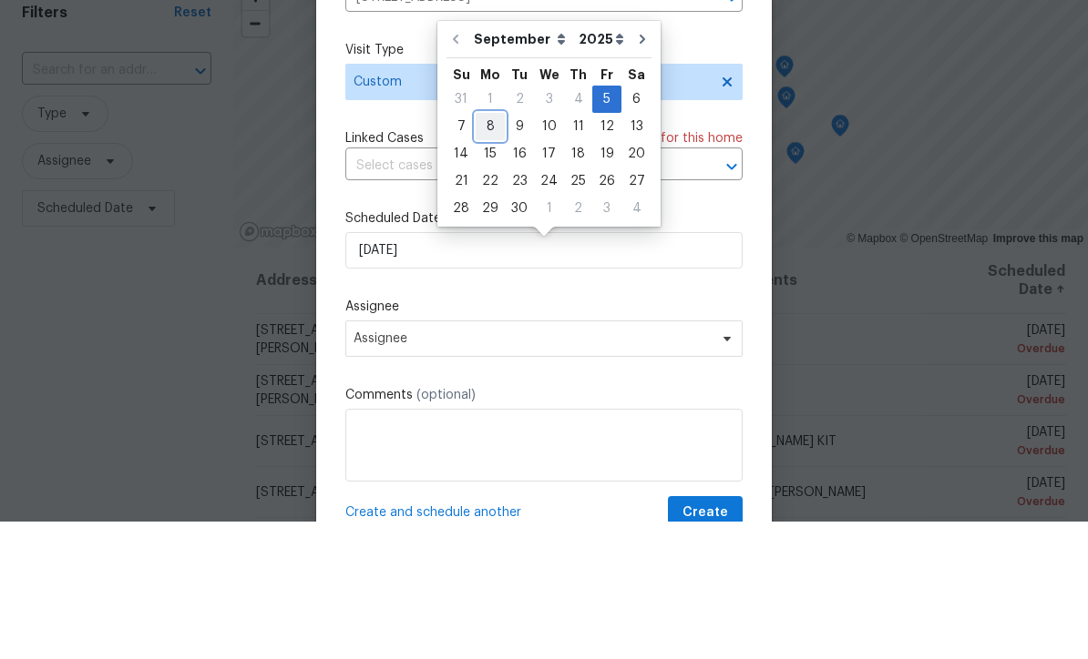
click at [498, 251] on div "8" at bounding box center [489, 264] width 29 height 26
type input "[DATE]"
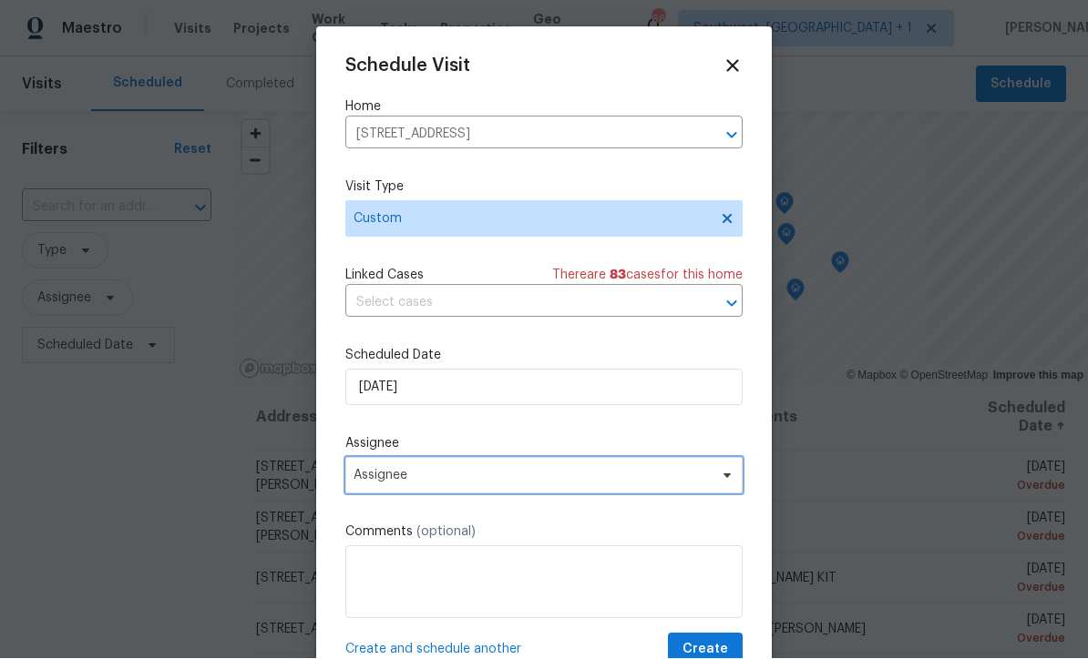
click at [493, 484] on span "Assignee" at bounding box center [531, 476] width 357 height 15
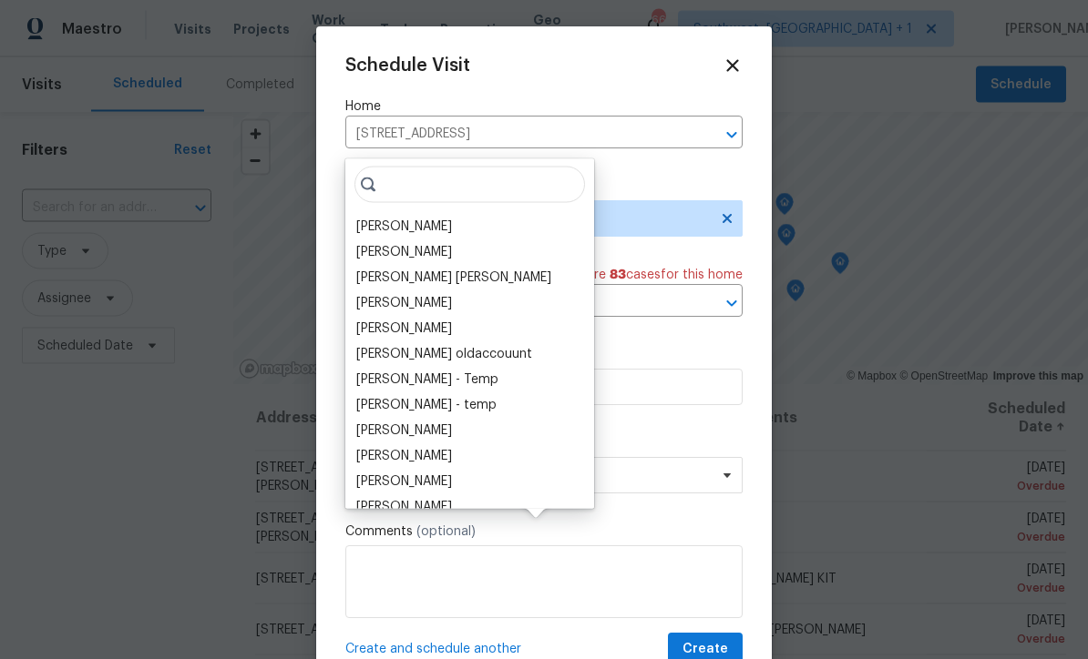
click at [375, 218] on div "[PERSON_NAME]" at bounding box center [404, 227] width 96 height 18
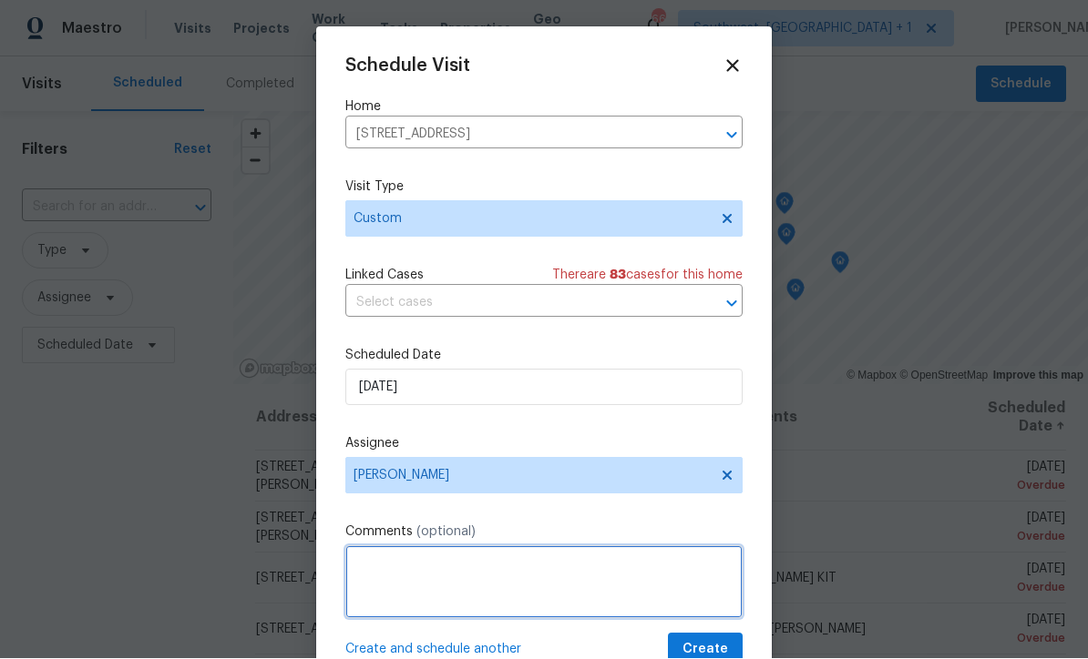
click at [513, 579] on textarea at bounding box center [543, 583] width 397 height 73
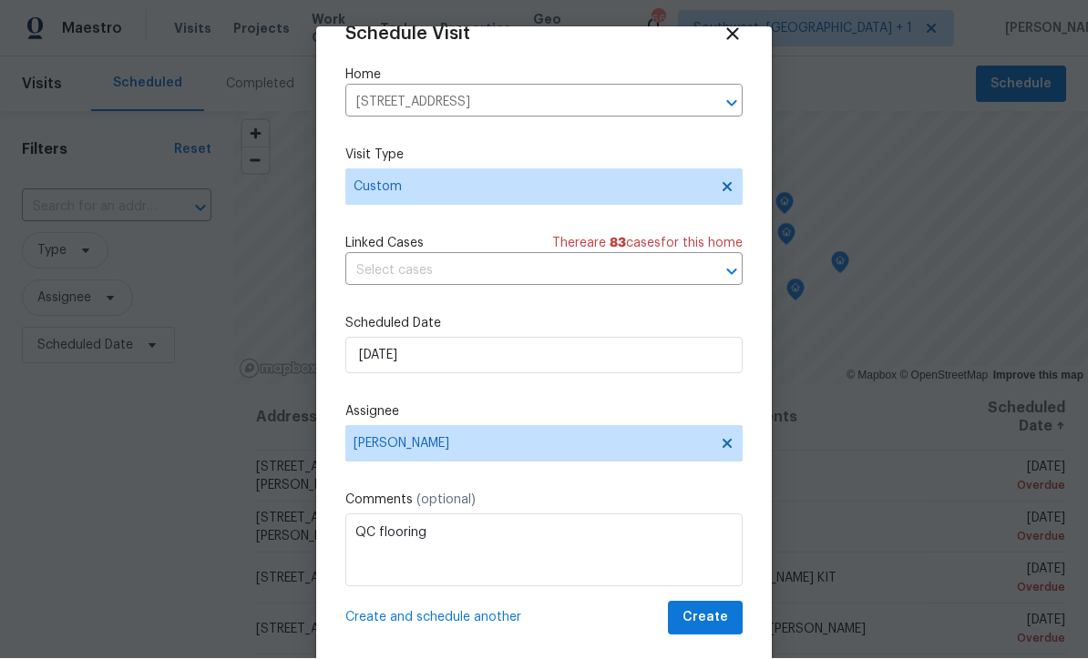
scroll to position [36, 0]
type textarea "QC flooring"
click at [716, 627] on span "Create" at bounding box center [705, 619] width 46 height 23
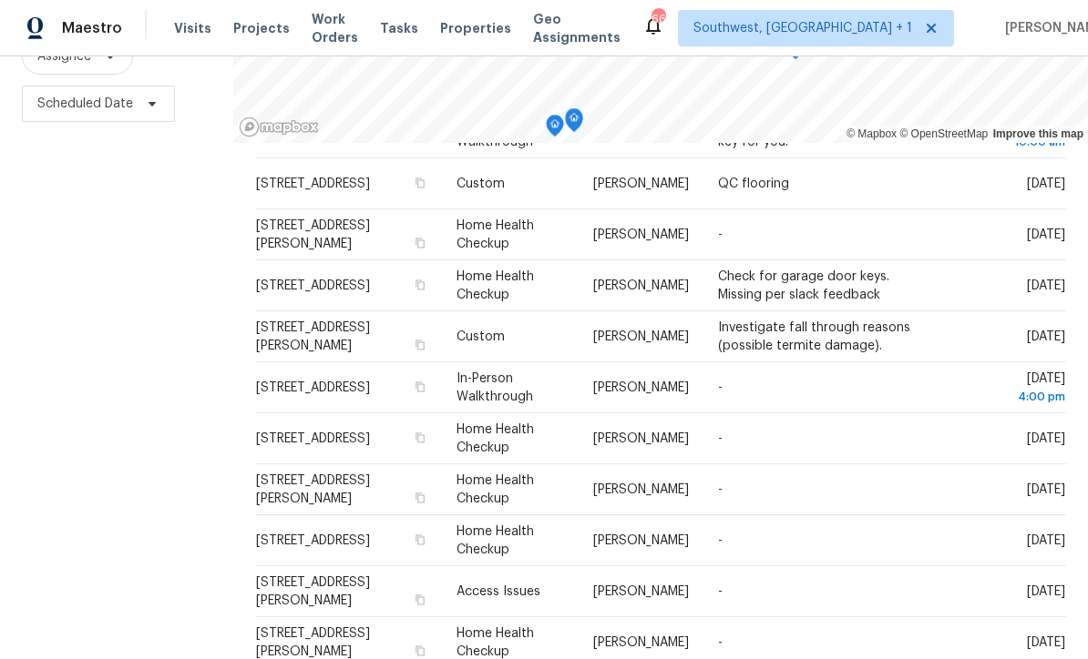
scroll to position [559, 0]
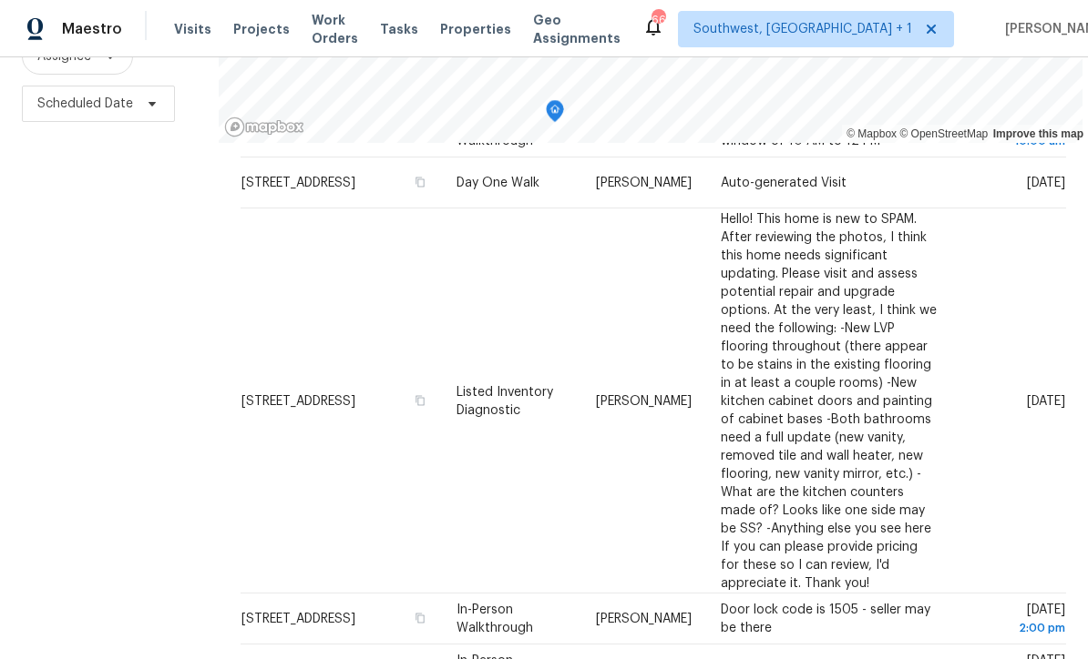
scroll to position [241, 0]
click at [80, 508] on div "Filters Reset ​ Type Assignee Scheduled Date" at bounding box center [109, 271] width 219 height 801
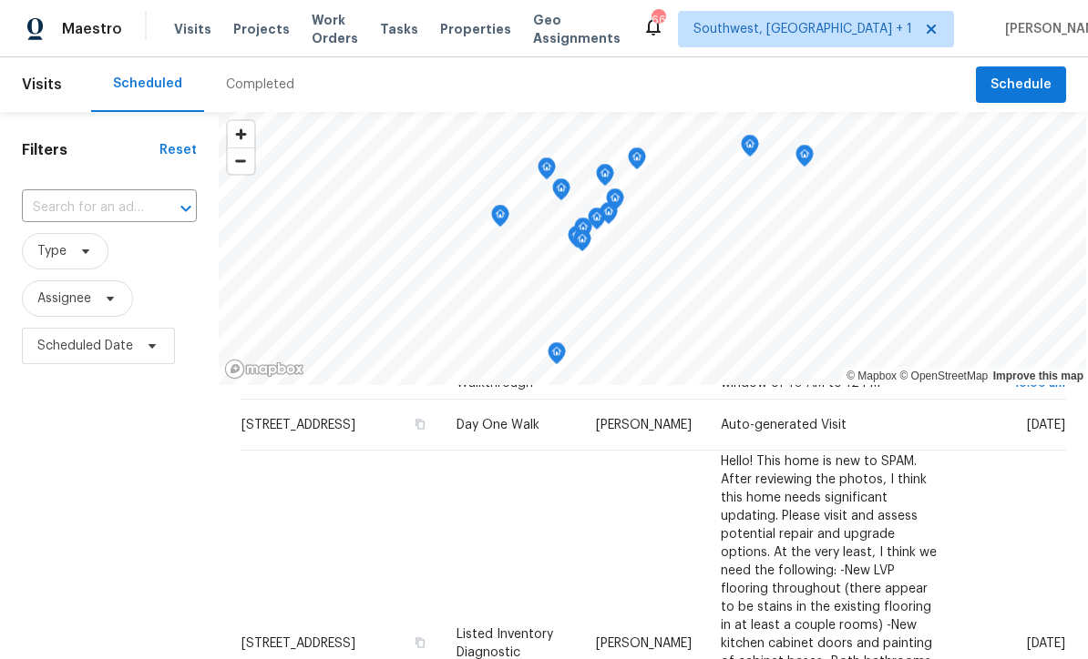
scroll to position [0, 0]
click at [250, 29] on span "Projects" at bounding box center [261, 29] width 56 height 18
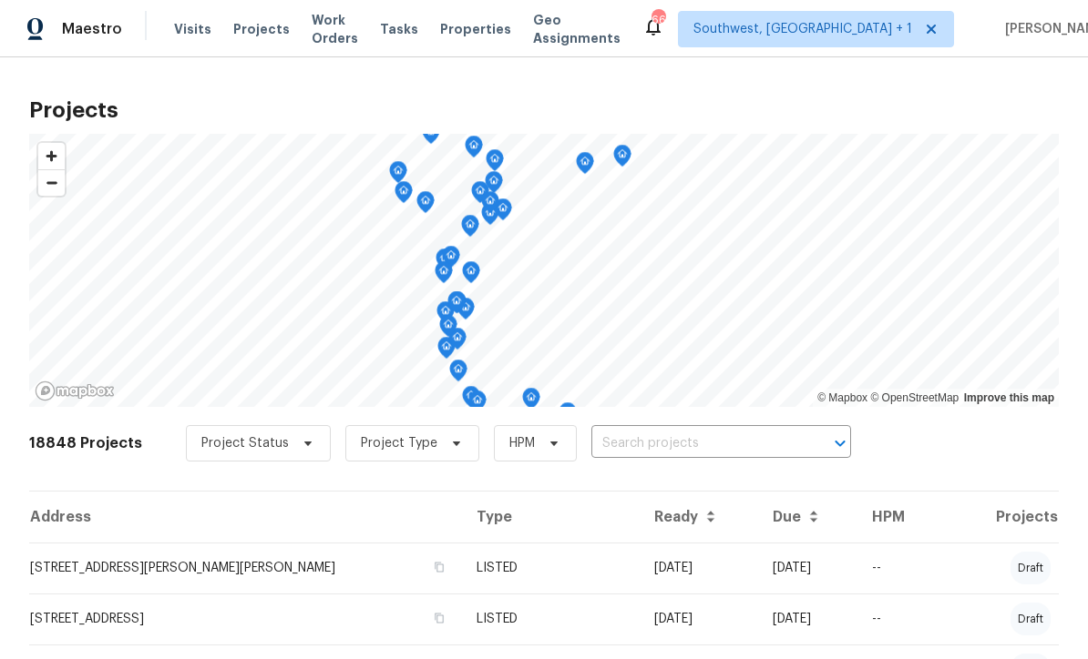
click at [643, 452] on input "text" at bounding box center [695, 444] width 209 height 28
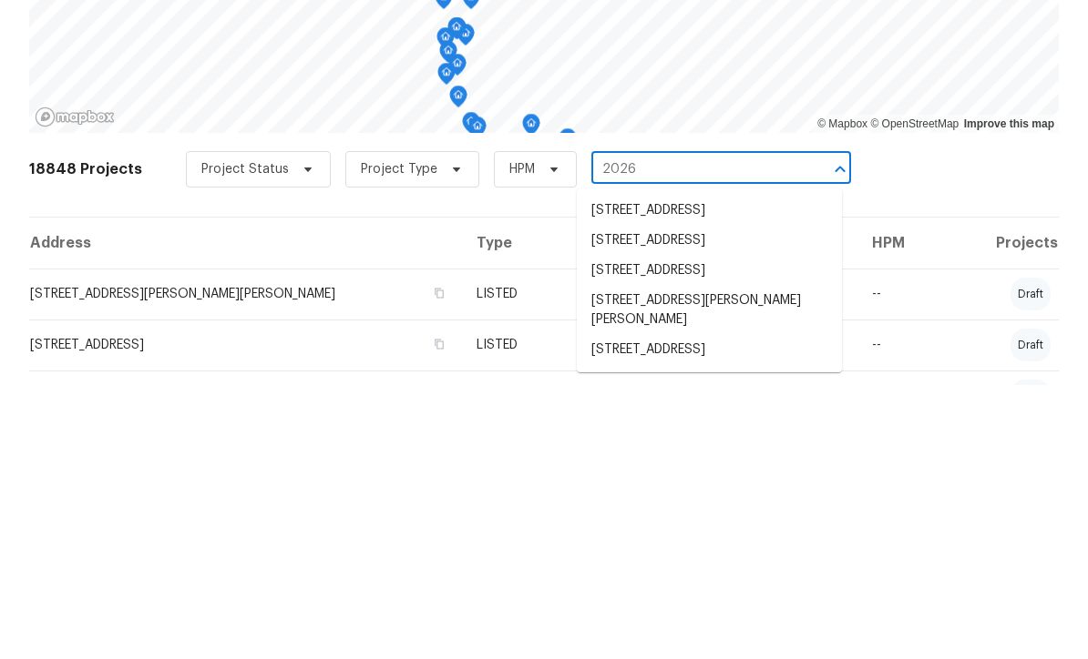
type input "2026 s"
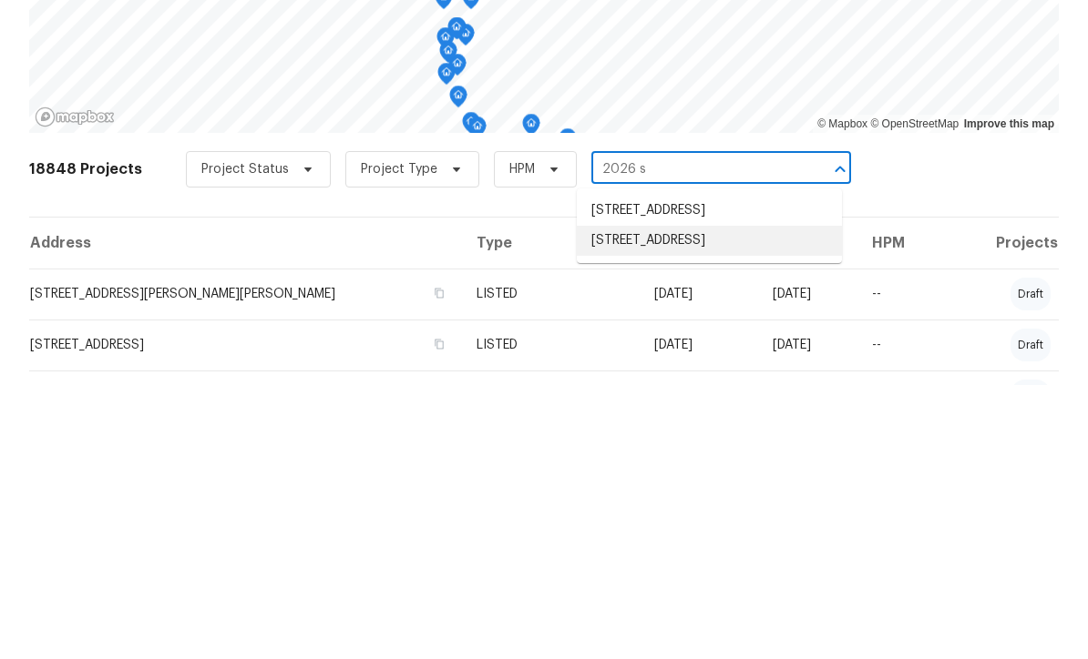
click at [726, 500] on li "[STREET_ADDRESS]" at bounding box center [709, 515] width 265 height 30
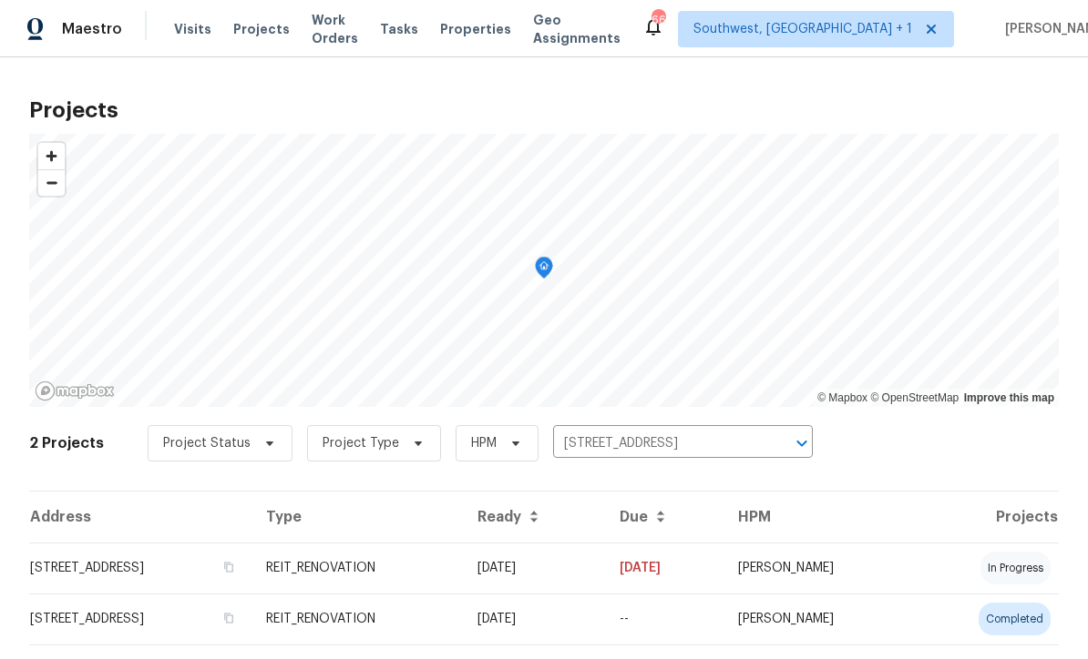
scroll to position [45, 0]
click at [559, 543] on td "[DATE]" at bounding box center [534, 568] width 142 height 51
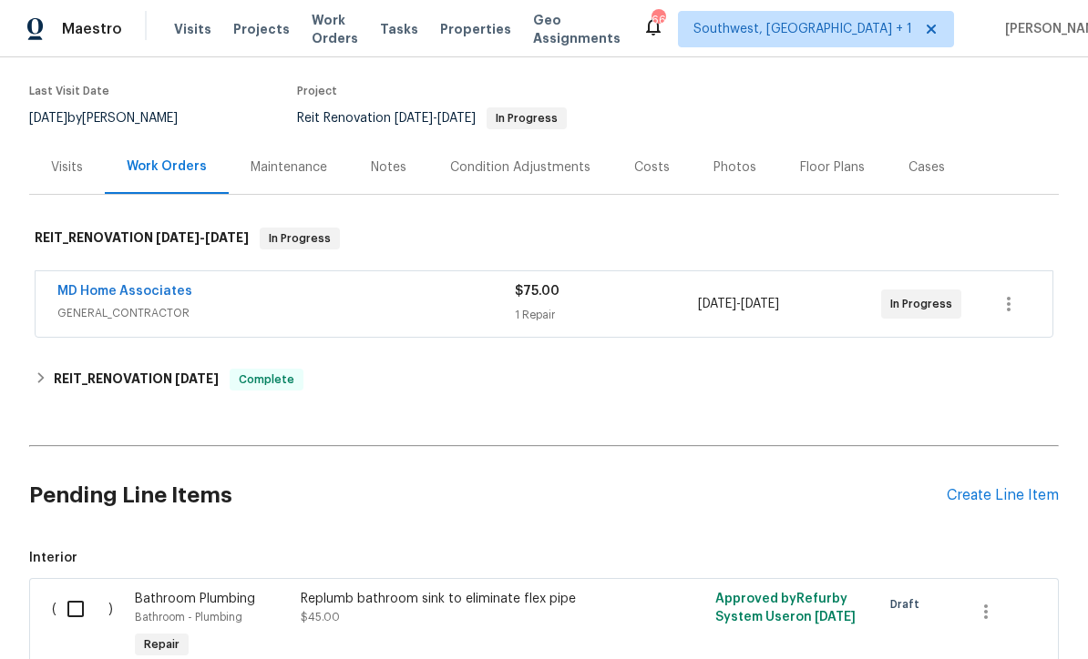
scroll to position [190, 0]
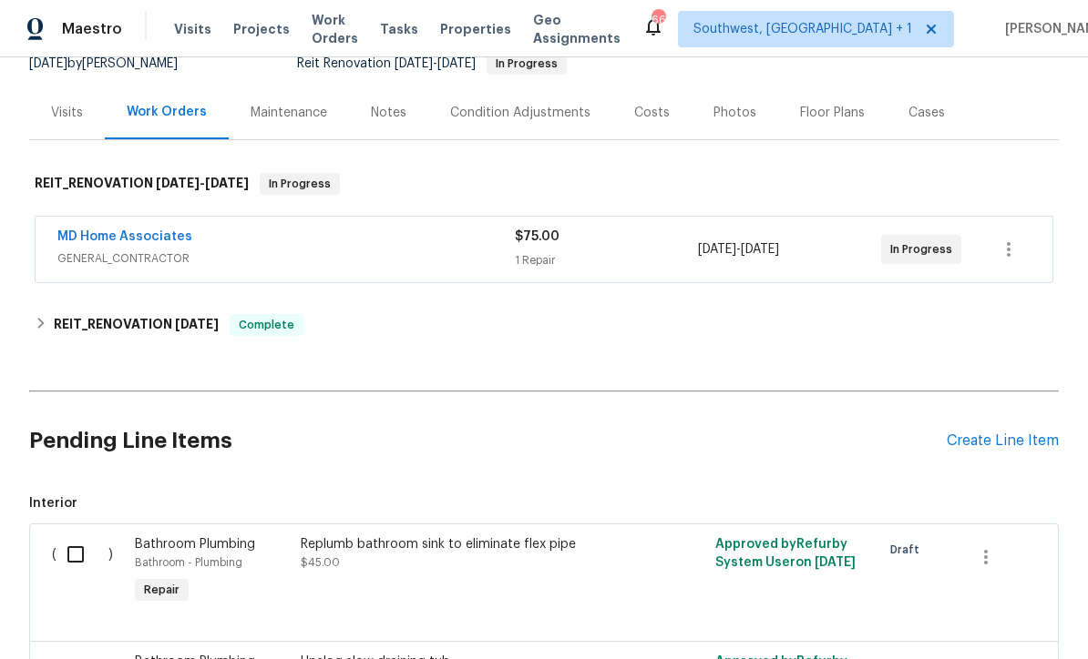
click at [118, 240] on link "MD Home Associates" at bounding box center [124, 236] width 135 height 13
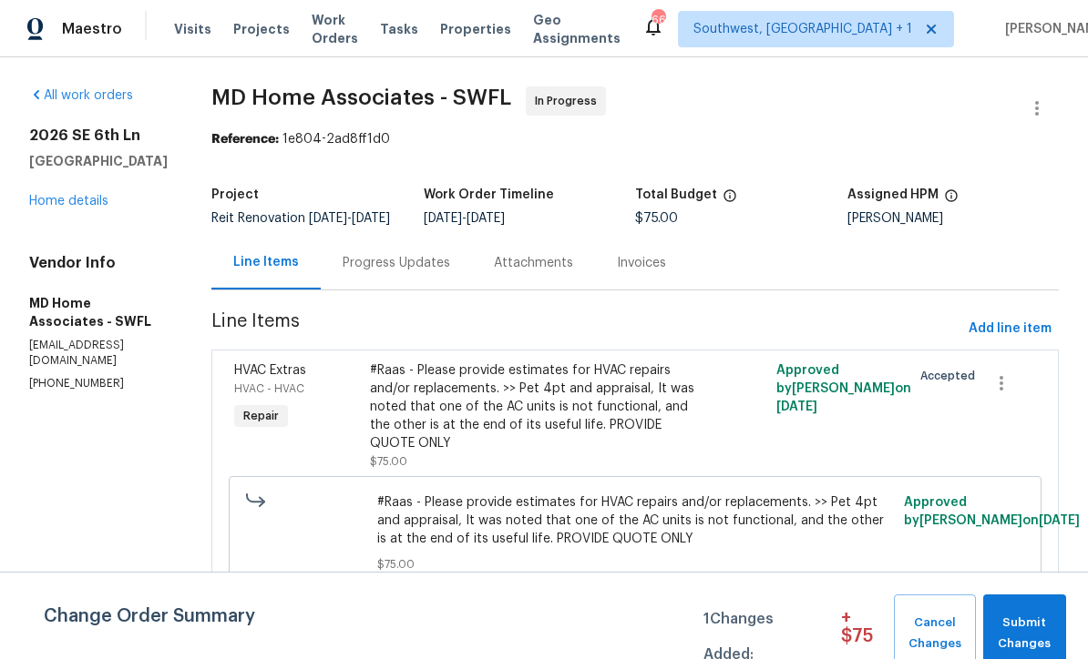
scroll to position [14, 0]
click at [1018, 337] on span "Add line item" at bounding box center [1009, 329] width 83 height 23
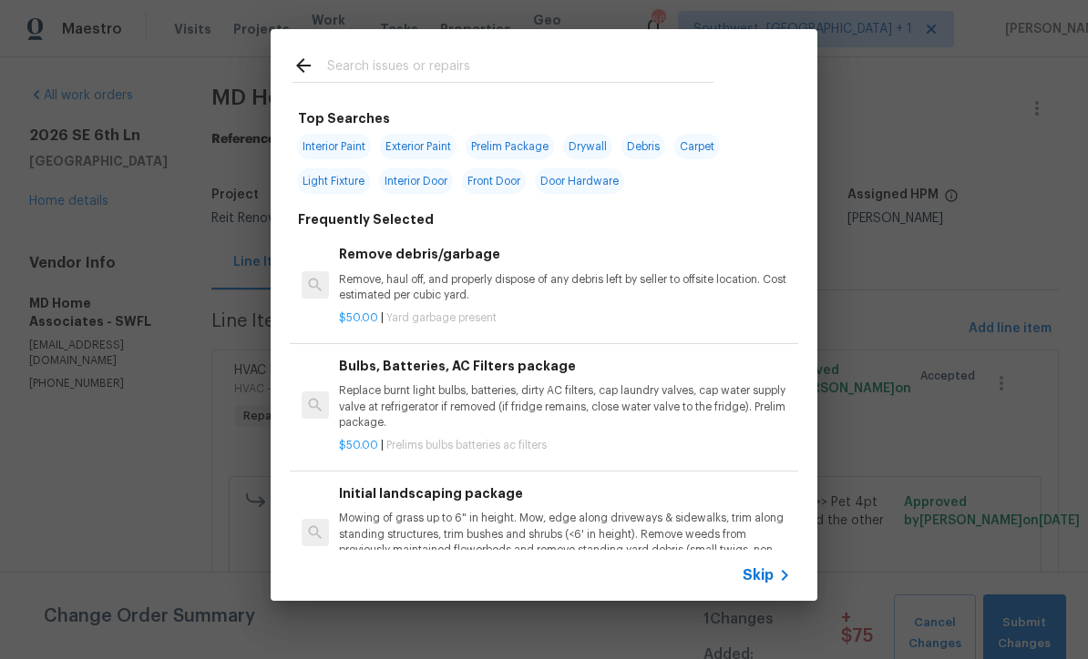
click at [768, 583] on span "Skip" at bounding box center [757, 576] width 31 height 18
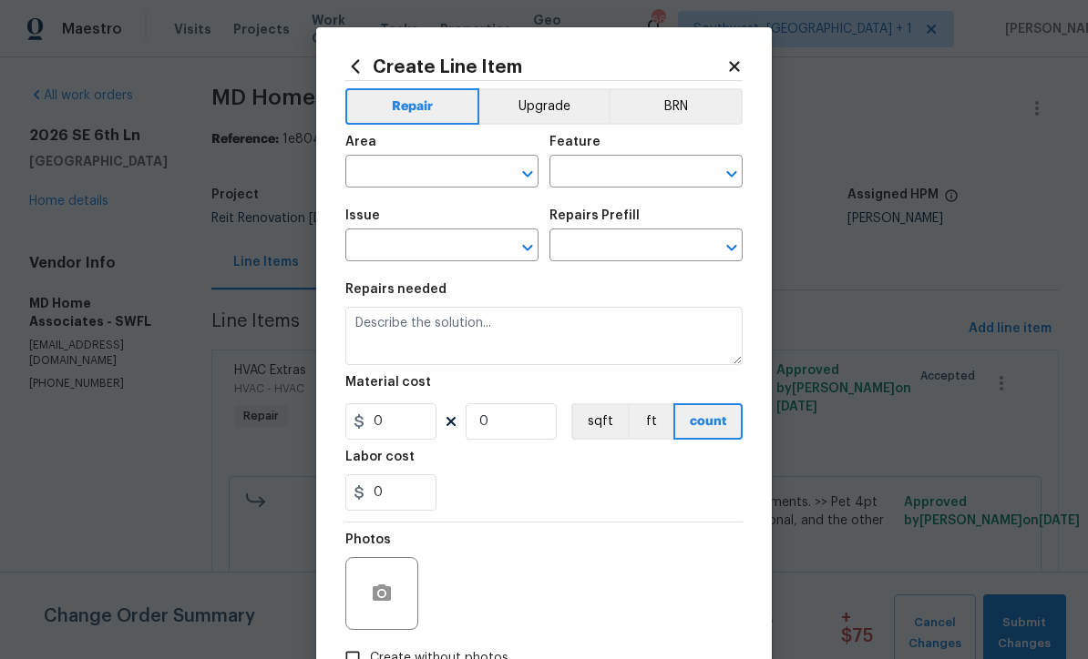
click at [452, 172] on input "text" at bounding box center [416, 173] width 142 height 28
click at [438, 226] on li "HVAC" at bounding box center [441, 229] width 193 height 30
type input "HVAC"
click at [614, 172] on input "text" at bounding box center [620, 173] width 142 height 28
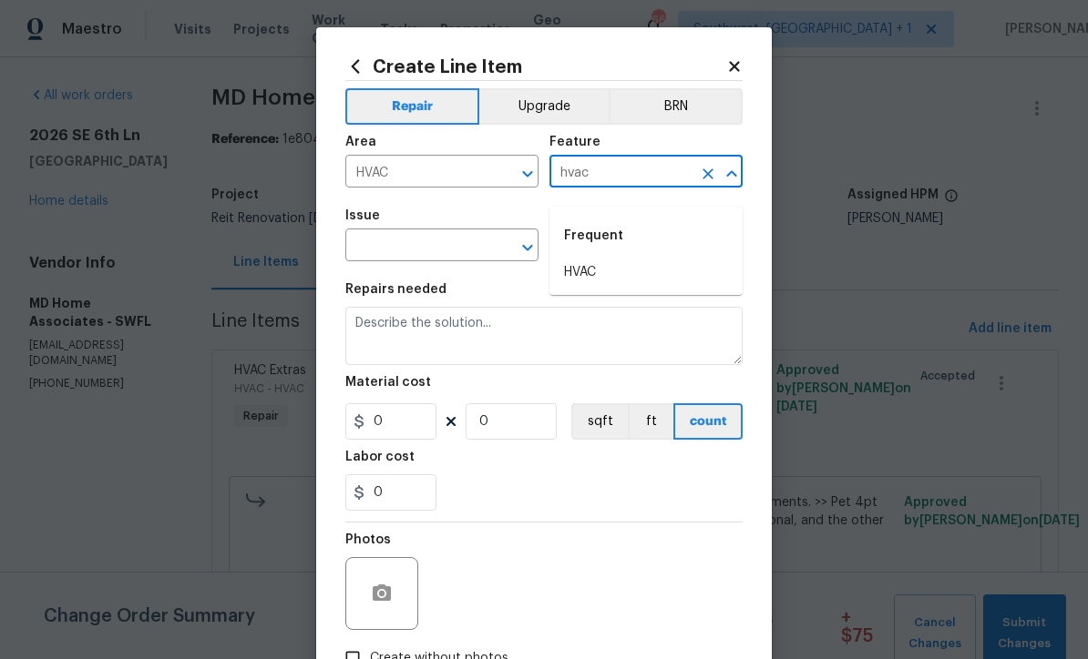
click at [609, 261] on li "HVAC" at bounding box center [645, 273] width 193 height 30
type input "HVAC"
click at [483, 248] on input "text" at bounding box center [416, 247] width 142 height 28
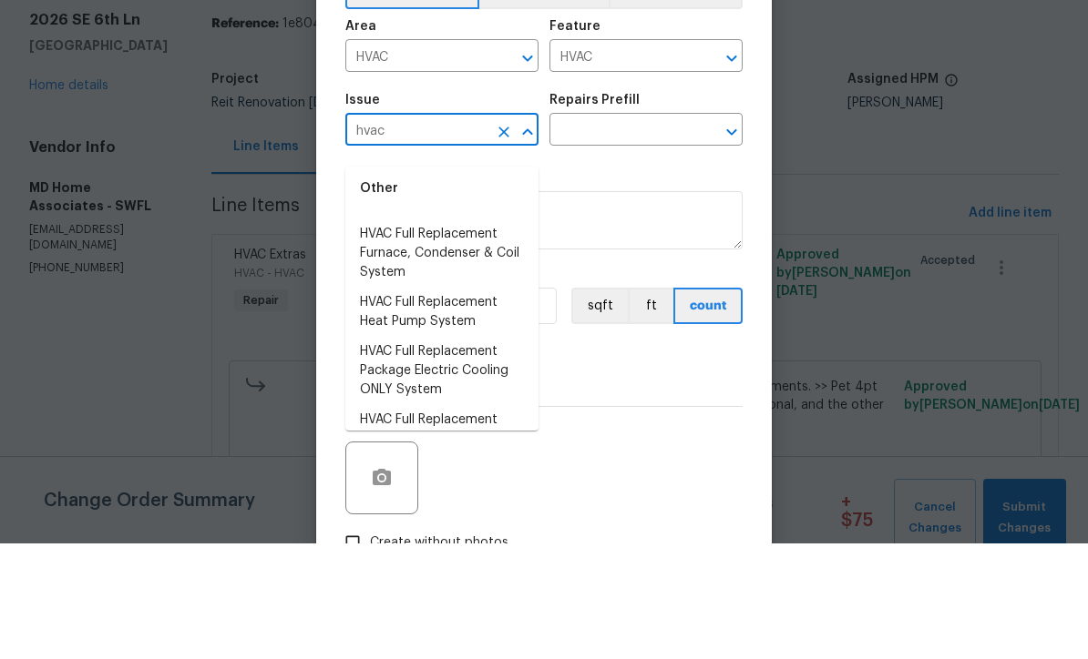
scroll to position [57, 0]
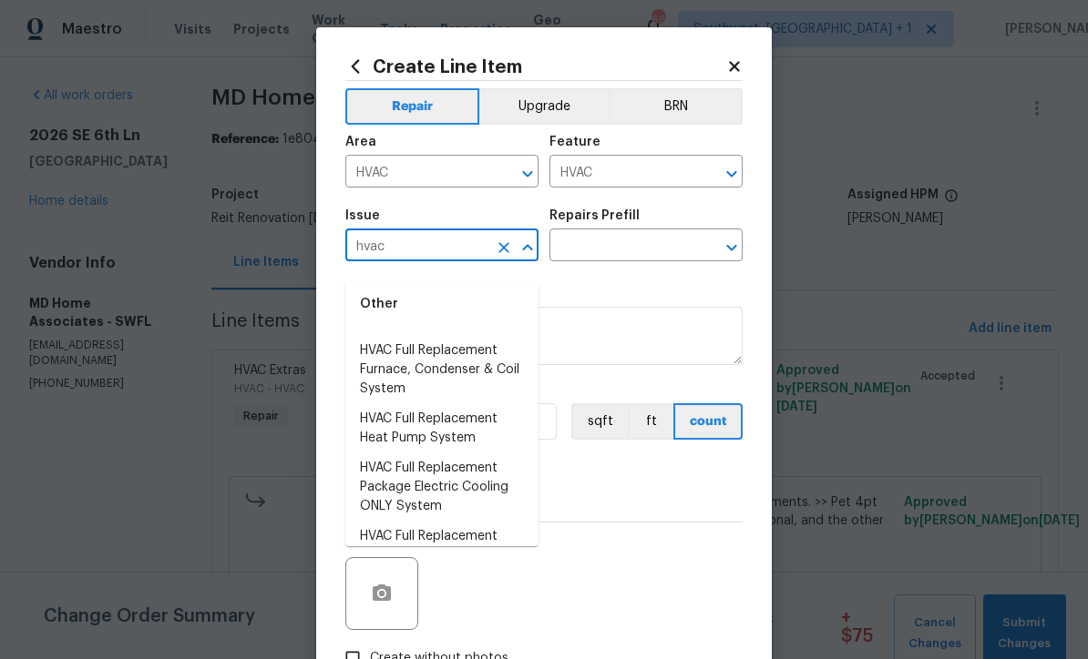
click at [472, 425] on li "HVAC Full Replacement Heat Pump System" at bounding box center [441, 428] width 193 height 49
type input "HVAC Full Replacement Heat Pump System"
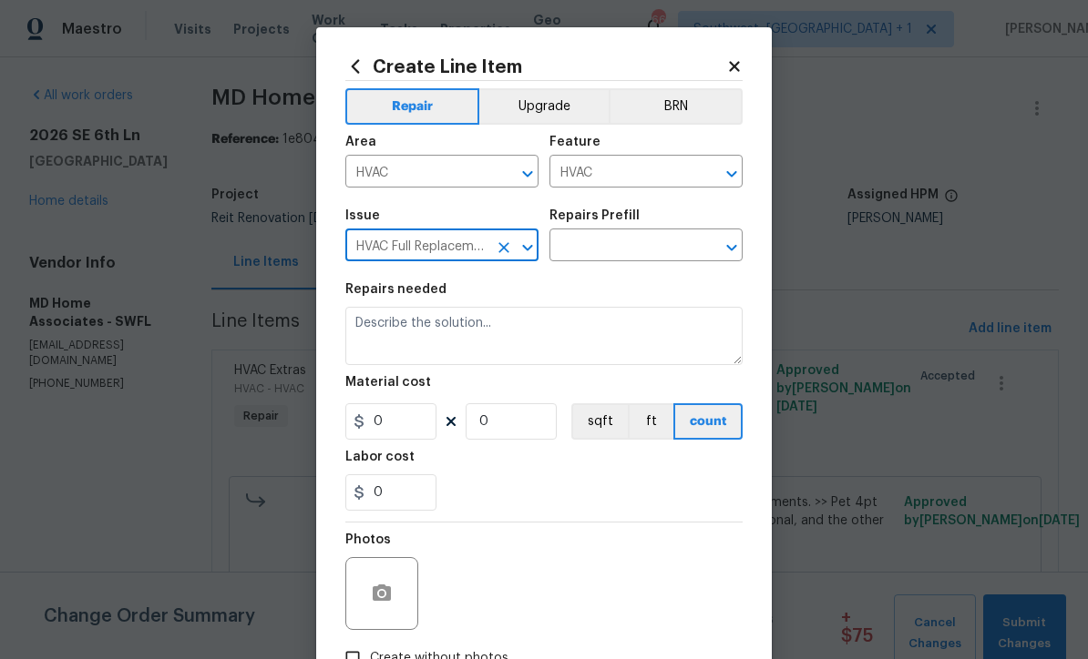
click at [683, 251] on input "text" at bounding box center [620, 247] width 142 height 28
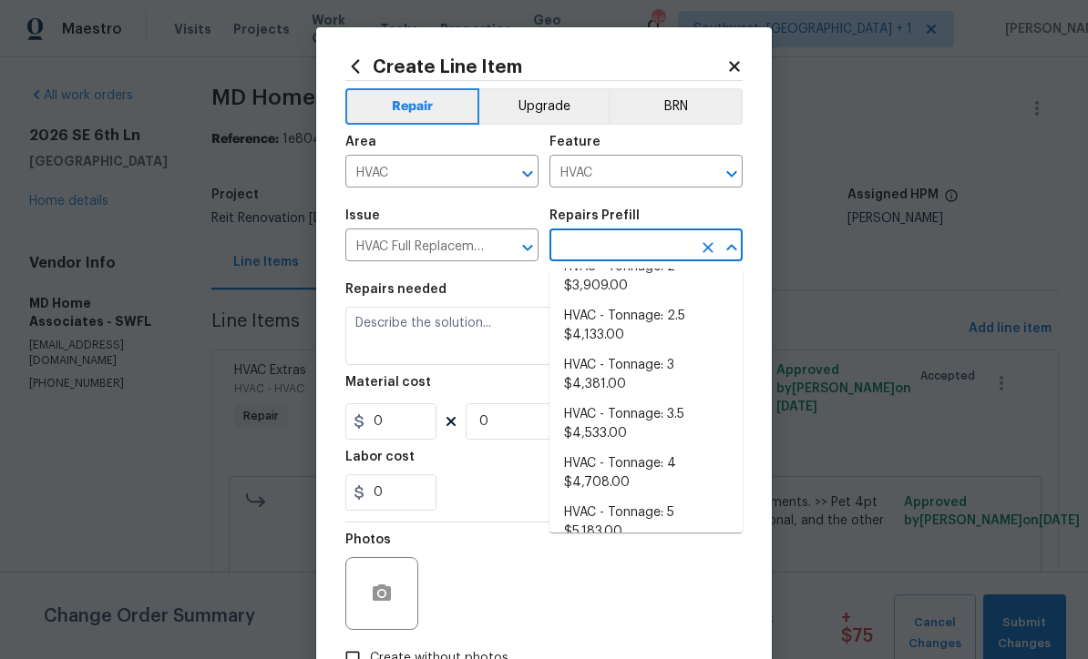
scroll to position [71, 0]
click at [635, 478] on li "HVAC - Tonnage: 4 $4,708.00" at bounding box center [645, 475] width 193 height 49
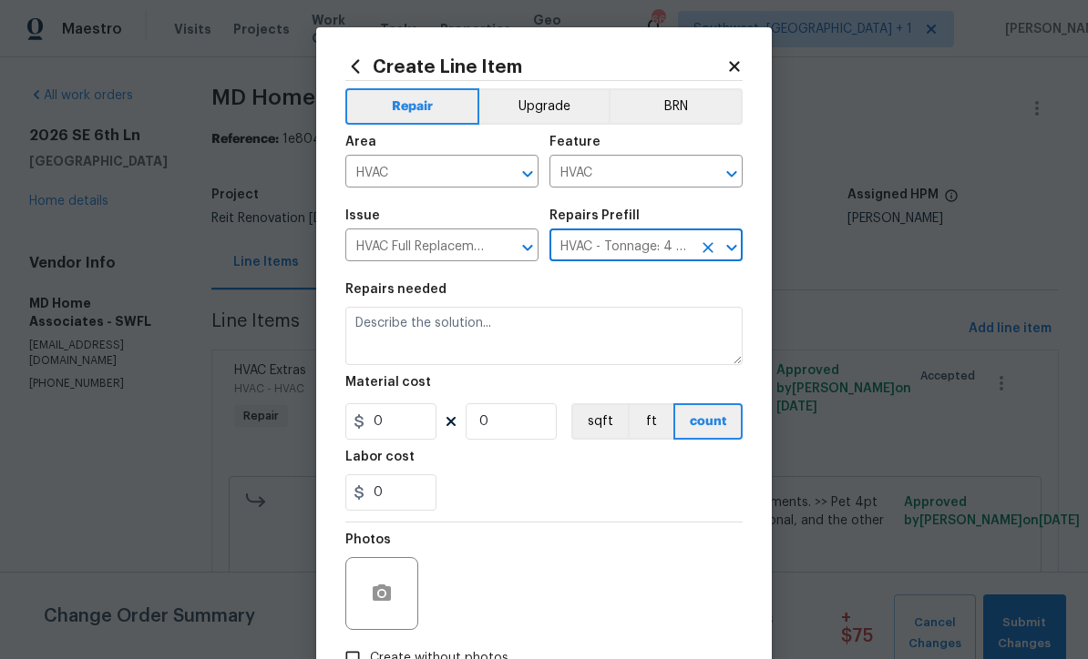
type input "HVAC - Tonnage: 4 $4,708.00"
type textarea "4 Ton - Heat Pump, Air Handler, Heat Kit. SEER2 14.3 Heat Pump Split System Mat…"
type input "1"
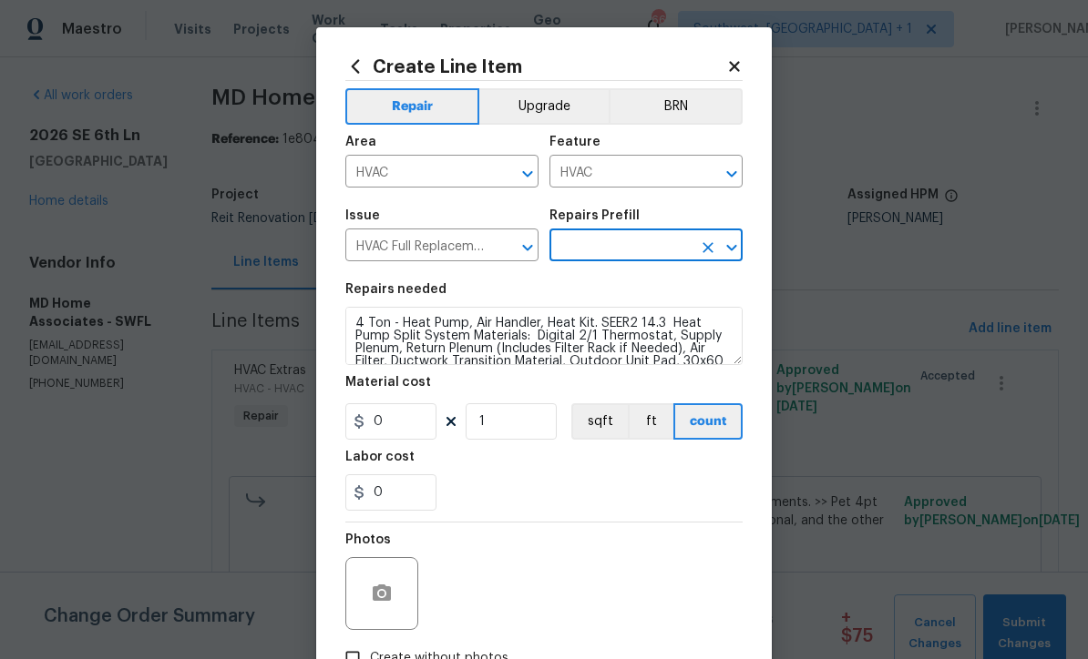
type input "HVAC - Tonnage: 4 $4,708.00"
type input "4708"
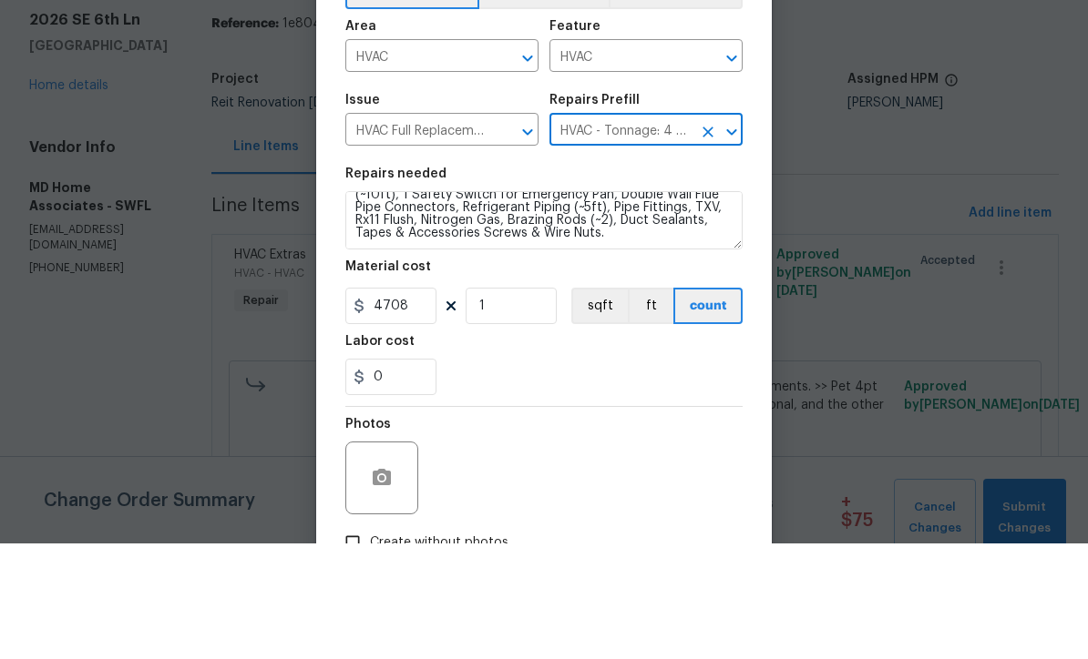
scroll to position [89, 0]
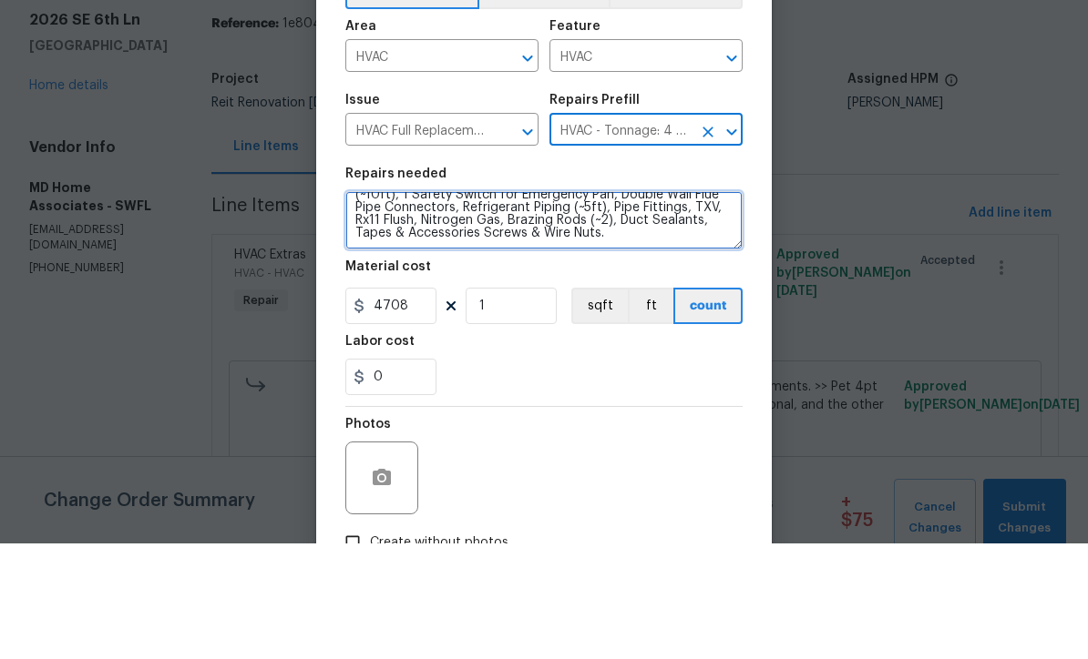
click at [663, 307] on textarea "4 Ton - Heat Pump, Air Handler, Heat Kit. SEER2 14.3 Heat Pump Split System Mat…" at bounding box center [543, 336] width 397 height 58
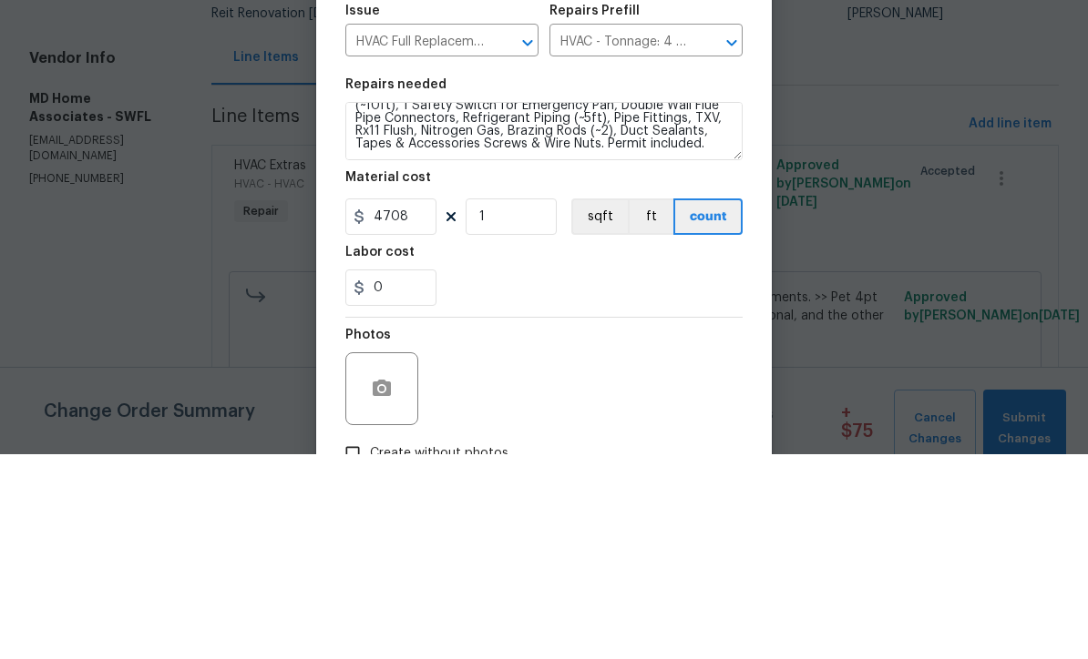
scroll to position [14, 0]
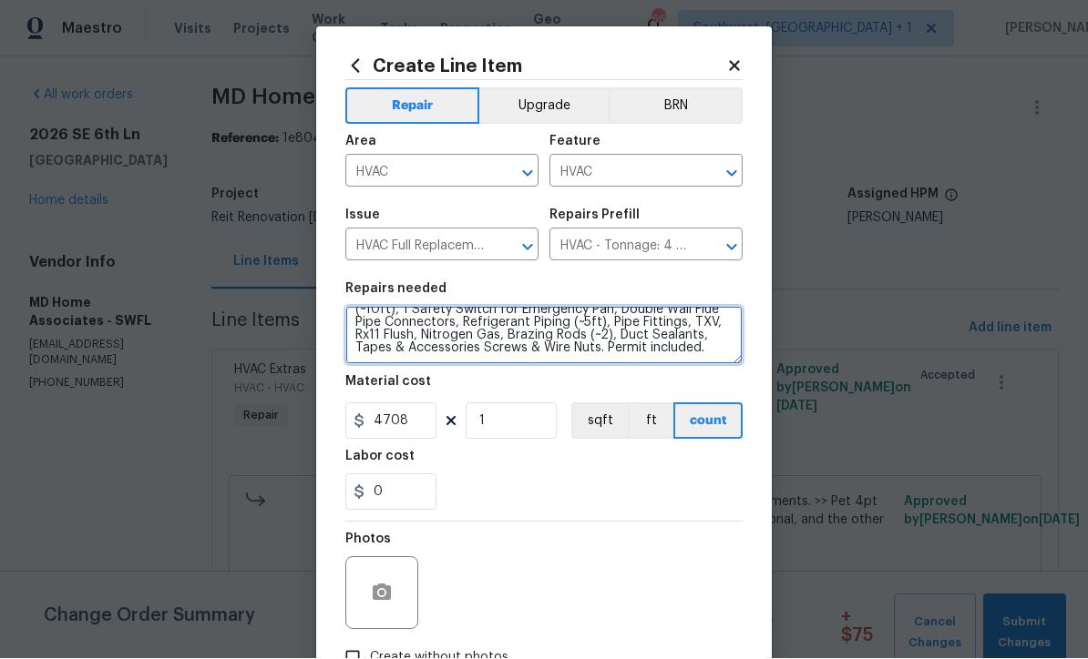
type textarea "4 Ton - Heat Pump, Air Handler, Heat Kit. SEER2 14.3 Heat Pump Split System Mat…"
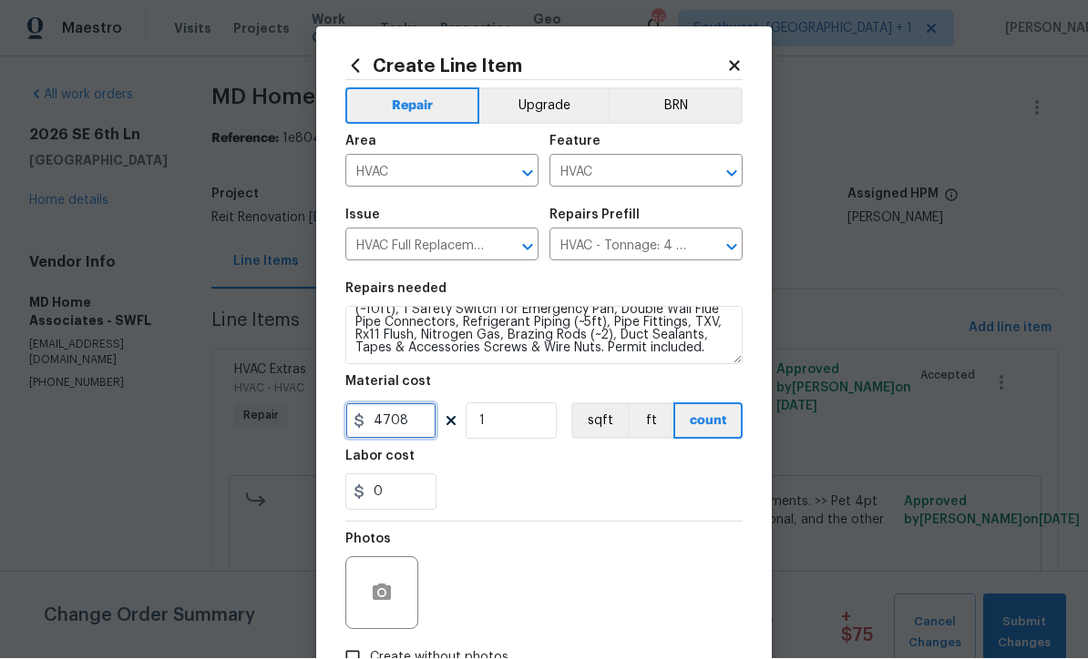
click at [408, 434] on input "4708" at bounding box center [390, 422] width 91 height 36
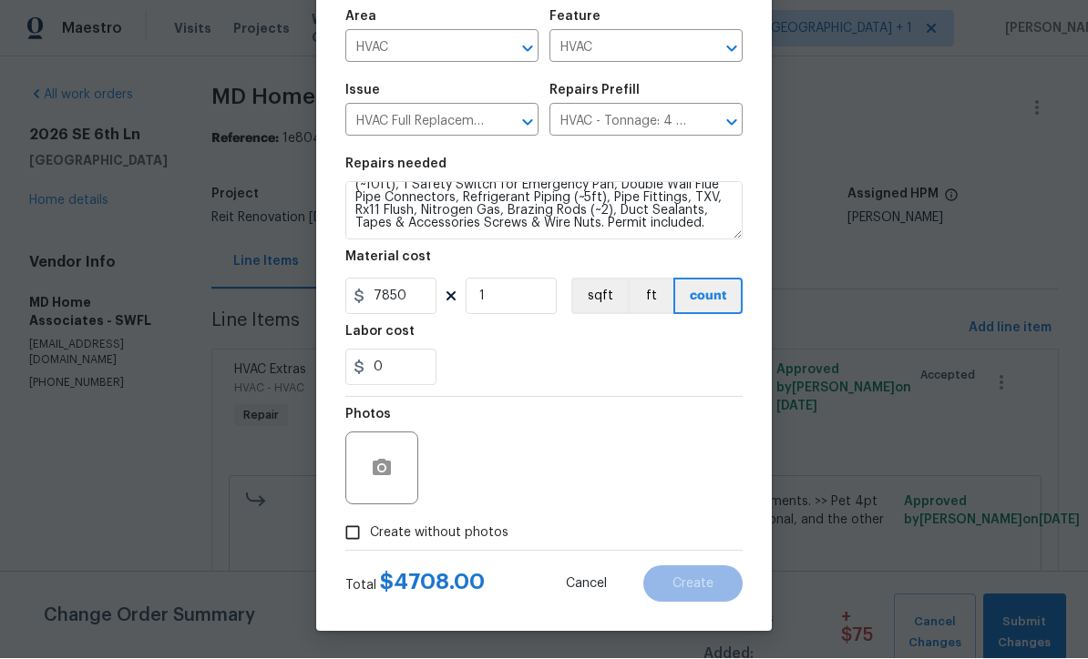
scroll to position [128, 0]
type input "7850"
click at [371, 475] on icon "button" at bounding box center [382, 469] width 22 height 22
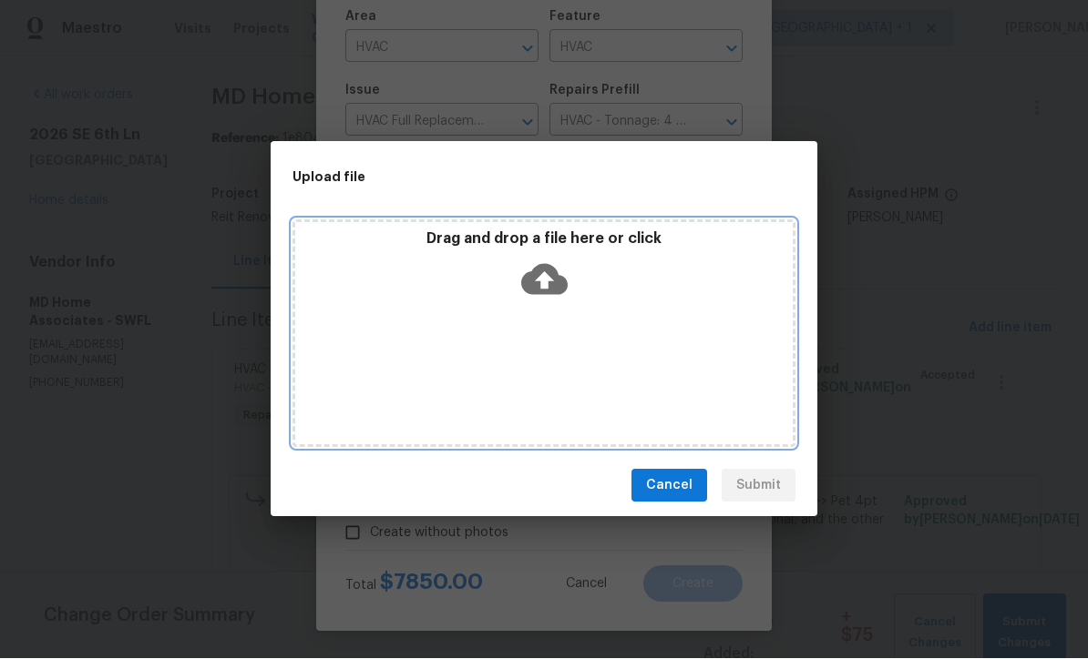
click at [531, 284] on icon at bounding box center [544, 280] width 46 height 31
click at [530, 294] on icon at bounding box center [544, 280] width 46 height 31
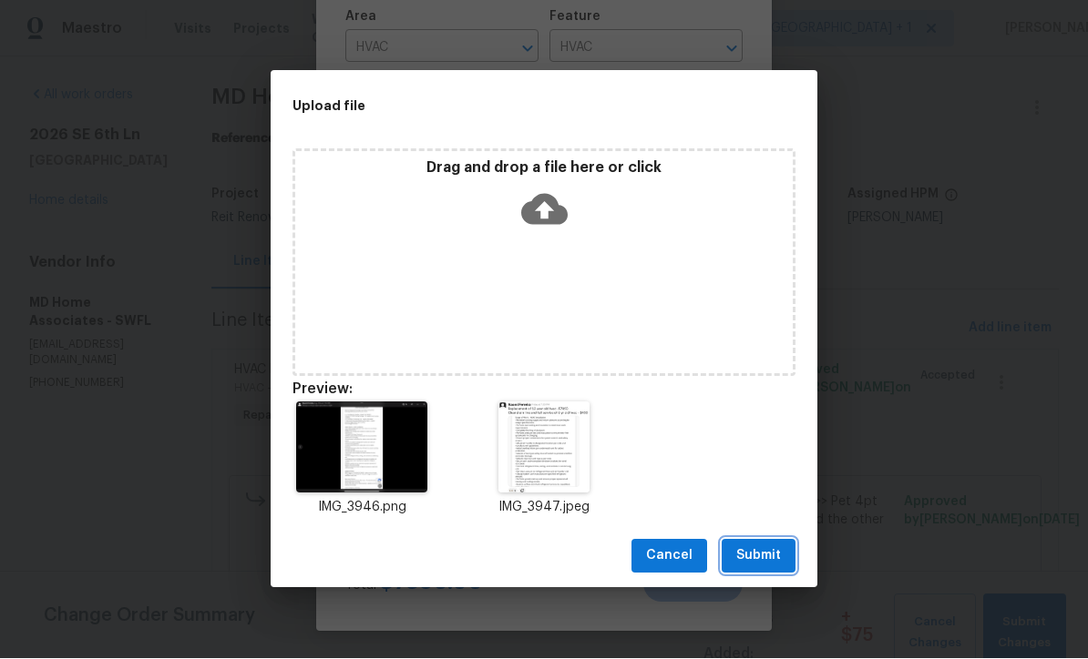
click at [768, 553] on span "Submit" at bounding box center [758, 557] width 45 height 23
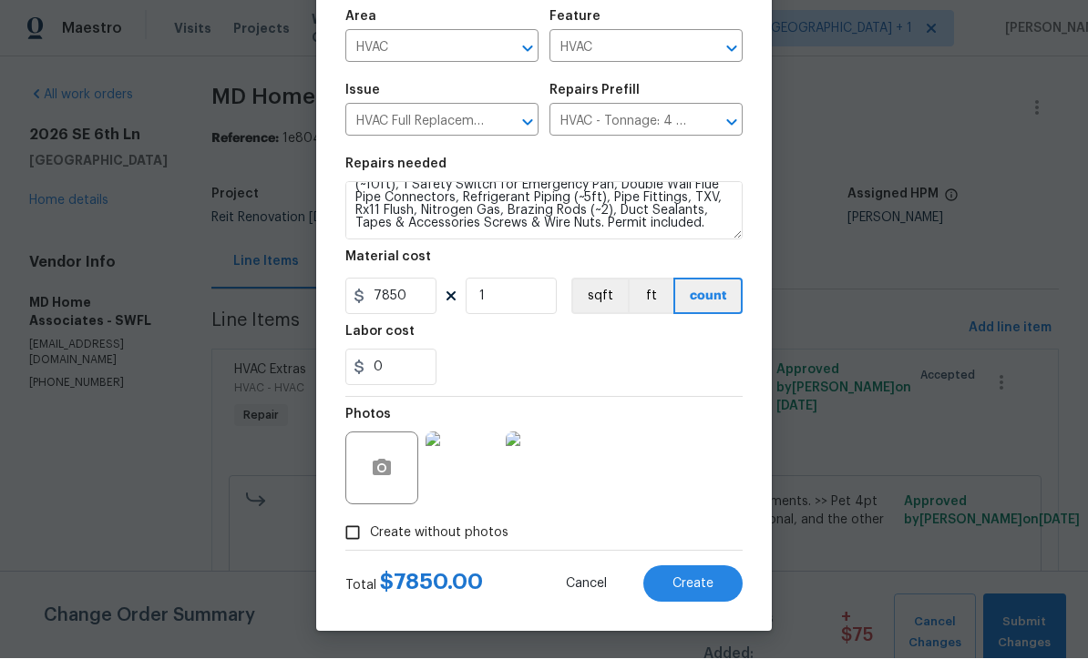
click at [704, 589] on span "Create" at bounding box center [692, 585] width 41 height 14
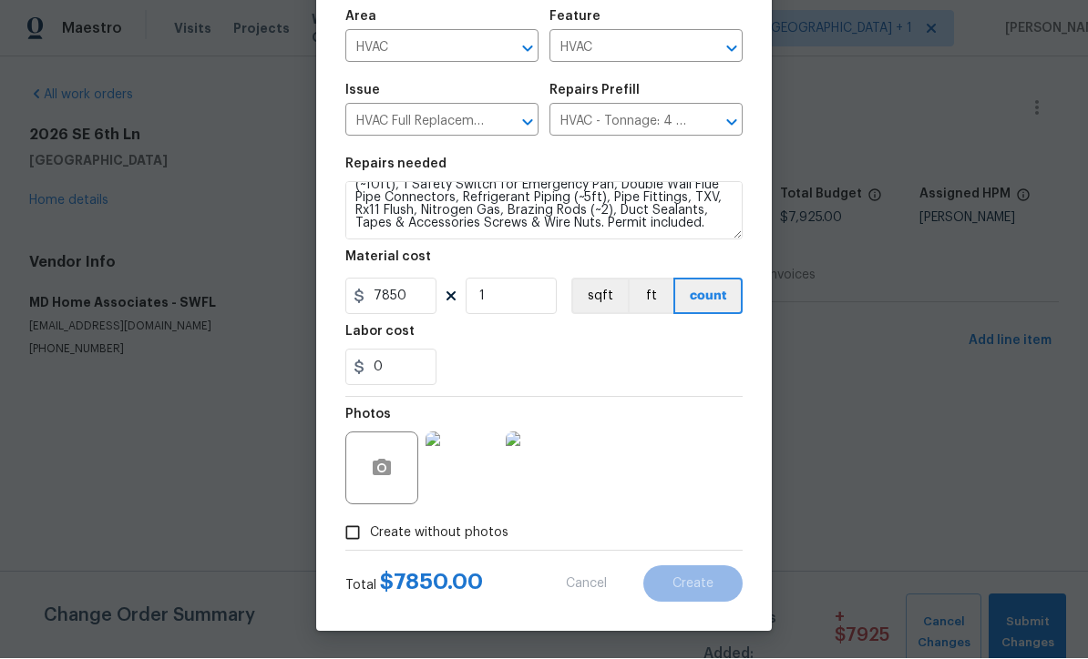
type input "0"
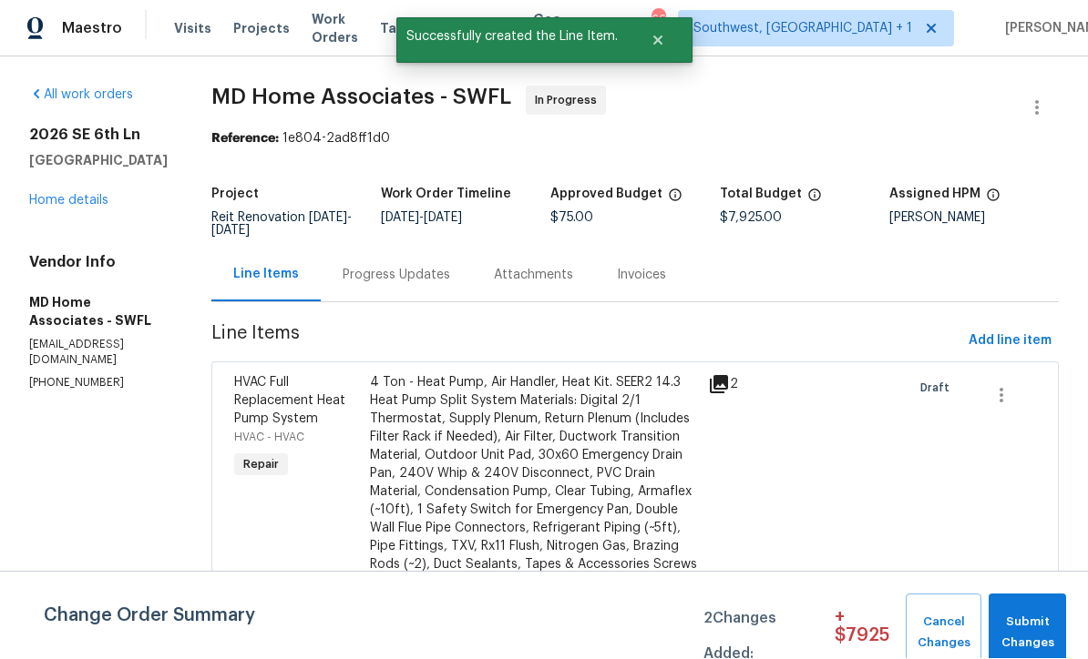
scroll to position [1, 0]
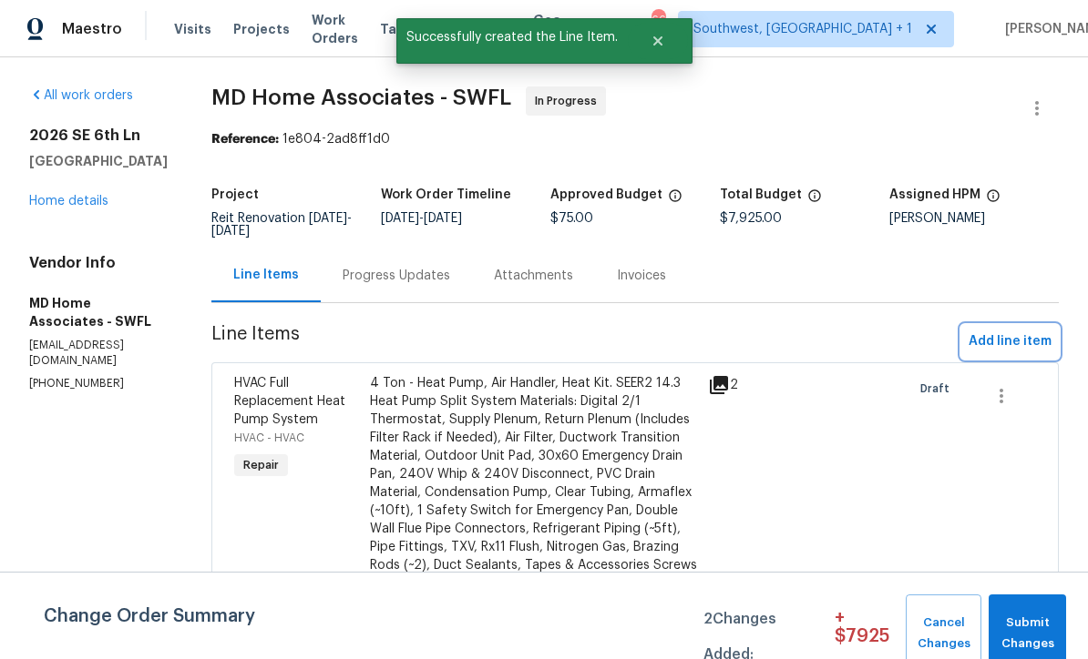
click at [1019, 347] on span "Add line item" at bounding box center [1009, 342] width 83 height 23
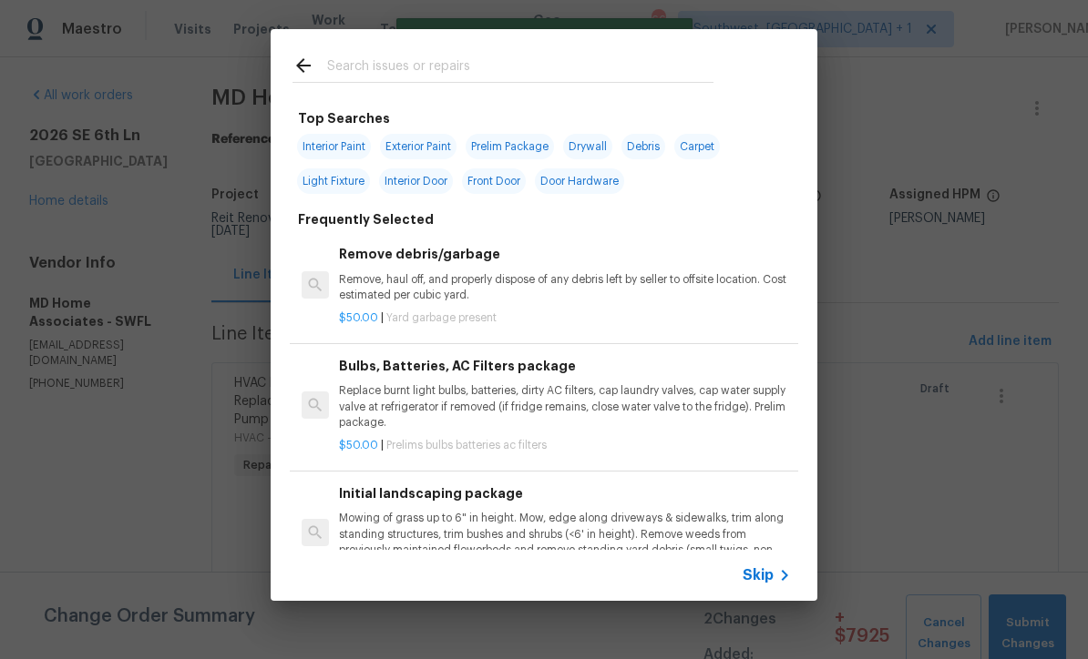
click at [774, 578] on icon at bounding box center [784, 576] width 22 height 22
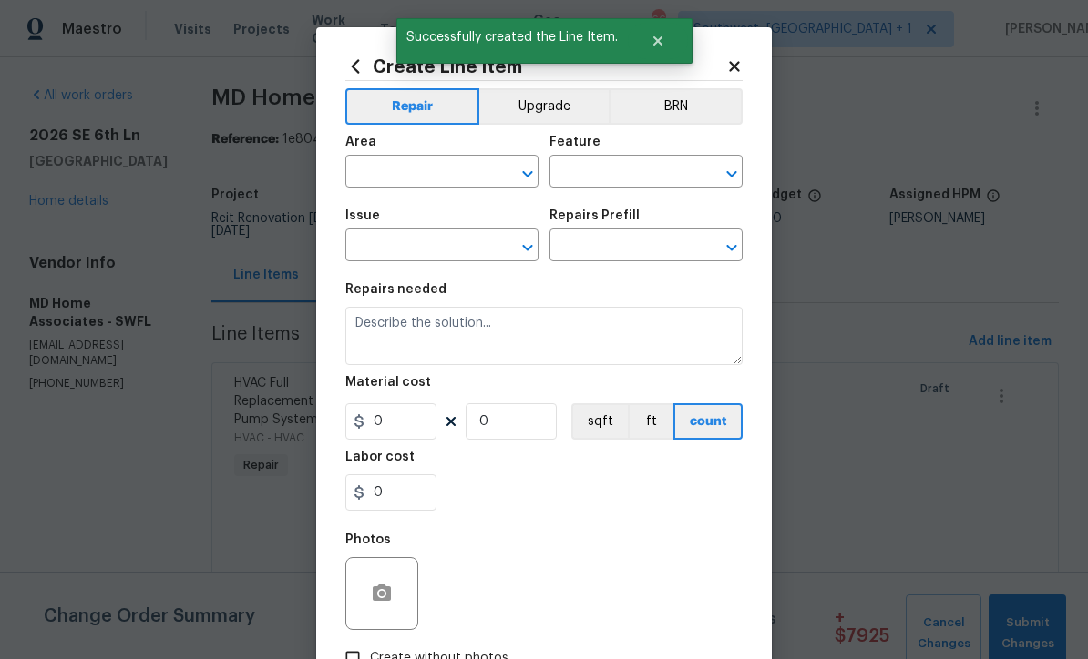
click at [434, 177] on input "text" at bounding box center [416, 173] width 142 height 28
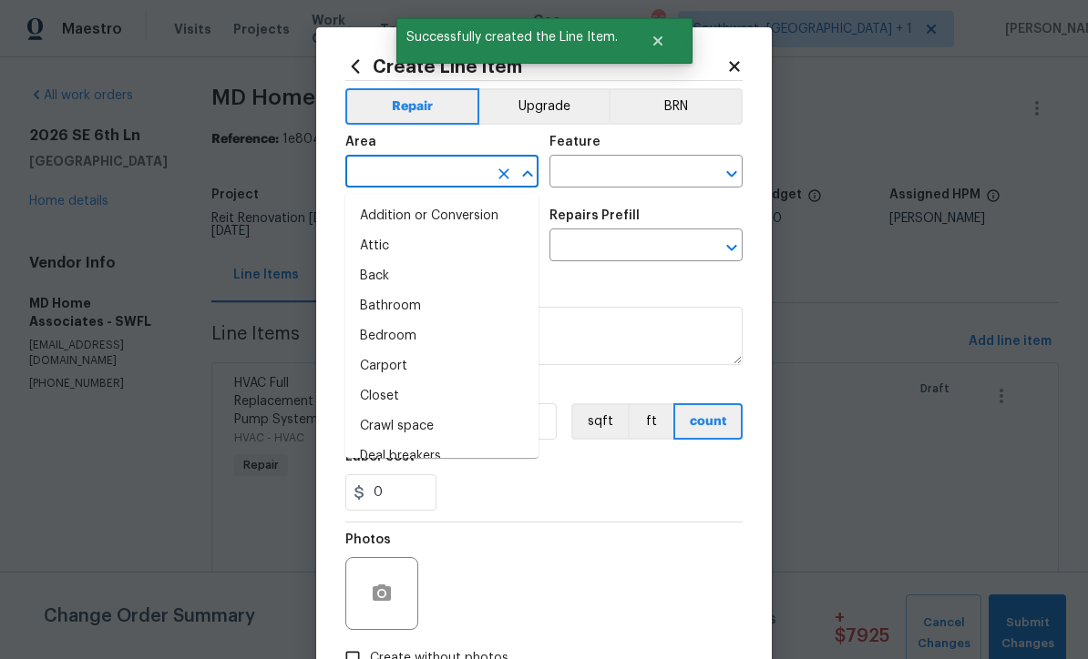
scroll to position [0, 0]
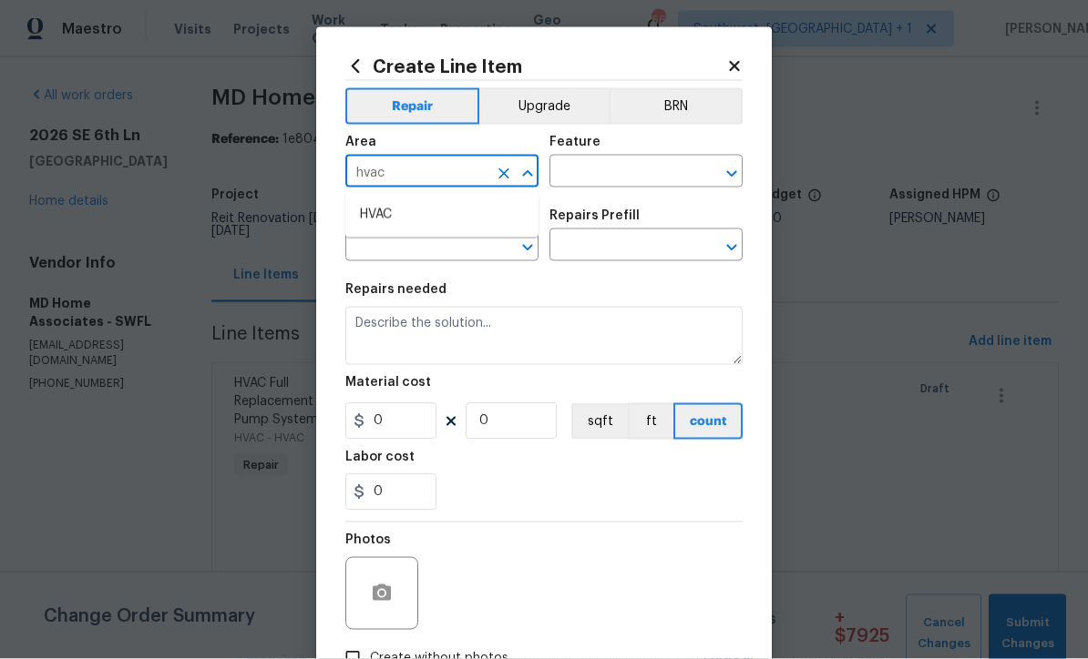
click at [412, 220] on li "HVAC" at bounding box center [441, 215] width 193 height 30
type input "HVAC"
click at [615, 178] on input "text" at bounding box center [620, 173] width 142 height 28
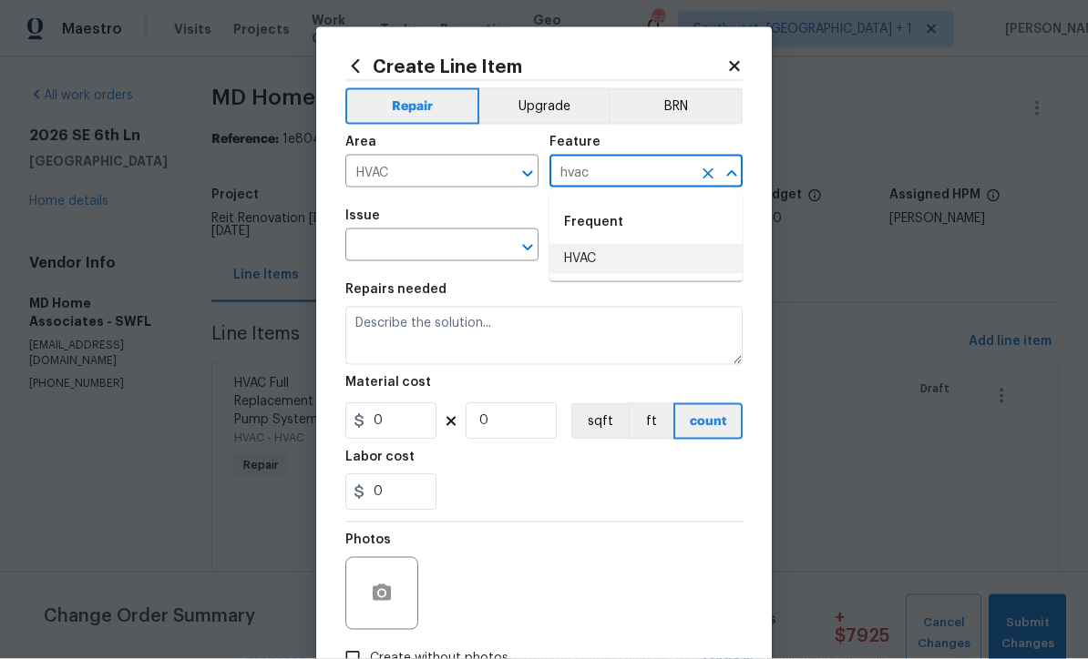
click at [590, 254] on li "HVAC" at bounding box center [645, 259] width 193 height 30
type input "HVAC"
click at [470, 242] on input "text" at bounding box center [416, 247] width 142 height 28
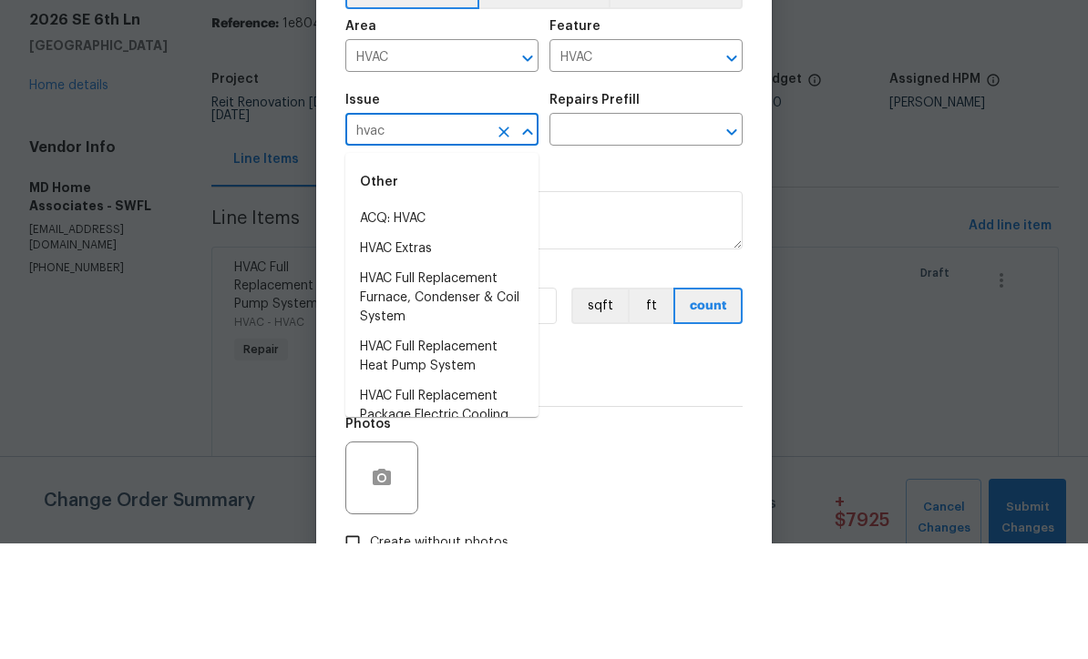
click at [429, 350] on li "HVAC Extras" at bounding box center [441, 365] width 193 height 30
type input "HVAC Extras"
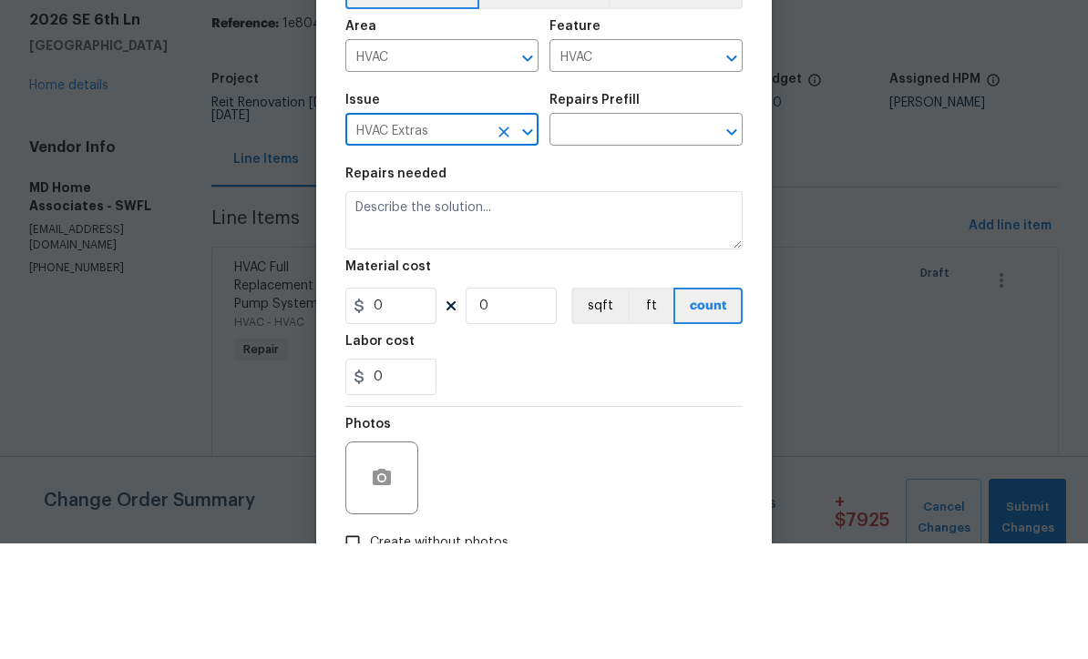
click at [656, 233] on input "text" at bounding box center [620, 247] width 142 height 28
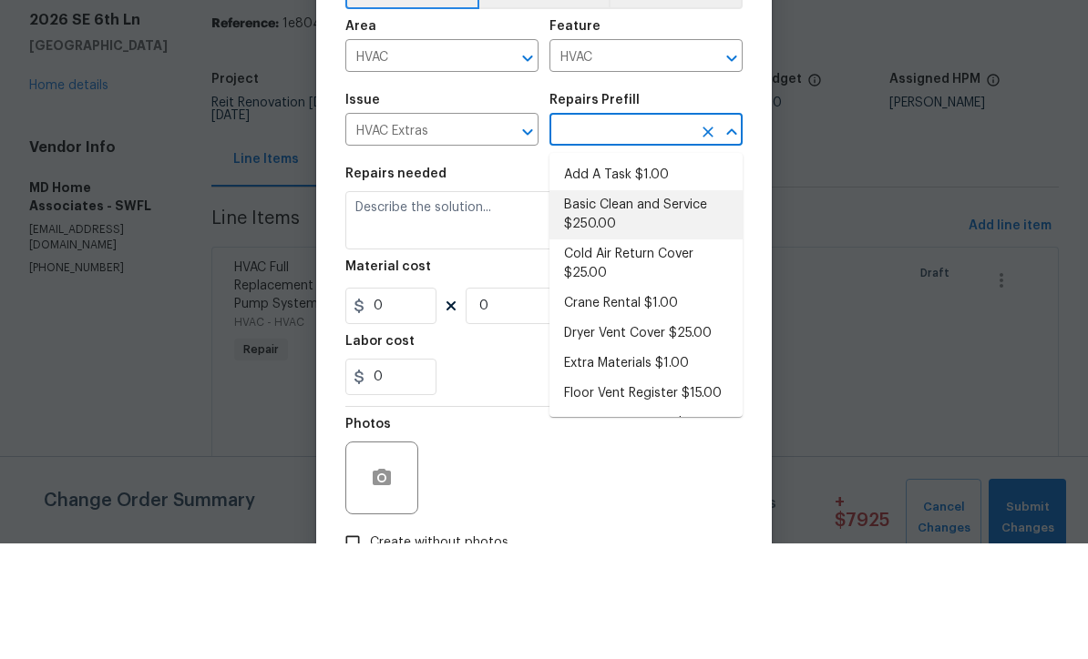
click at [646, 306] on li "Basic Clean and Service $250.00" at bounding box center [645, 330] width 193 height 49
type input "Basic Clean and Service $250.00"
type textarea "General Service HVAC system including: cleaning condenser and evaporator coils,…"
type input "1"
type input "Basic Clean and Service $250.00"
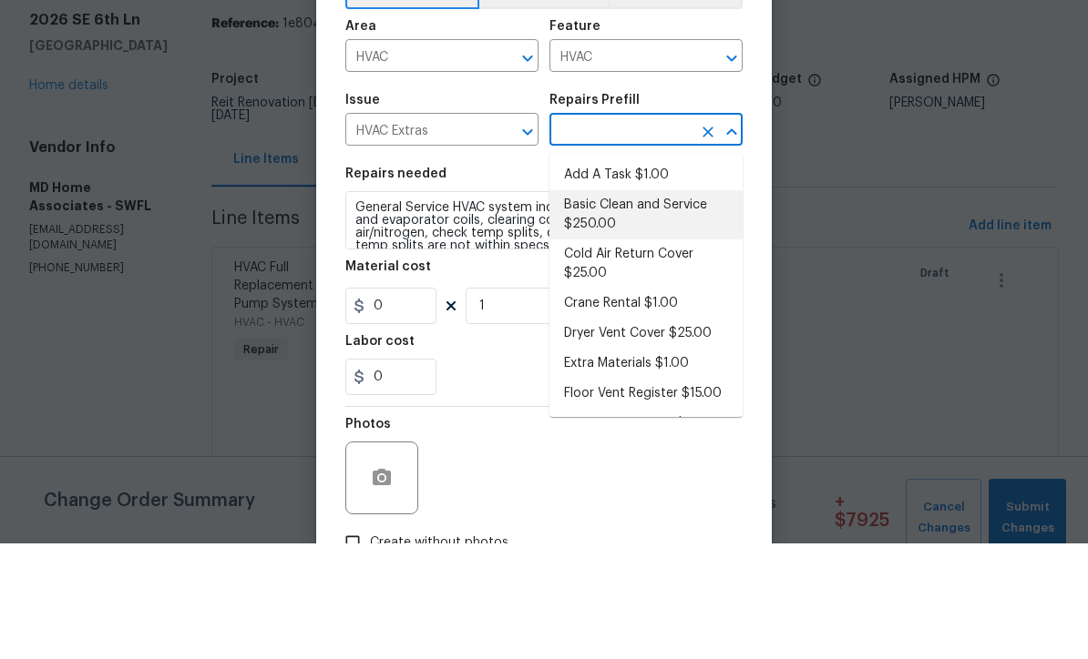
type input "250"
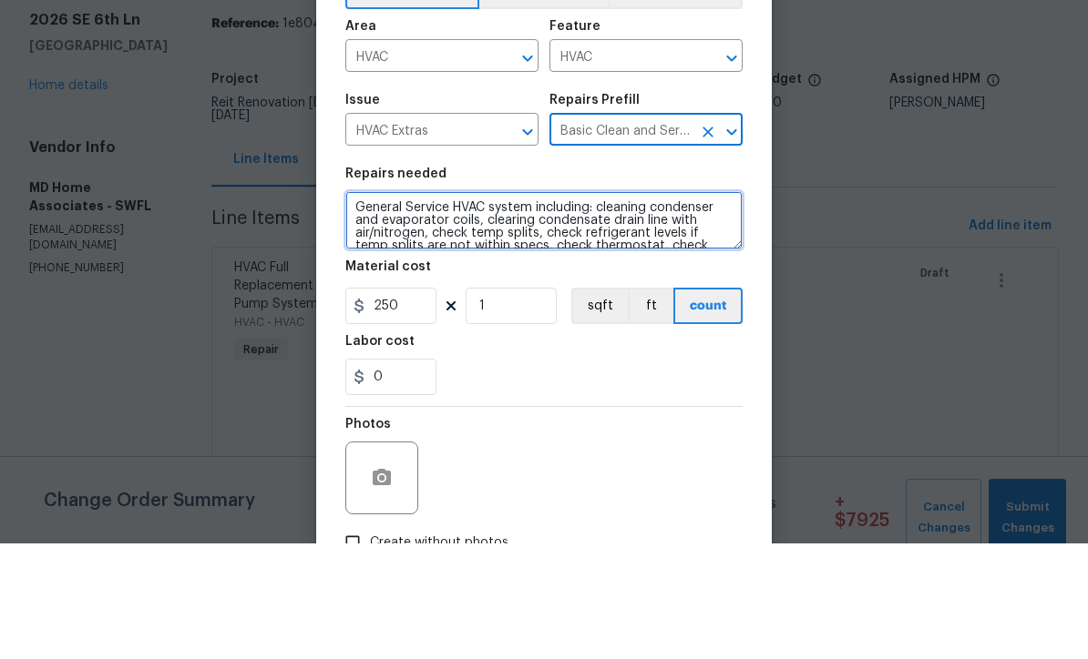
click at [403, 307] on textarea "General Service HVAC system including: cleaning condenser and evaporator coils,…" at bounding box center [543, 336] width 397 height 58
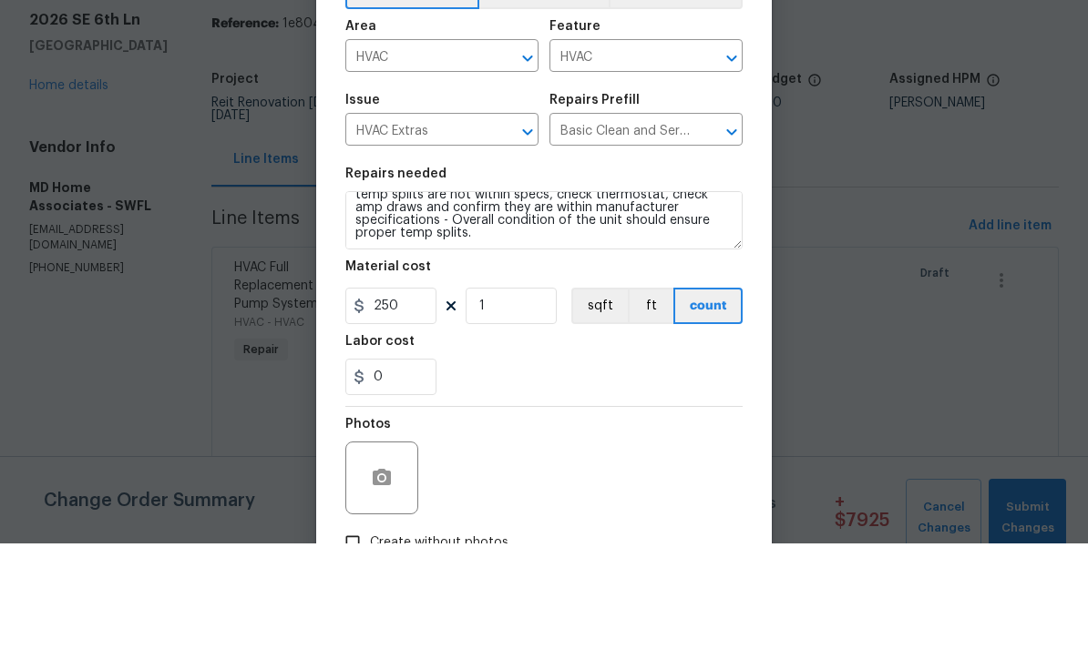
scroll to position [60, 0]
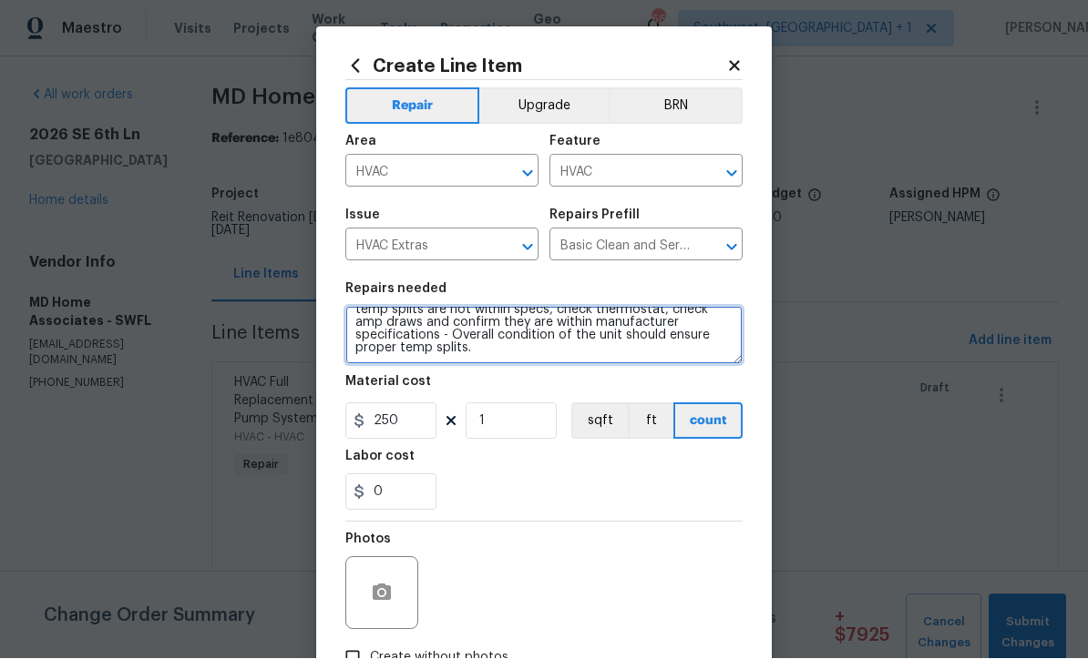
type textarea "Service HVAC system including: cleaning condenser and evaporator coils, clearin…"
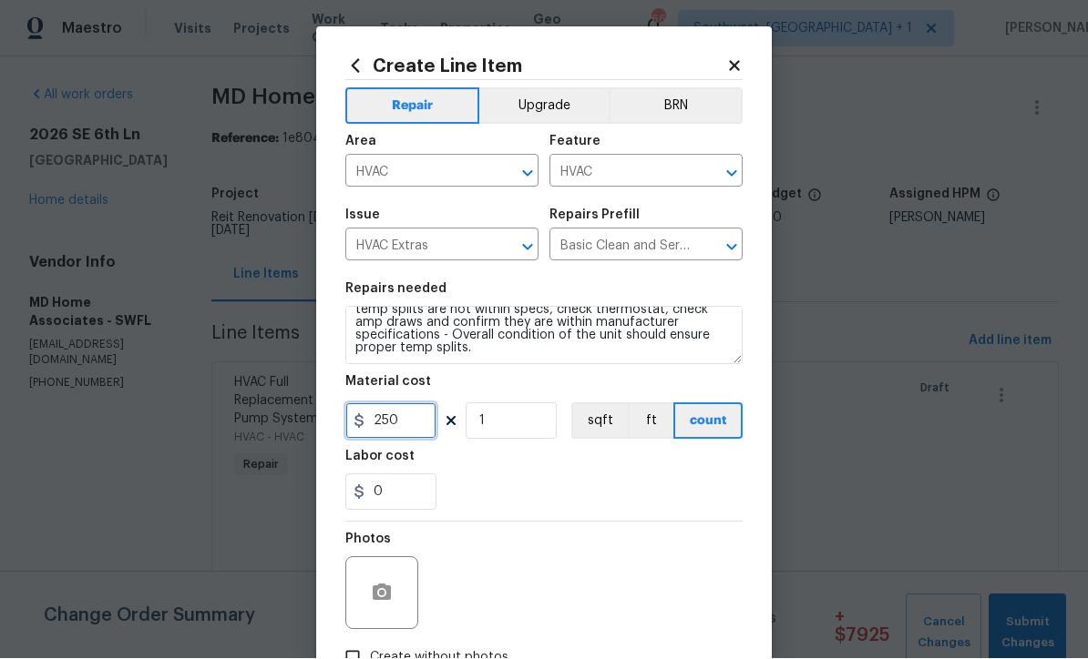
click at [424, 435] on input "250" at bounding box center [390, 422] width 91 height 36
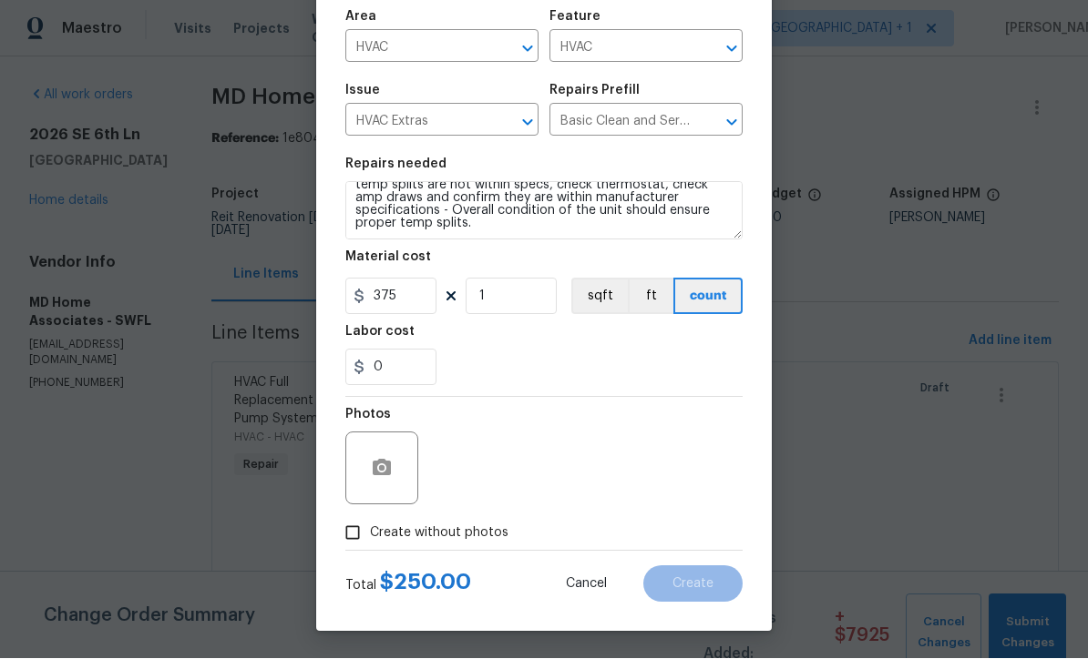
scroll to position [128, 0]
type input "375"
click at [352, 538] on input "Create without photos" at bounding box center [352, 533] width 35 height 35
click at [356, 530] on input "Create without photos" at bounding box center [352, 533] width 35 height 35
checkbox input "false"
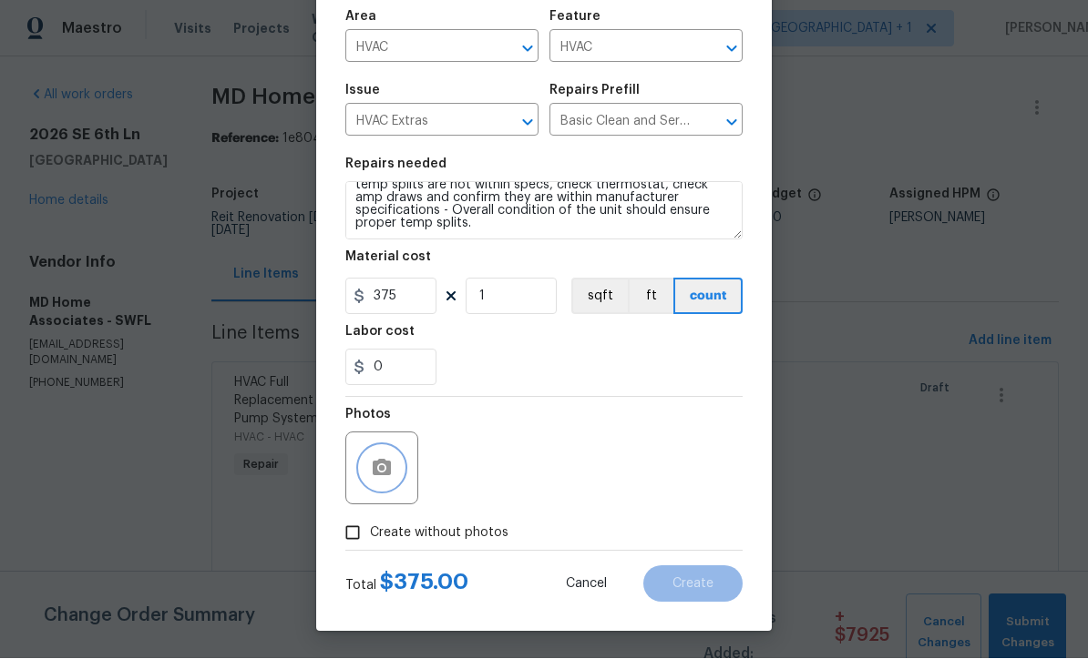
click at [369, 471] on button "button" at bounding box center [382, 469] width 44 height 44
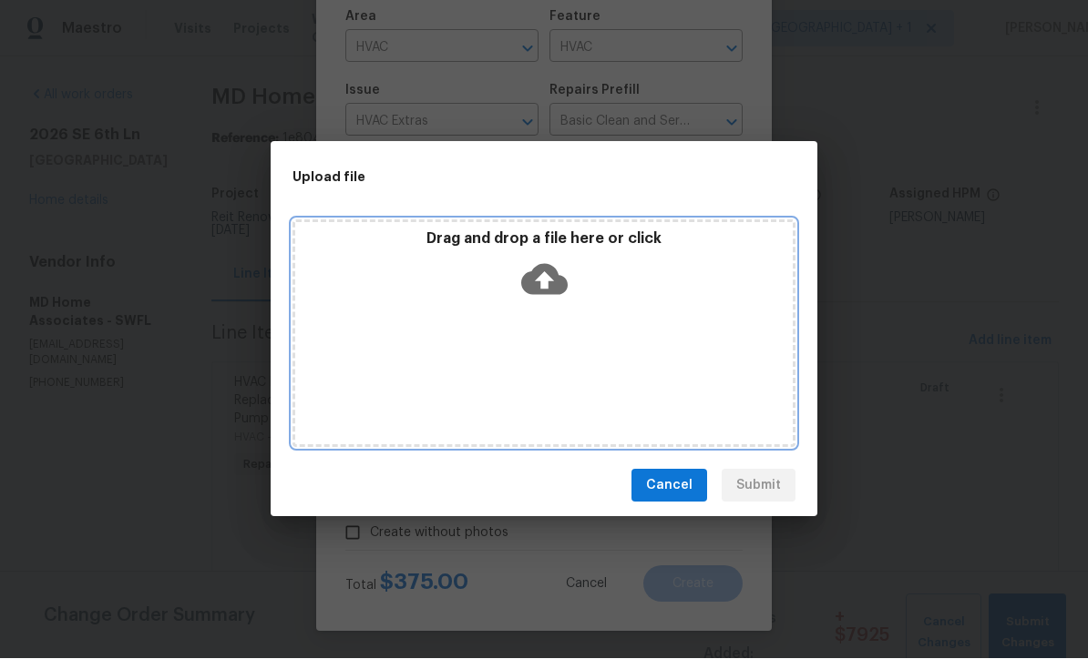
click at [560, 283] on icon at bounding box center [544, 280] width 46 height 31
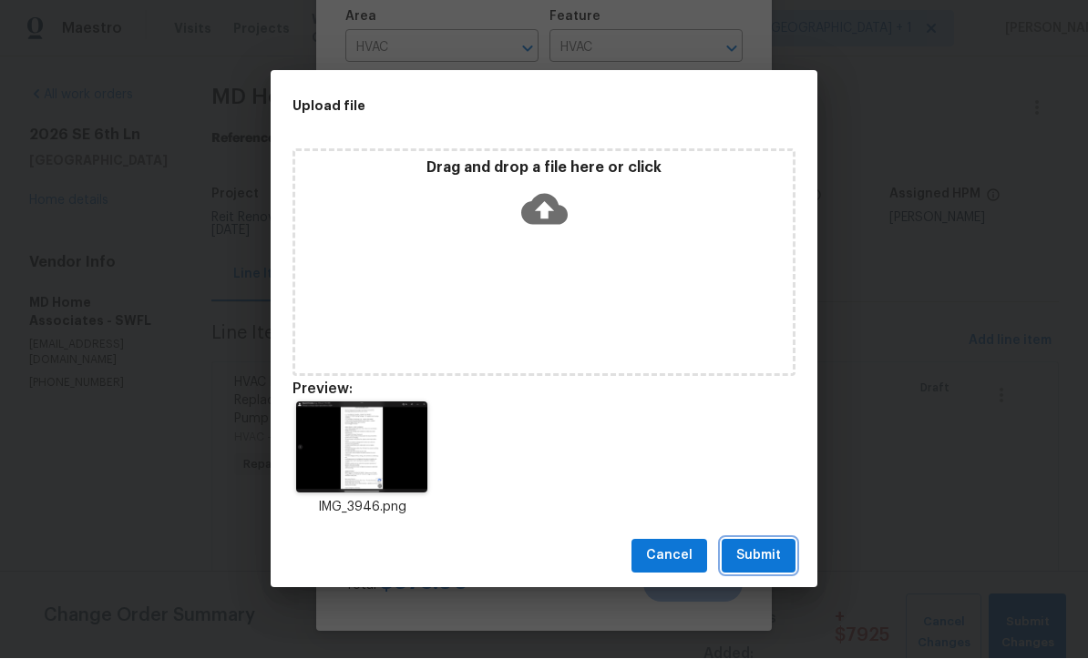
click at [783, 562] on button "Submit" at bounding box center [758, 557] width 74 height 34
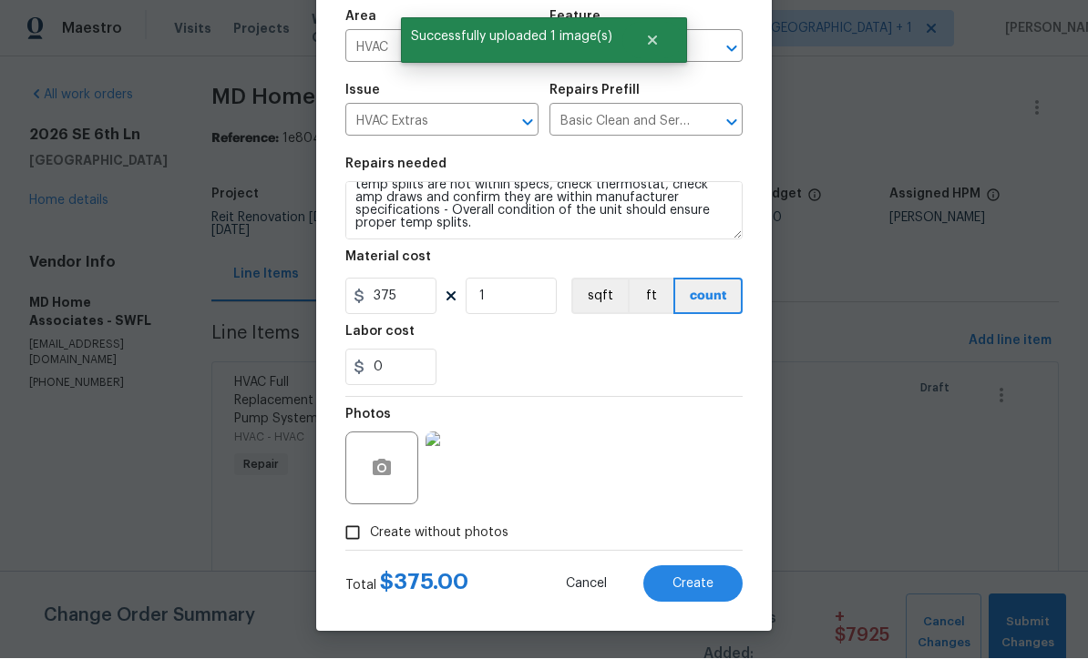
click at [476, 479] on img at bounding box center [461, 469] width 73 height 73
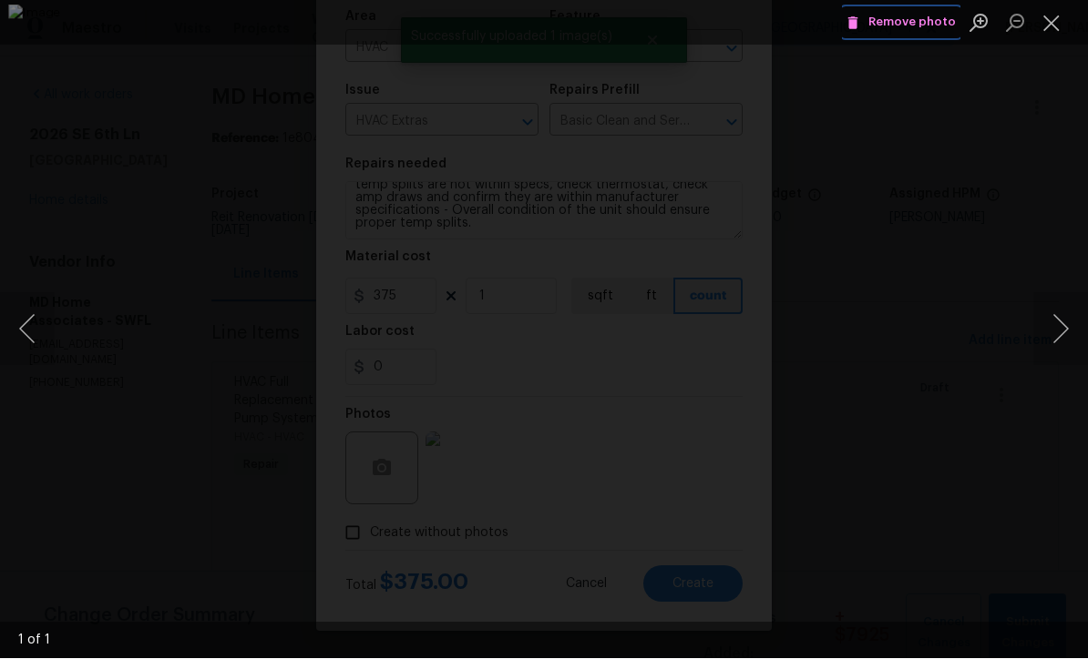
click at [914, 21] on span "Remove photo" at bounding box center [900, 23] width 109 height 21
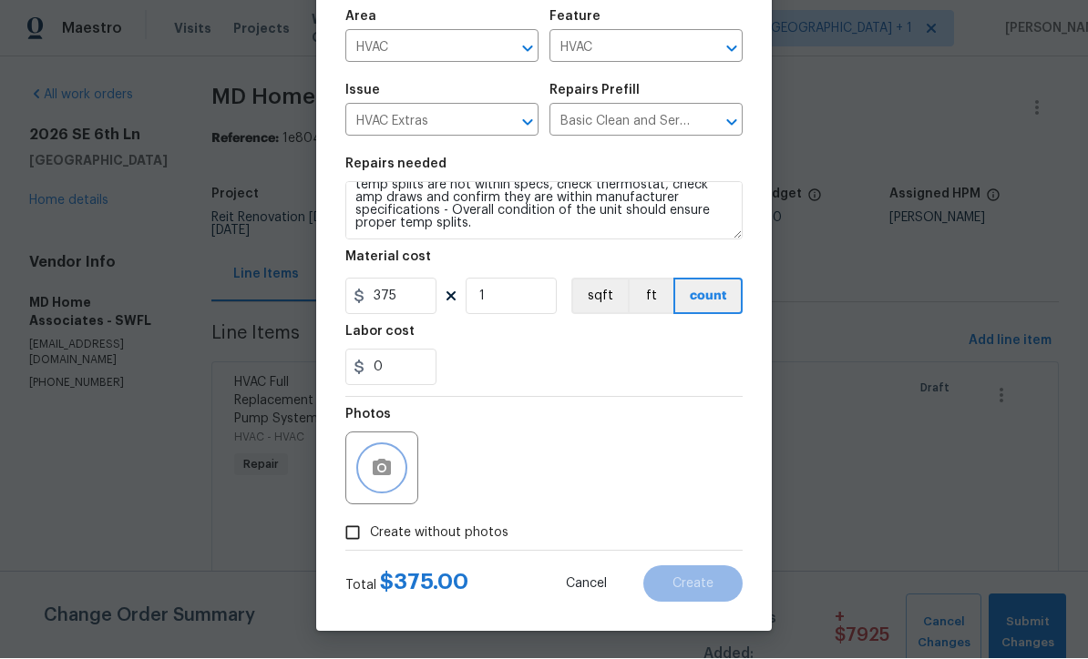
click at [393, 483] on button "button" at bounding box center [382, 469] width 44 height 44
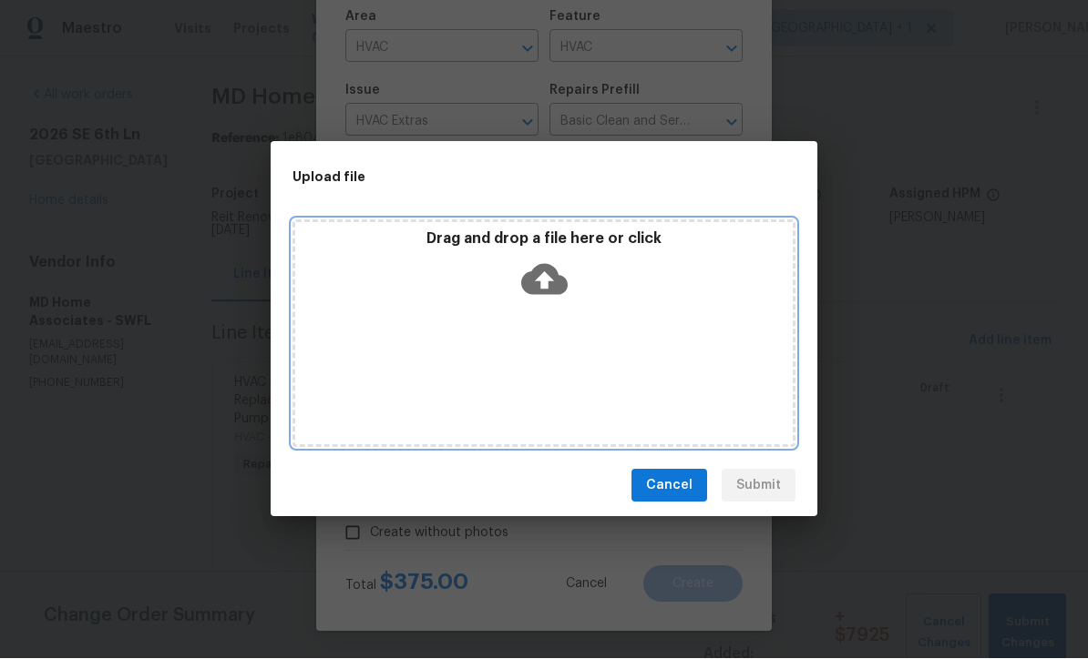
click at [542, 290] on icon at bounding box center [544, 280] width 46 height 31
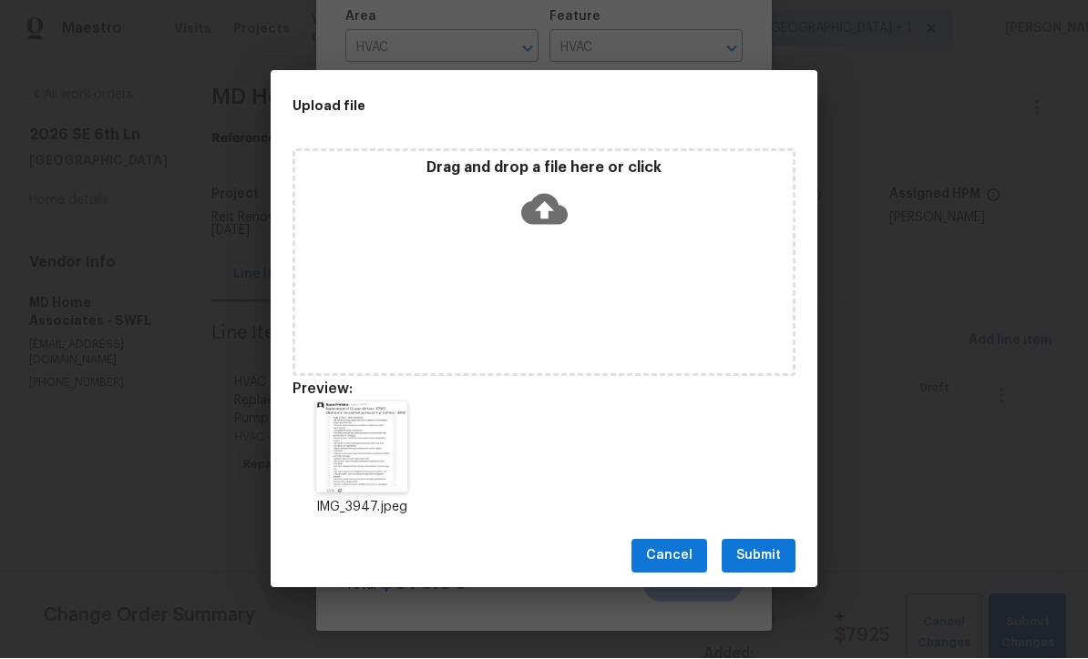
click at [684, 411] on div "IMG_3947.jpeg" at bounding box center [544, 460] width 547 height 159
click at [773, 559] on span "Submit" at bounding box center [758, 557] width 45 height 23
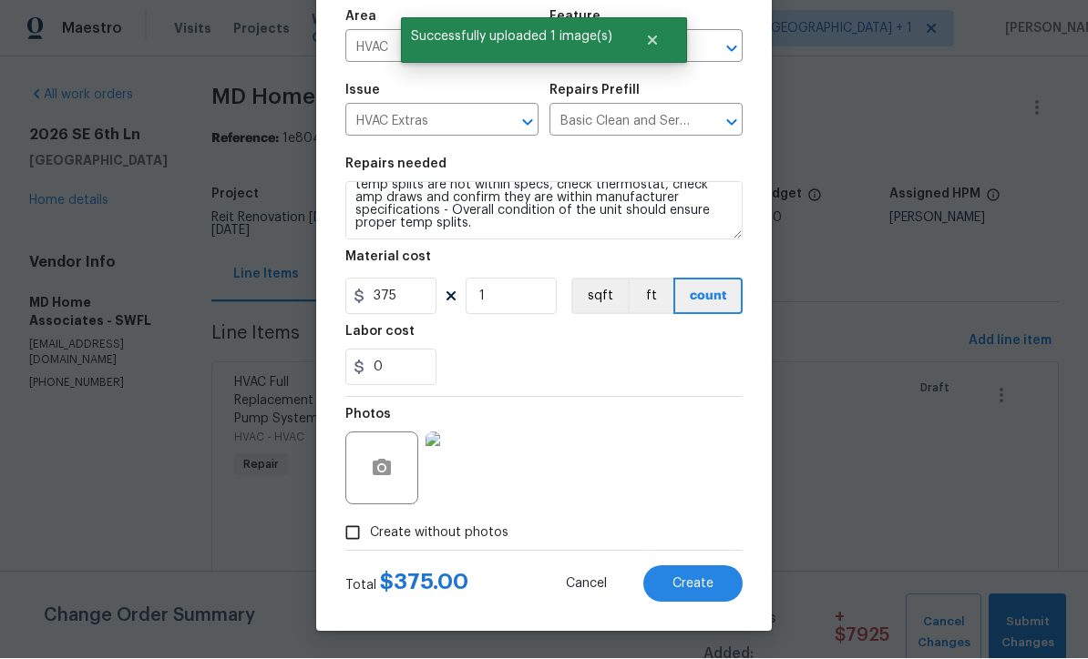
click at [469, 470] on img at bounding box center [461, 469] width 73 height 73
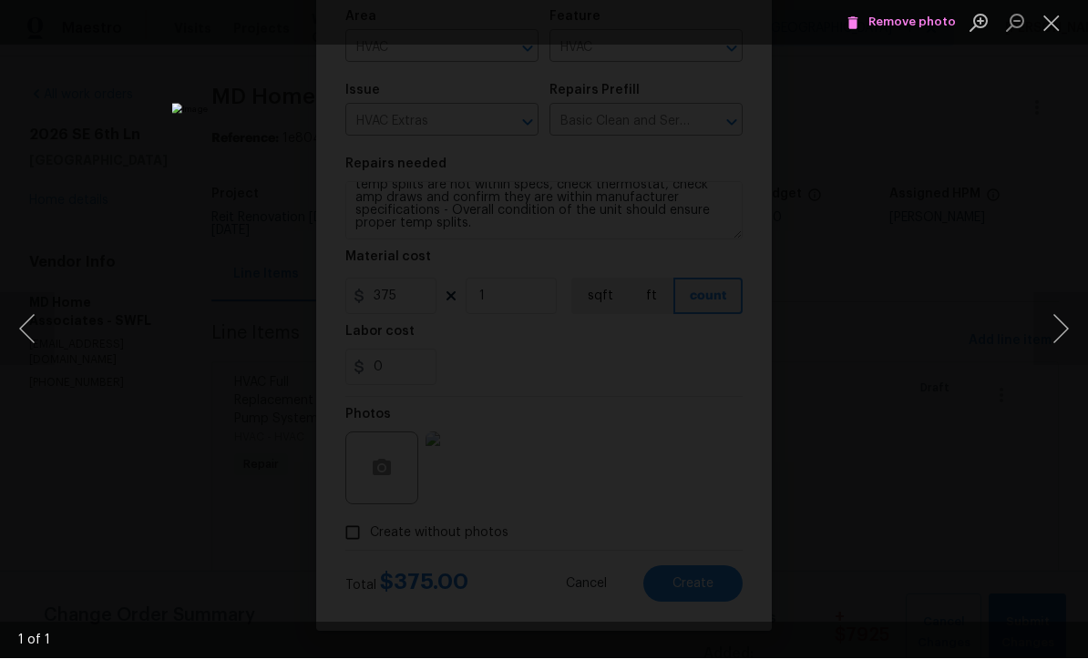
click at [930, 195] on div "Lightbox" at bounding box center [544, 329] width 1088 height 659
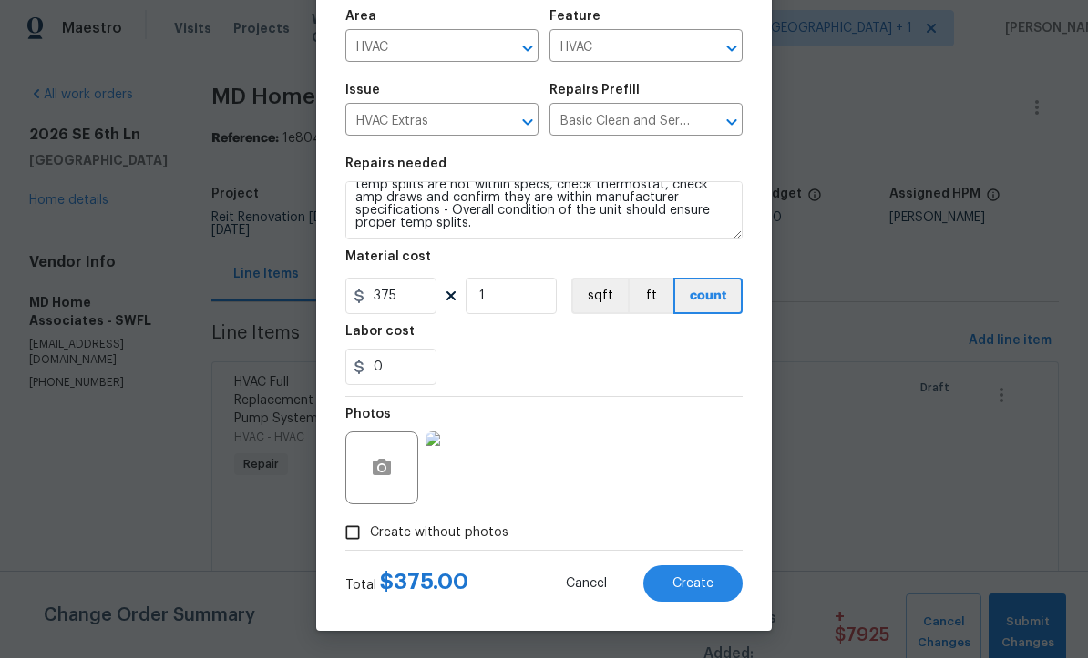
click at [698, 587] on span "Create" at bounding box center [692, 585] width 41 height 14
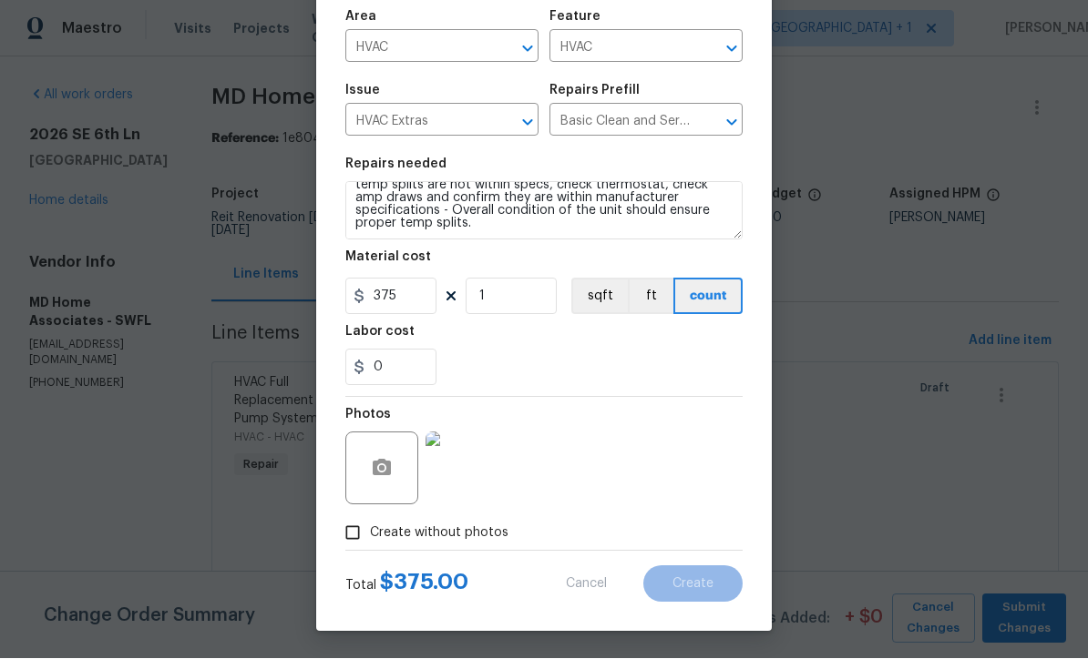
type input "0"
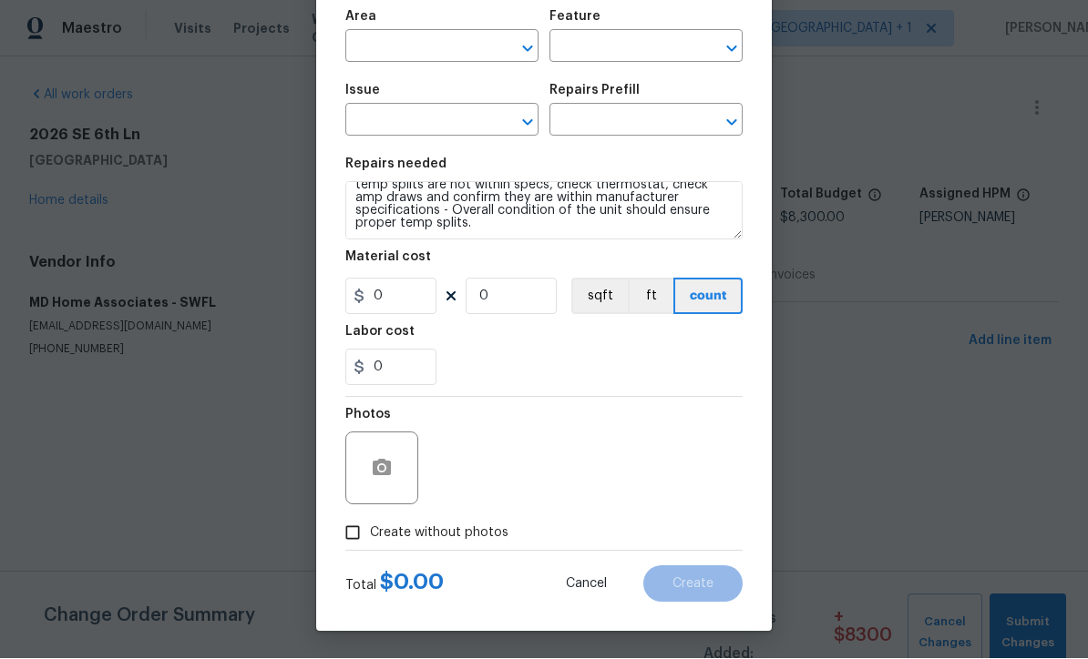
scroll to position [1, 0]
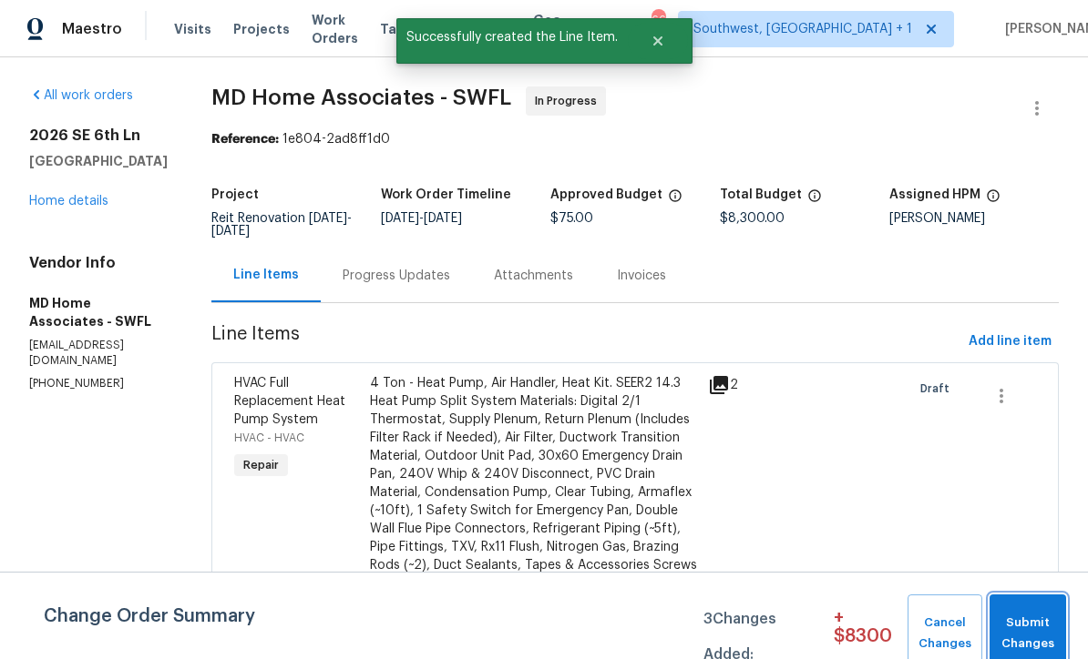
click at [1041, 631] on span "Submit Changes" at bounding box center [1027, 634] width 58 height 42
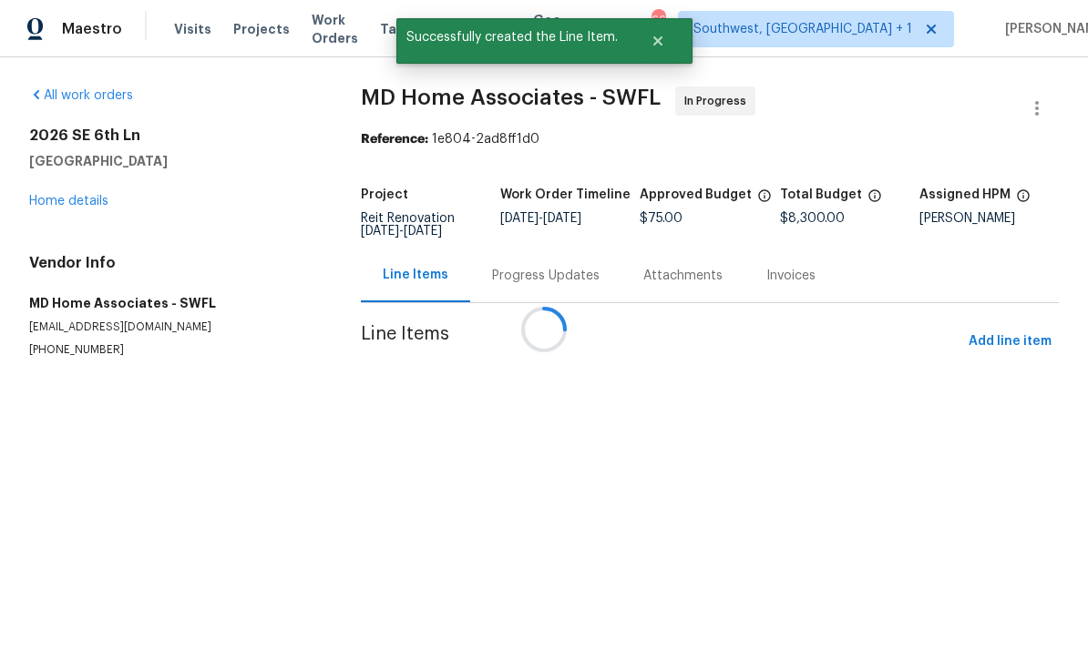
scroll to position [0, 0]
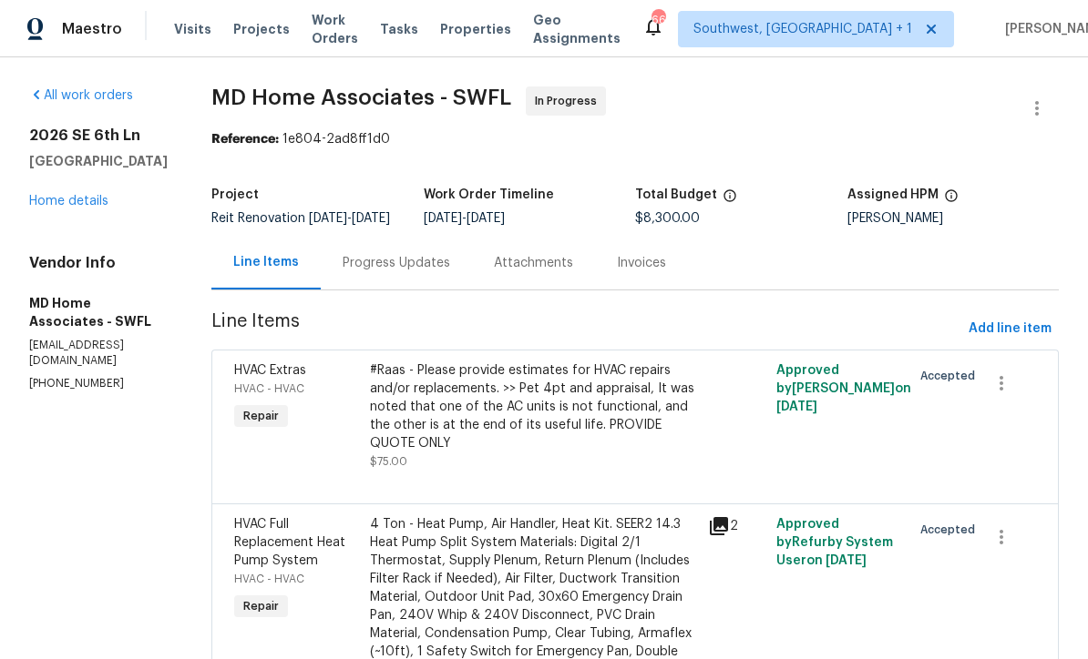
click at [382, 272] on div "Progress Updates" at bounding box center [395, 263] width 107 height 18
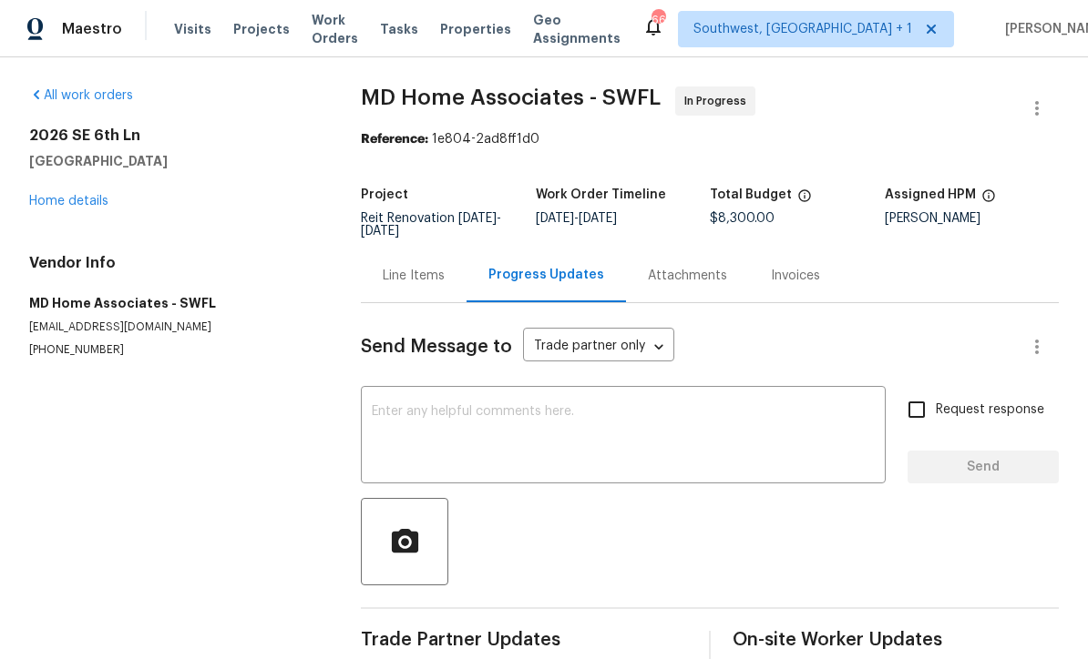
scroll to position [31, 0]
click at [547, 405] on textarea at bounding box center [623, 437] width 503 height 64
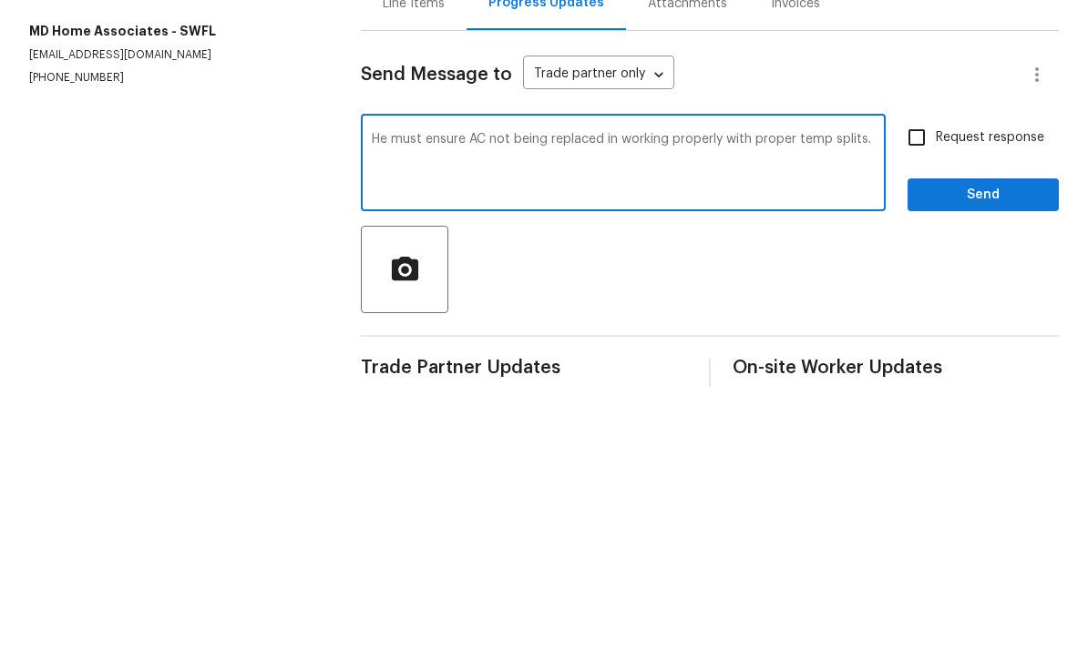
type textarea "He must ensure AC not being replaced in working properly with proper temp split…"
click at [935, 391] on input "Request response" at bounding box center [916, 410] width 38 height 38
checkbox input "true"
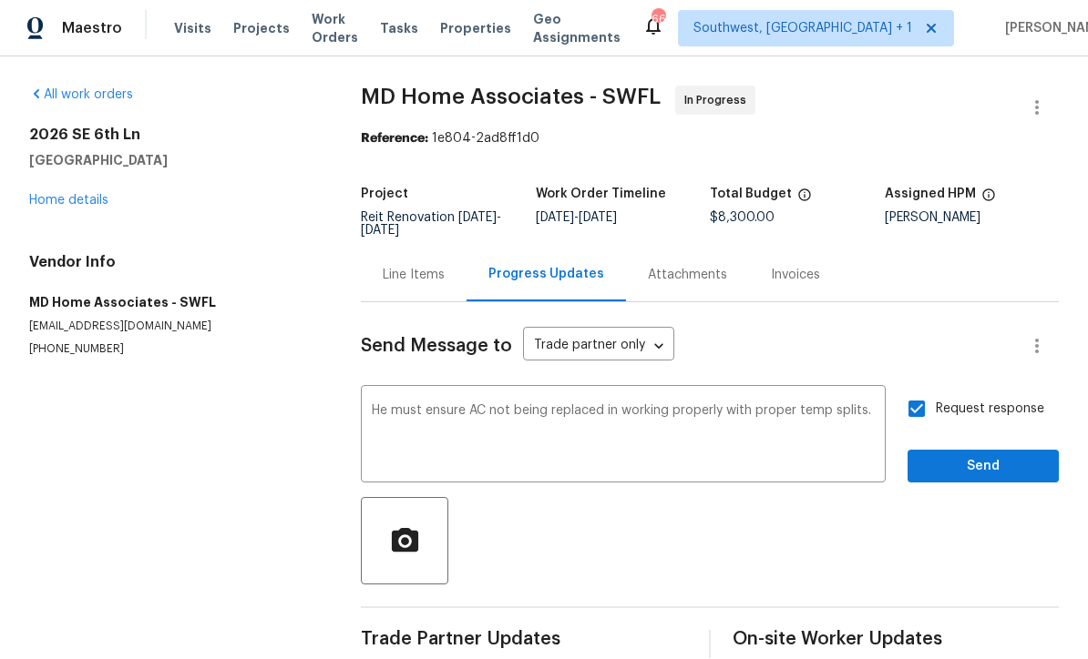
click at [618, 405] on textarea "He must ensure AC not being replaced in working properly with proper temp split…" at bounding box center [623, 437] width 503 height 64
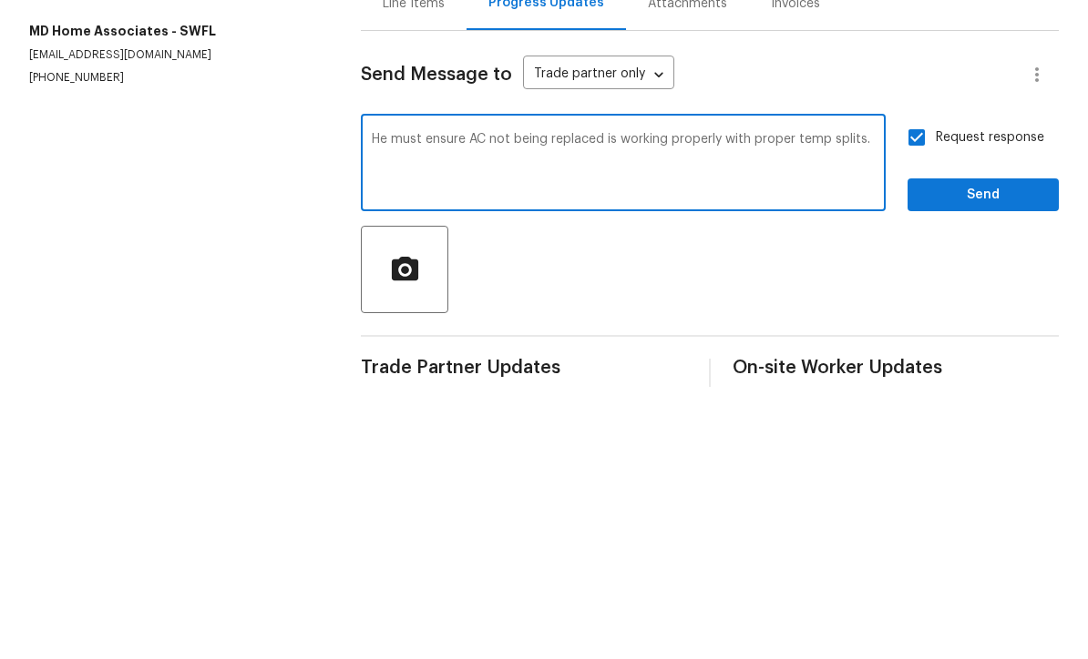
click at [874, 405] on textarea "He must ensure AC not being replaced is working properly with proper temp split…" at bounding box center [623, 437] width 503 height 64
type textarea "He must ensure AC not being replaced is working properly with proper temp split…"
click at [1000, 456] on span "Send" at bounding box center [983, 467] width 122 height 23
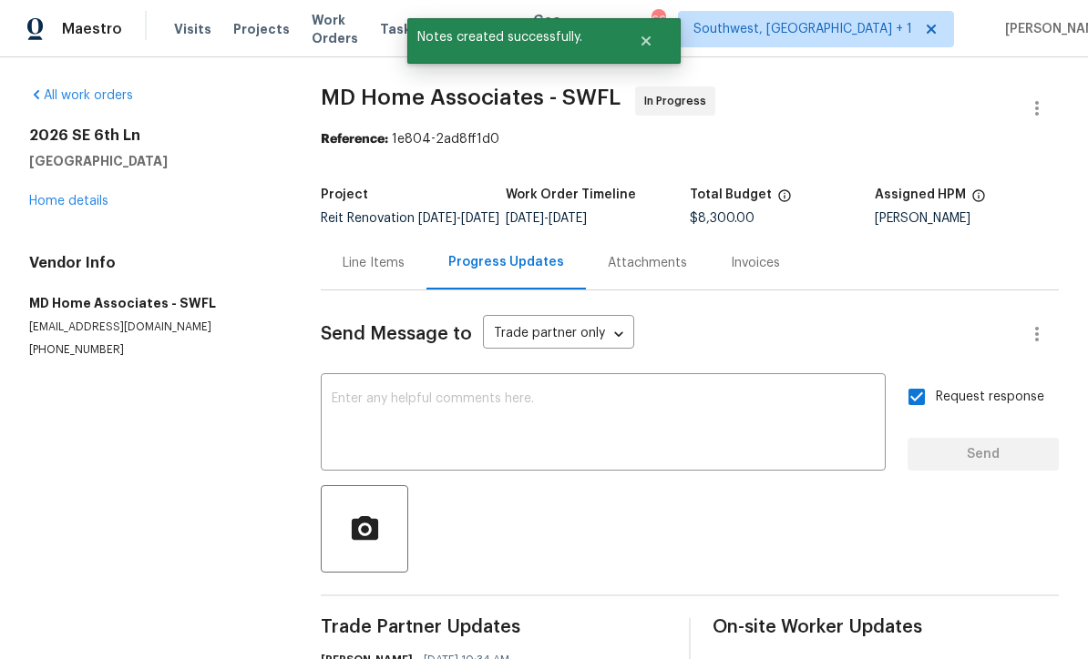
click at [62, 195] on link "Home details" at bounding box center [68, 201] width 79 height 13
